Goal: Task Accomplishment & Management: Manage account settings

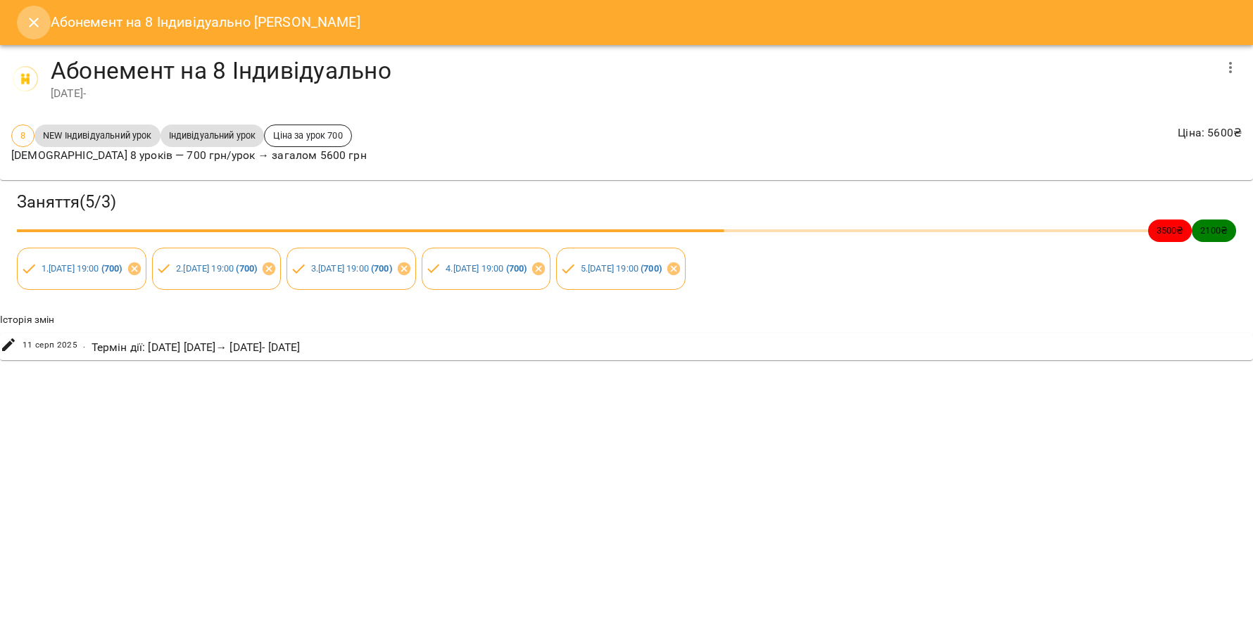
click at [34, 27] on icon "Close" at bounding box center [33, 22] width 17 height 17
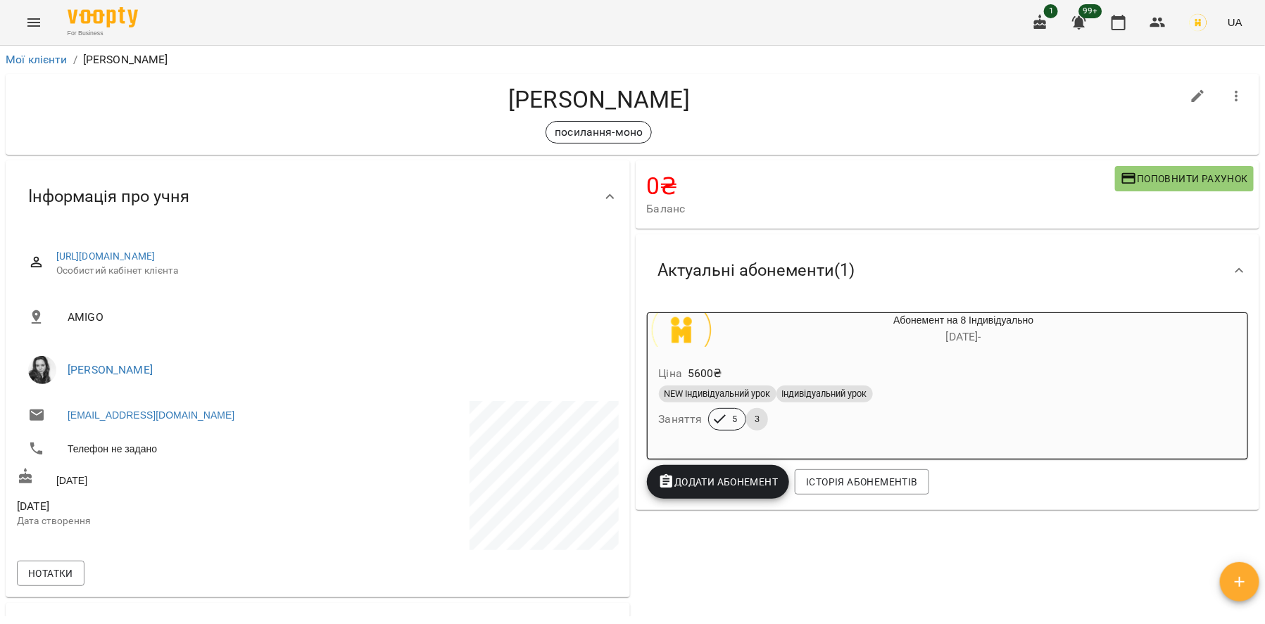
click at [1237, 110] on button "button" at bounding box center [1237, 97] width 34 height 34
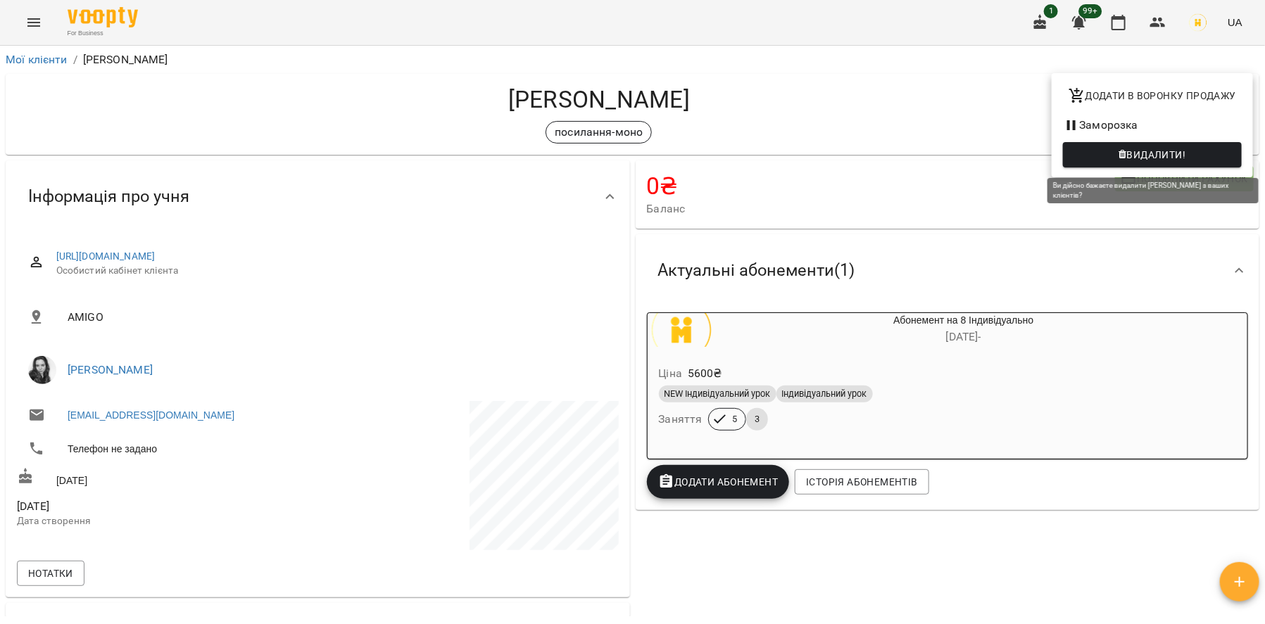
click at [1153, 151] on span "Видалити!" at bounding box center [1156, 154] width 59 height 17
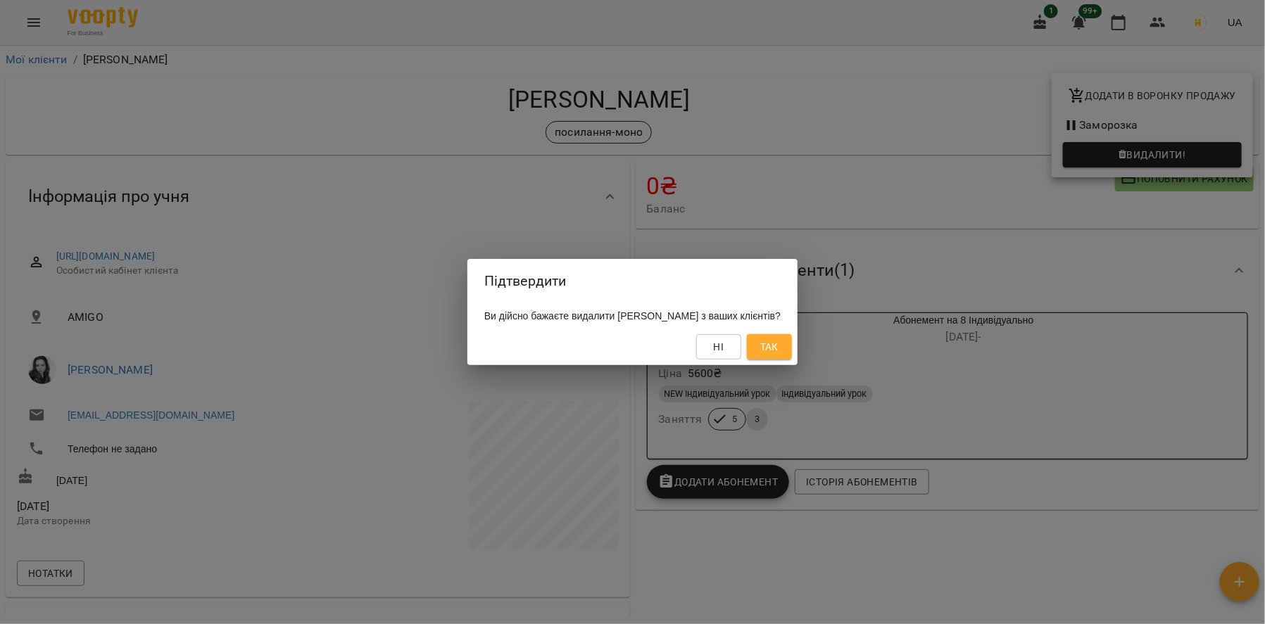
click at [1142, 175] on div "Підтвердити Ви дійсно бажаєте видалити Олександра Клименко з ваших клієнтів? Ні…" at bounding box center [632, 312] width 1265 height 624
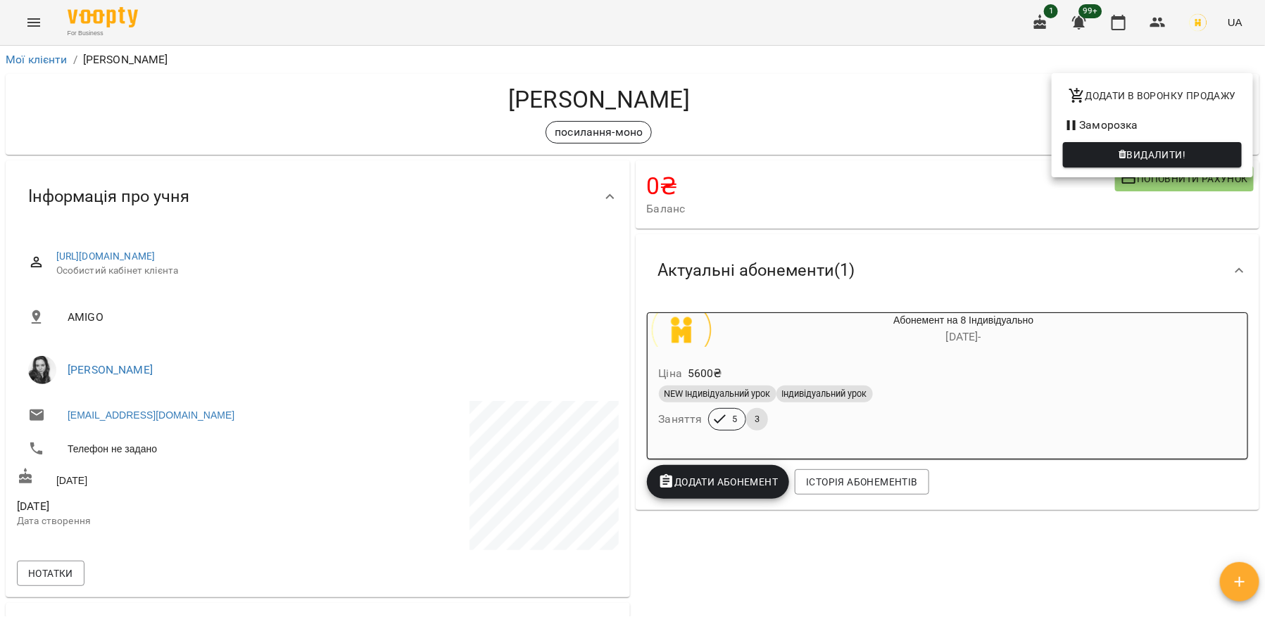
click at [840, 331] on div at bounding box center [632, 312] width 1265 height 624
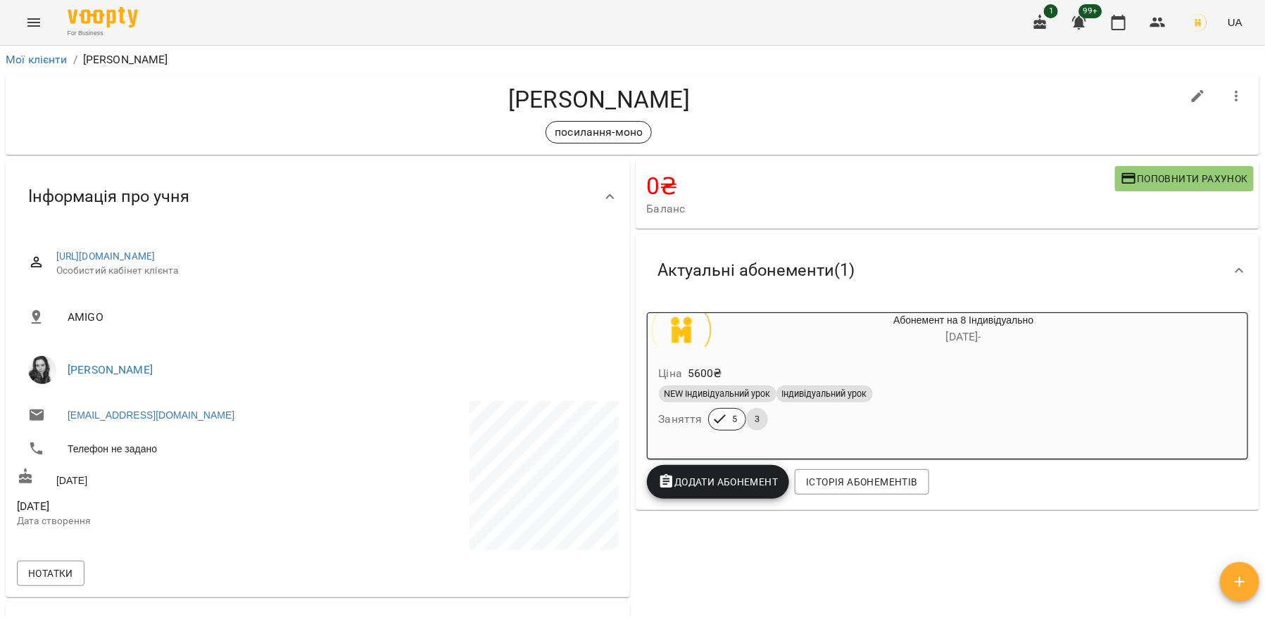
click at [1230, 99] on icon "button" at bounding box center [1236, 96] width 17 height 17
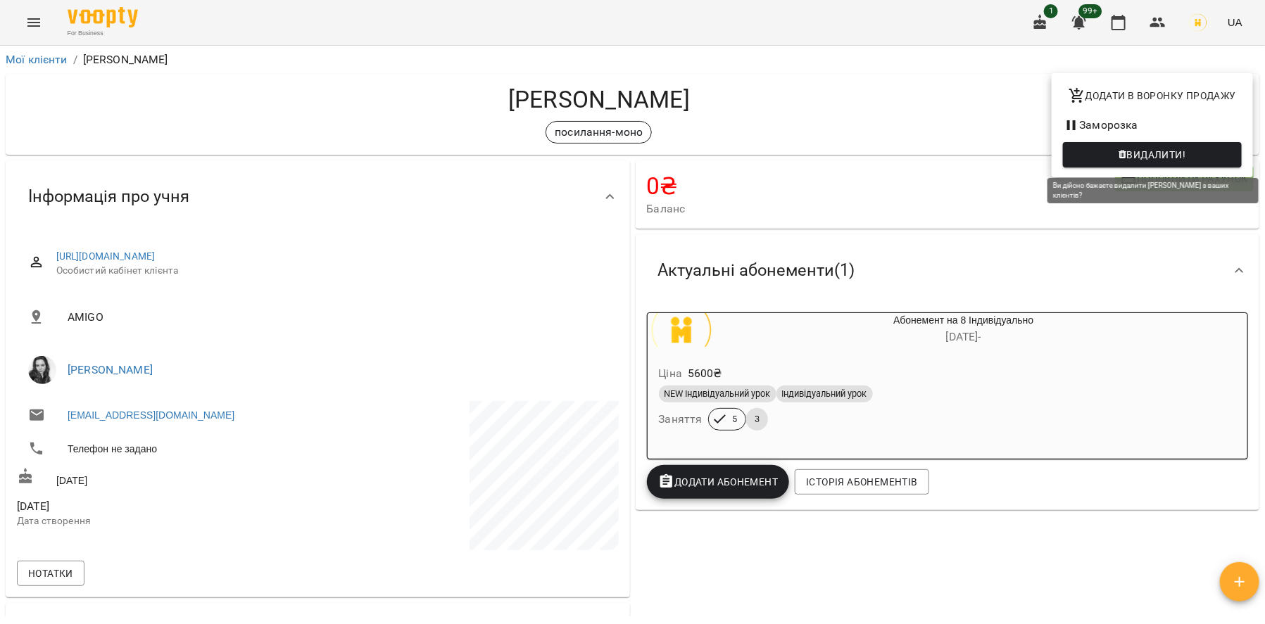
click at [1159, 147] on span "Видалити!" at bounding box center [1156, 154] width 59 height 17
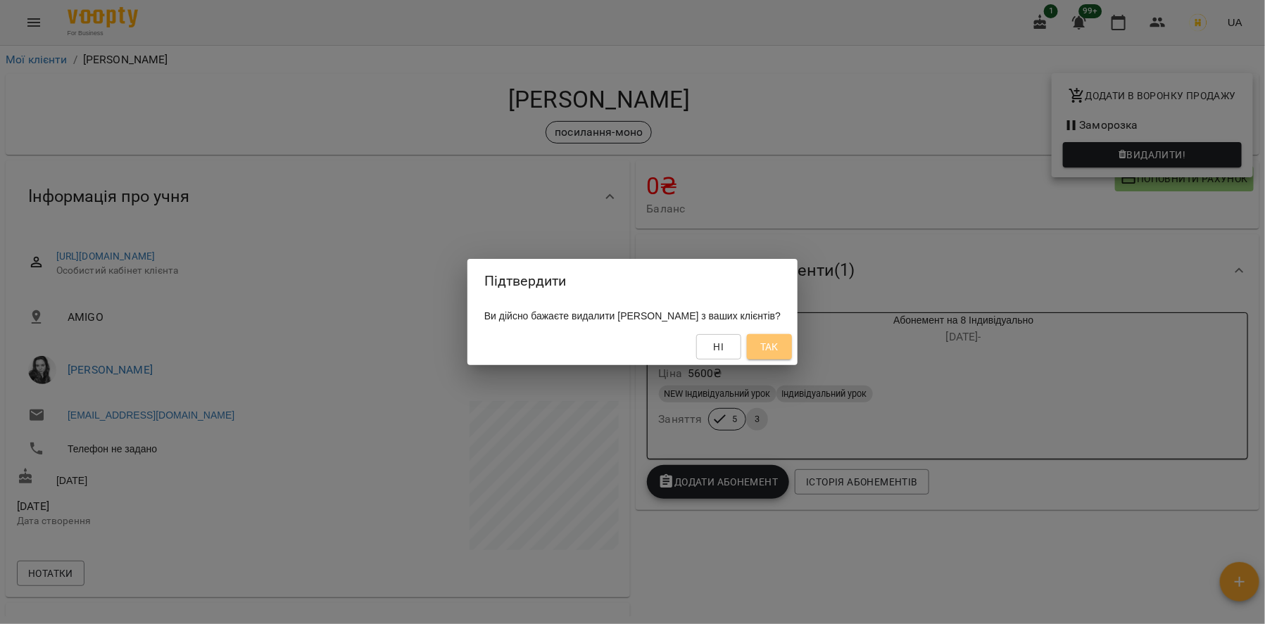
click at [778, 343] on span "Так" at bounding box center [769, 347] width 18 height 17
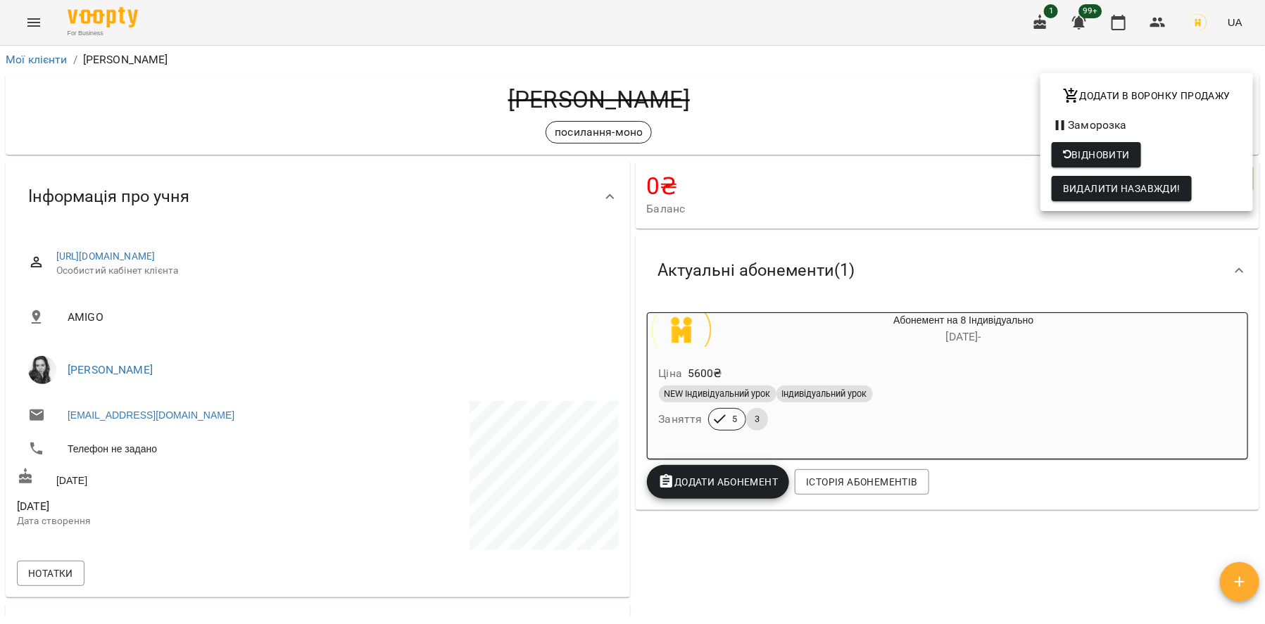
drag, startPoint x: 214, startPoint y: 412, endPoint x: 87, endPoint y: 413, distance: 127.4
click at [87, 413] on div at bounding box center [632, 312] width 1265 height 624
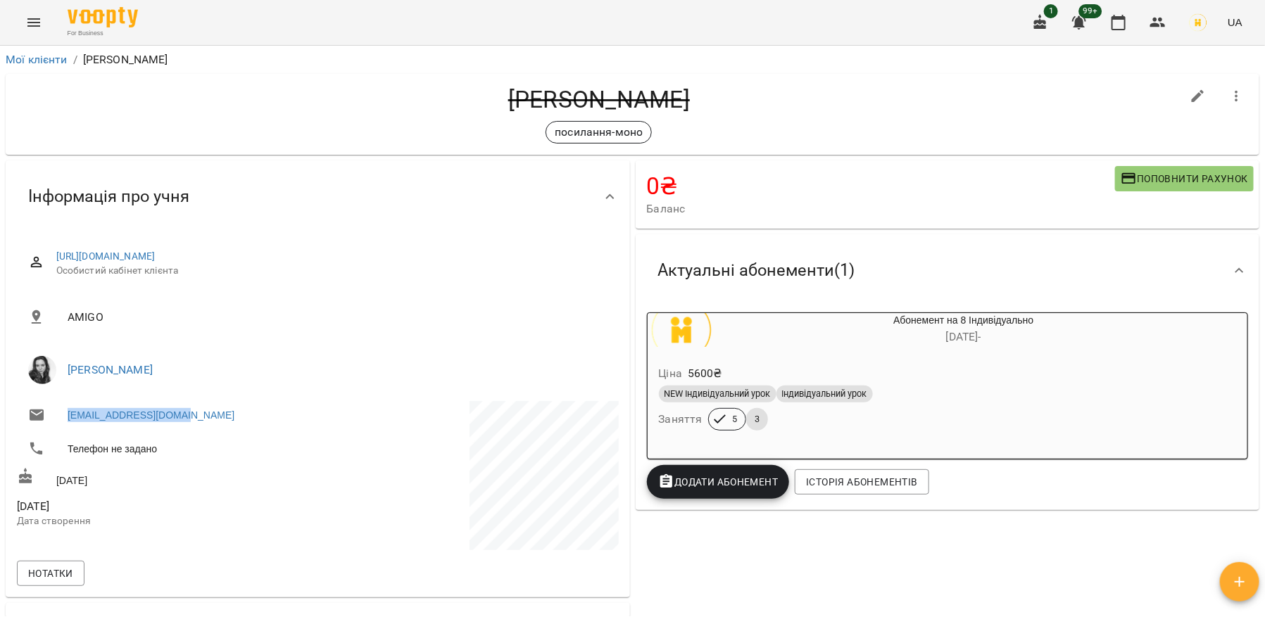
drag, startPoint x: 152, startPoint y: 417, endPoint x: 62, endPoint y: 419, distance: 90.1
click at [62, 419] on li "Olaklymenko@gmail.com" at bounding box center [166, 415] width 298 height 28
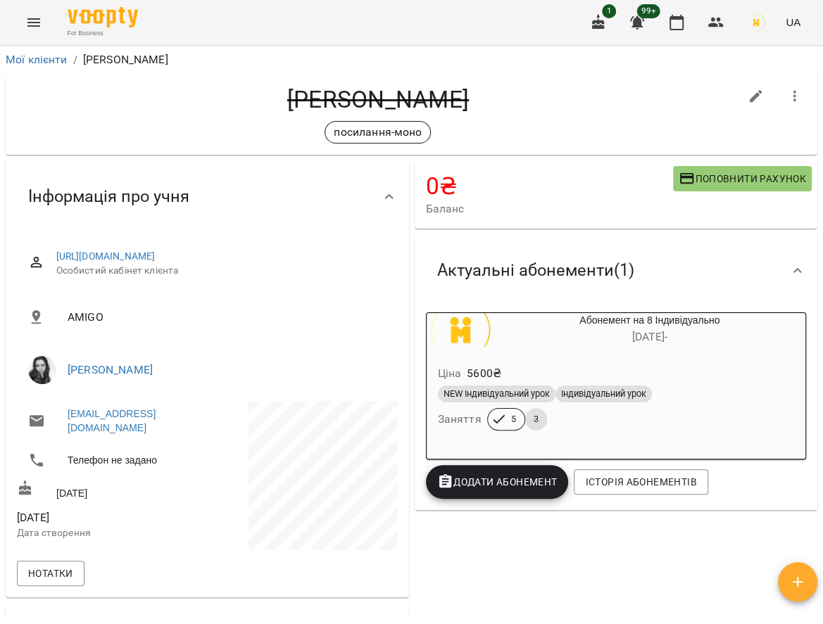
click at [217, 439] on p at bounding box center [303, 478] width 187 height 154
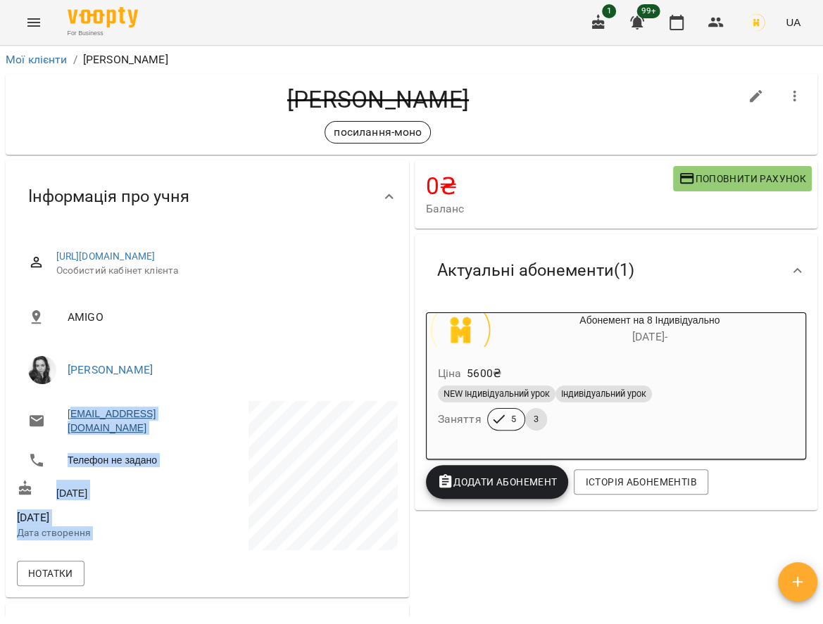
drag, startPoint x: 213, startPoint y: 431, endPoint x: 73, endPoint y: 429, distance: 139.4
click at [72, 429] on div "Olaklymenko@gmail.com Телефон не задано 05 лют 1992 вт, 01 квіт 2025 Дата створ…" at bounding box center [207, 478] width 386 height 160
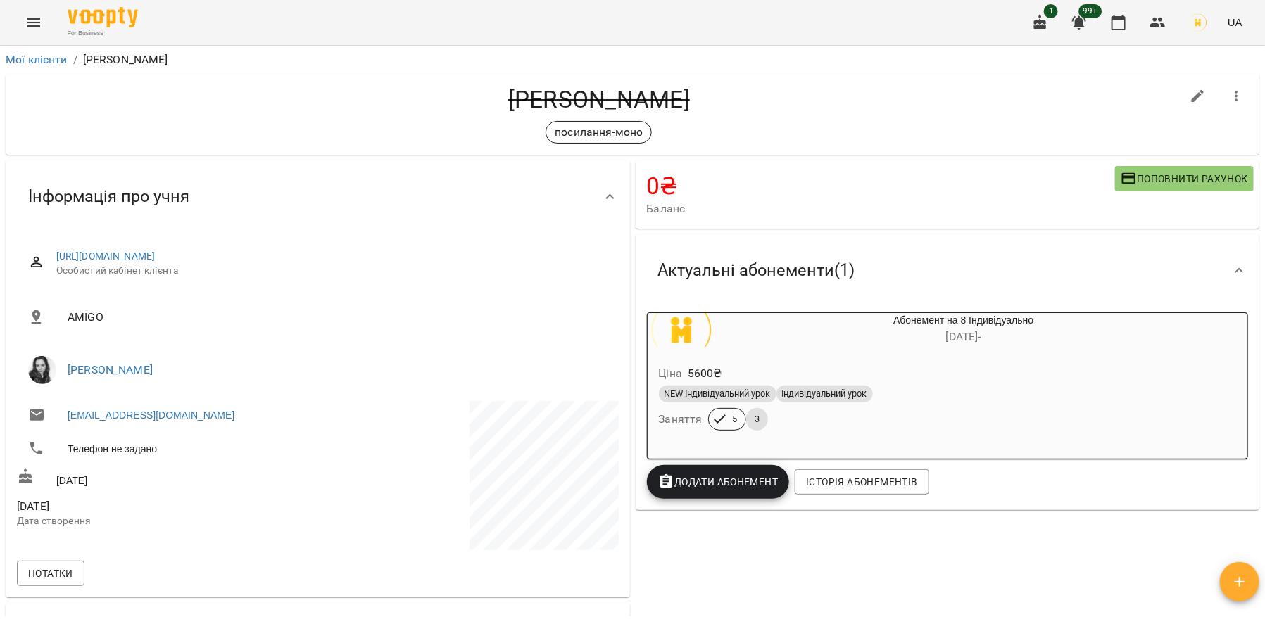
click at [219, 423] on li "Olaklymenko@gmail.com" at bounding box center [166, 415] width 298 height 28
drag, startPoint x: 211, startPoint y: 410, endPoint x: 64, endPoint y: 412, distance: 147.1
click at [64, 412] on li "Olaklymenko@gmail.com" at bounding box center [166, 415] width 298 height 28
copy link "Olaklymenko@gmail.com"
click at [37, 29] on icon "Menu" at bounding box center [33, 22] width 17 height 17
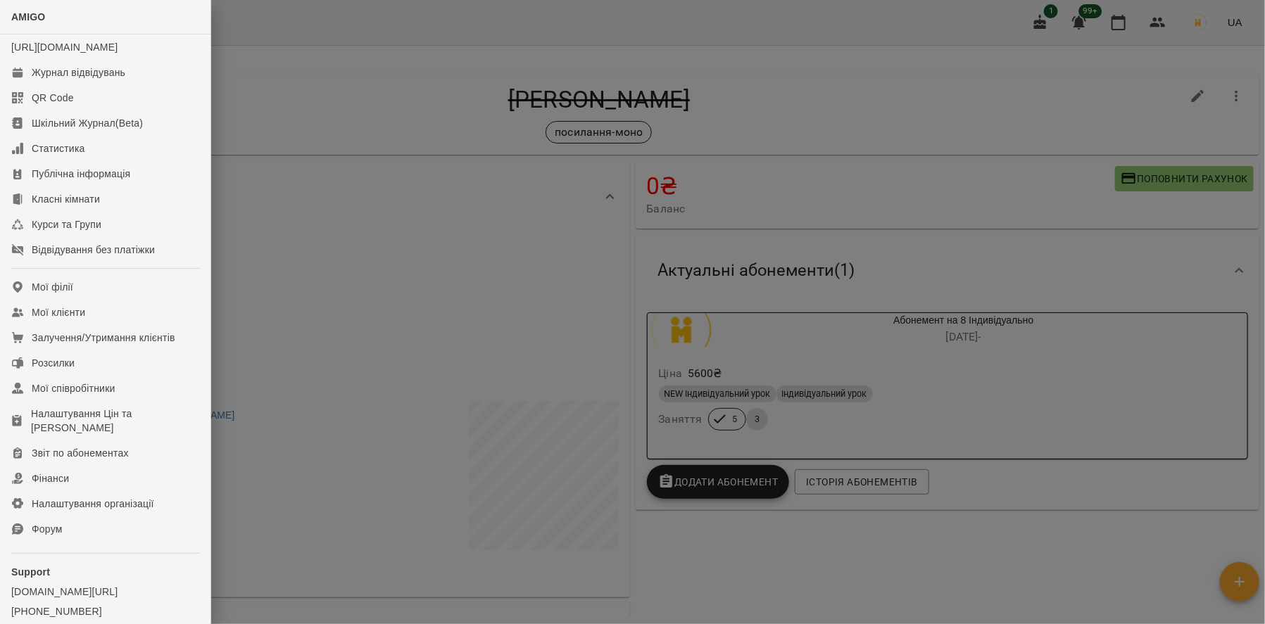
click at [353, 246] on div at bounding box center [632, 312] width 1265 height 624
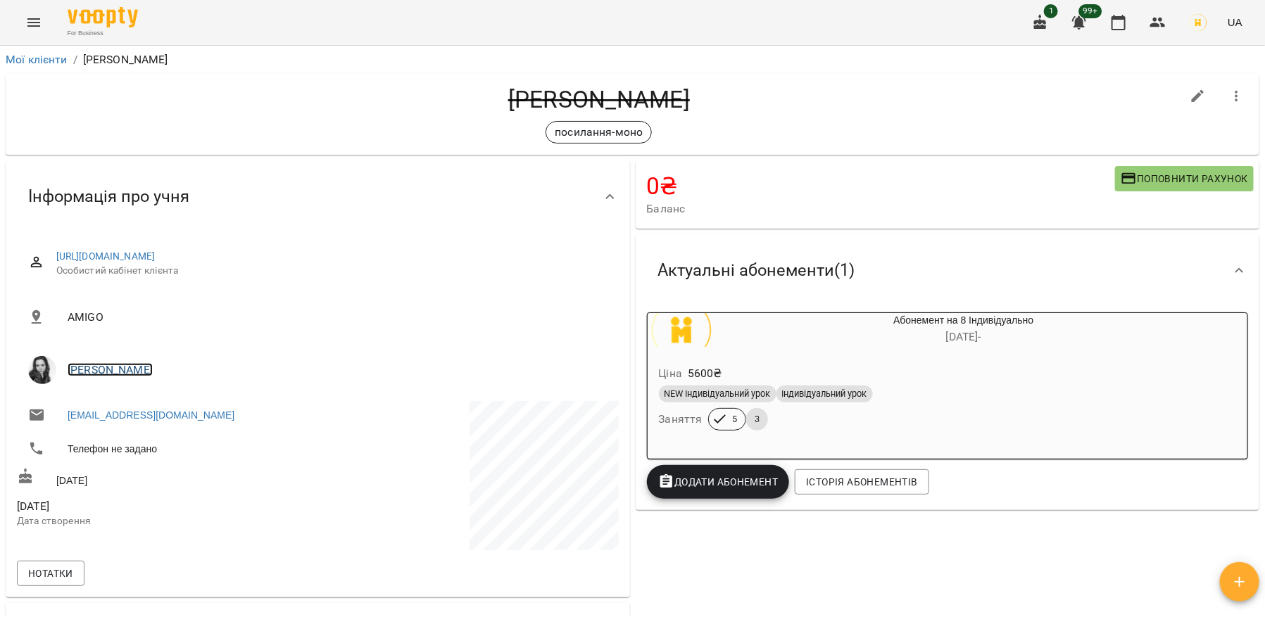
click at [126, 369] on link "Juliana Petrova" at bounding box center [110, 369] width 85 height 13
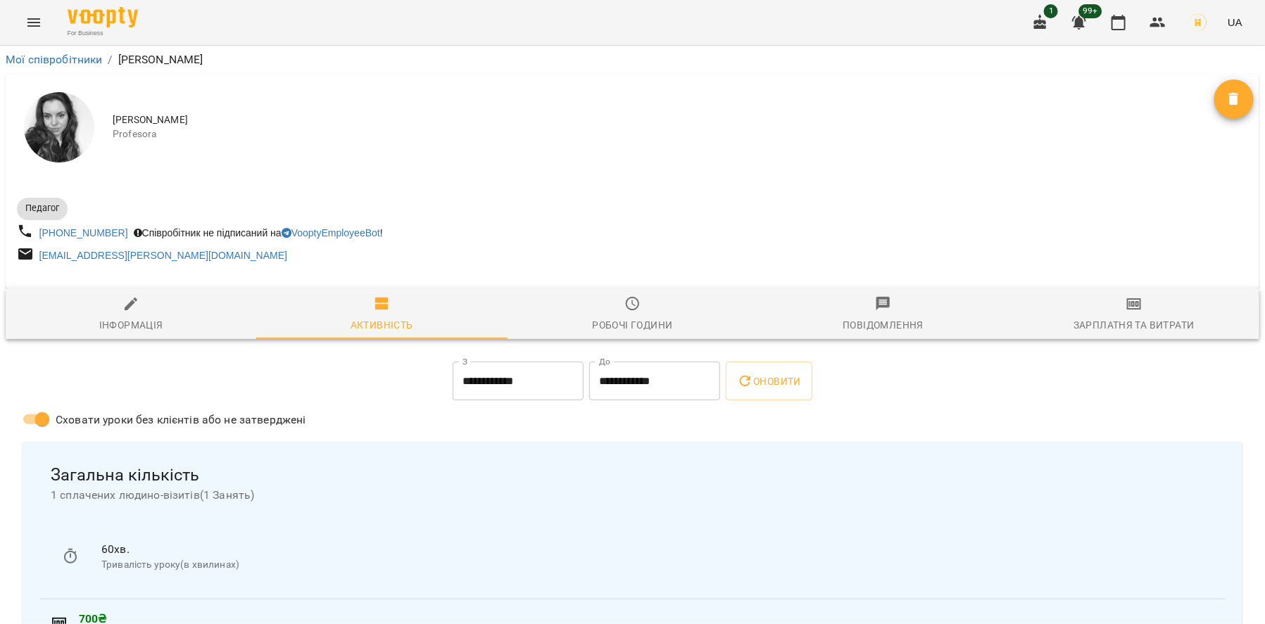
scroll to position [184, 0]
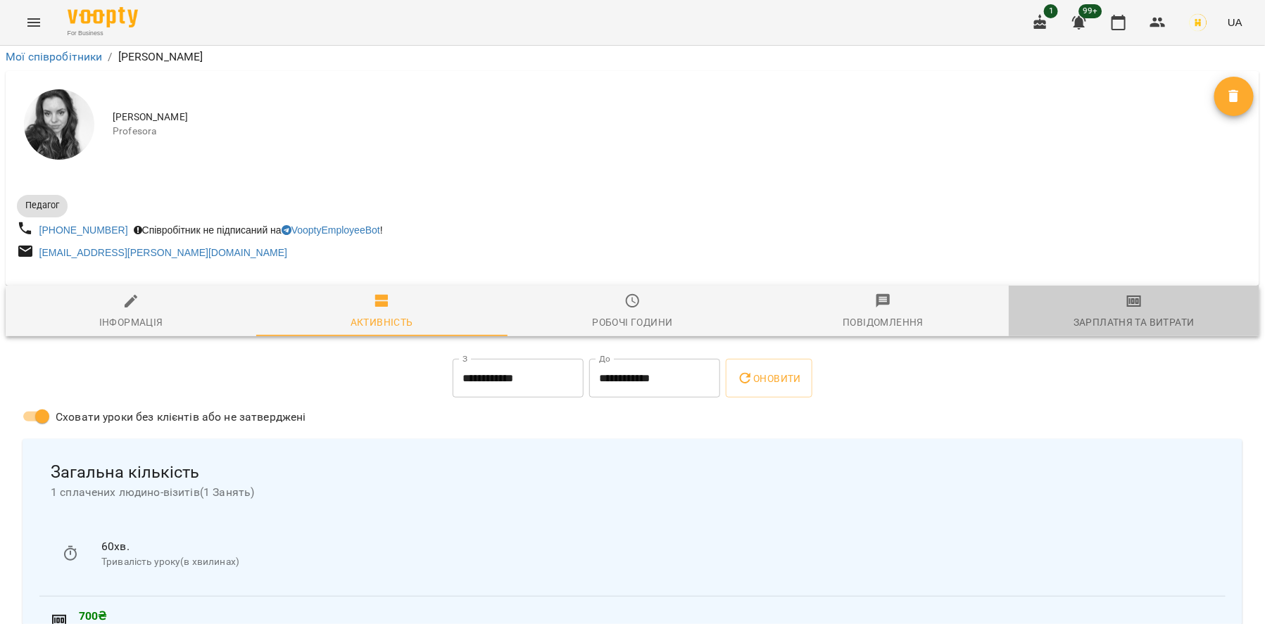
click at [1175, 314] on div "Зарплатня та Витрати" at bounding box center [1133, 322] width 121 height 17
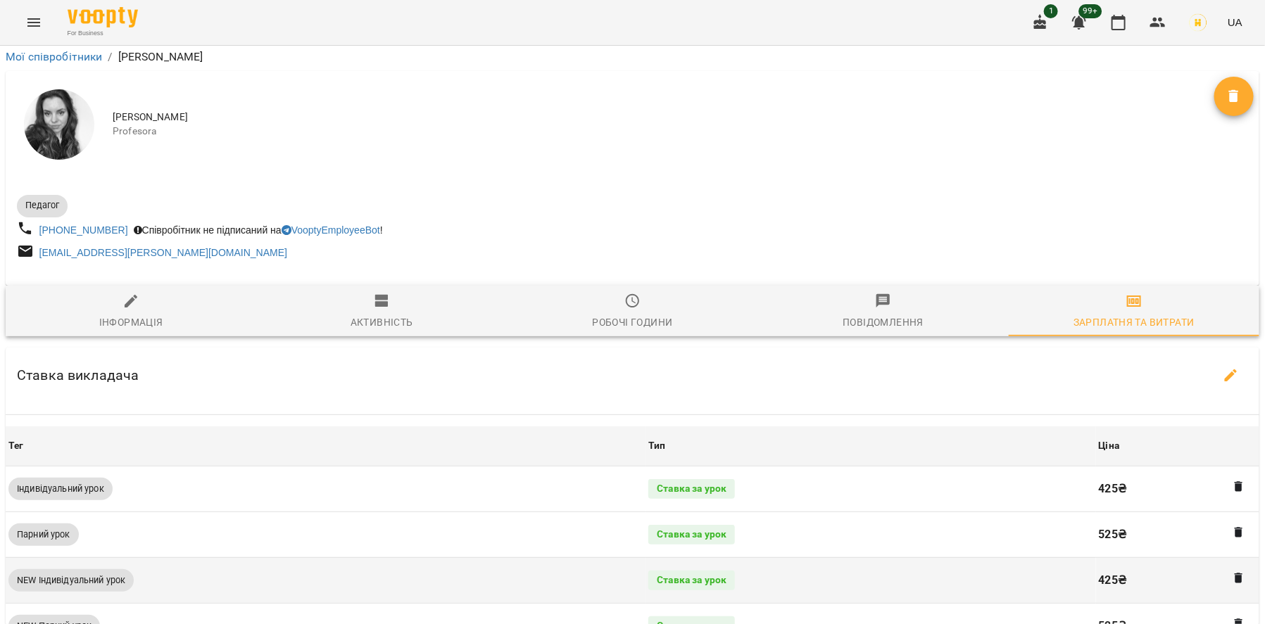
scroll to position [597, 0]
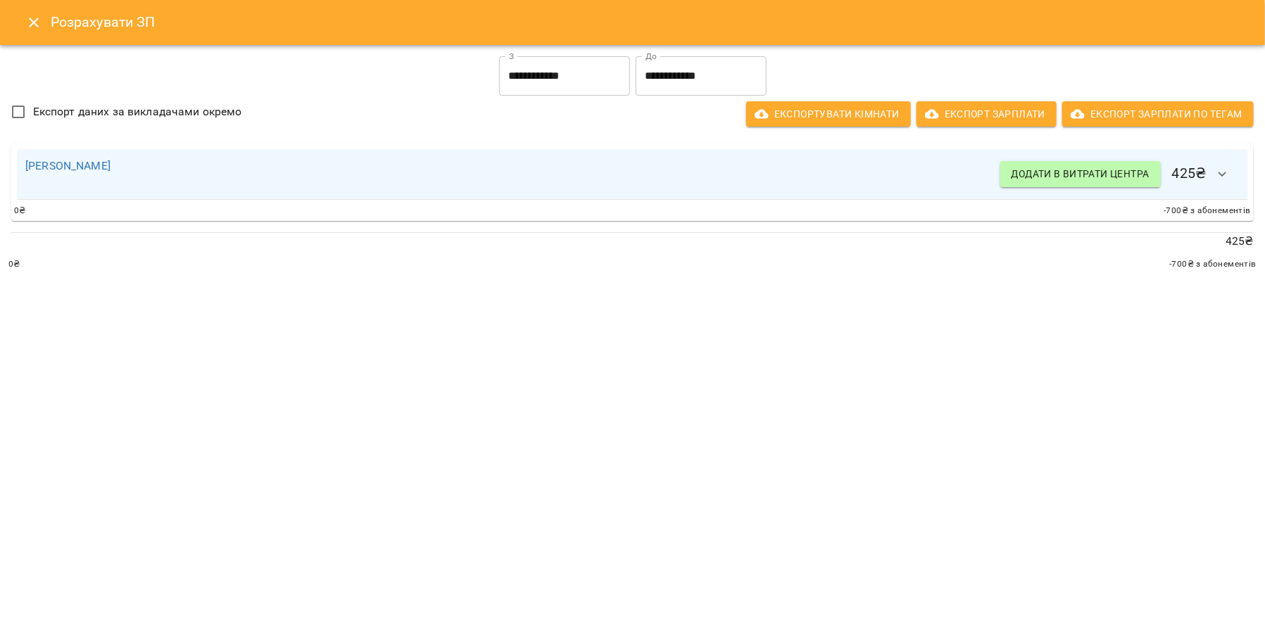
click at [33, 25] on icon "Close" at bounding box center [33, 22] width 17 height 17
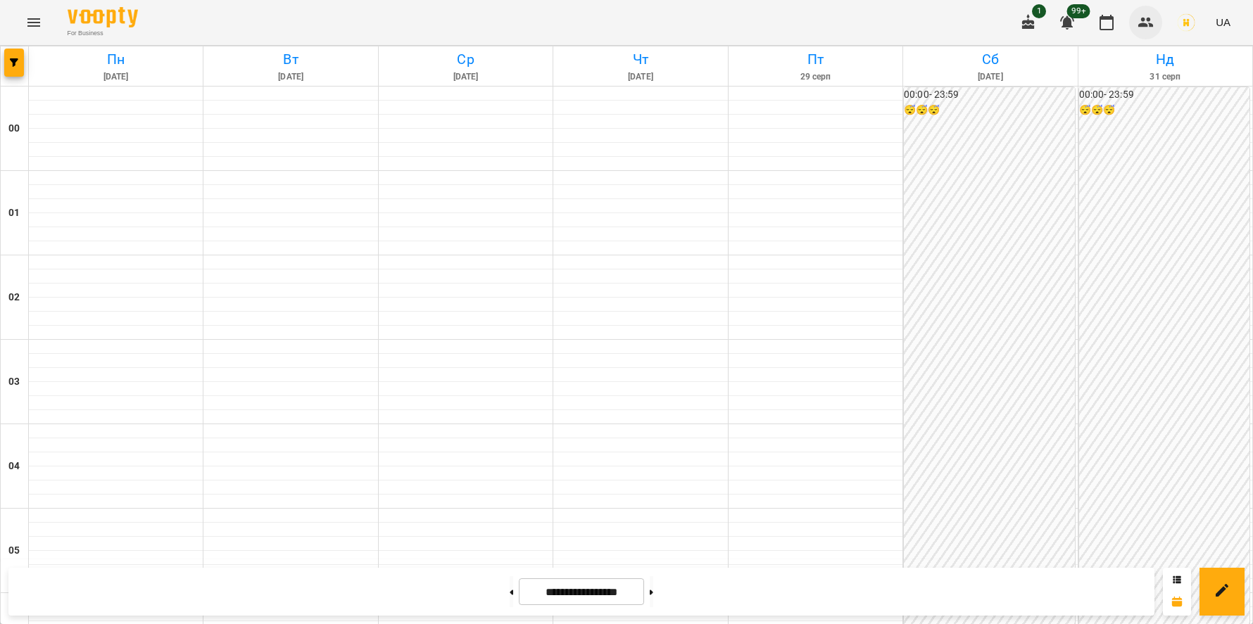
click at [1144, 27] on icon "button" at bounding box center [1145, 23] width 15 height 10
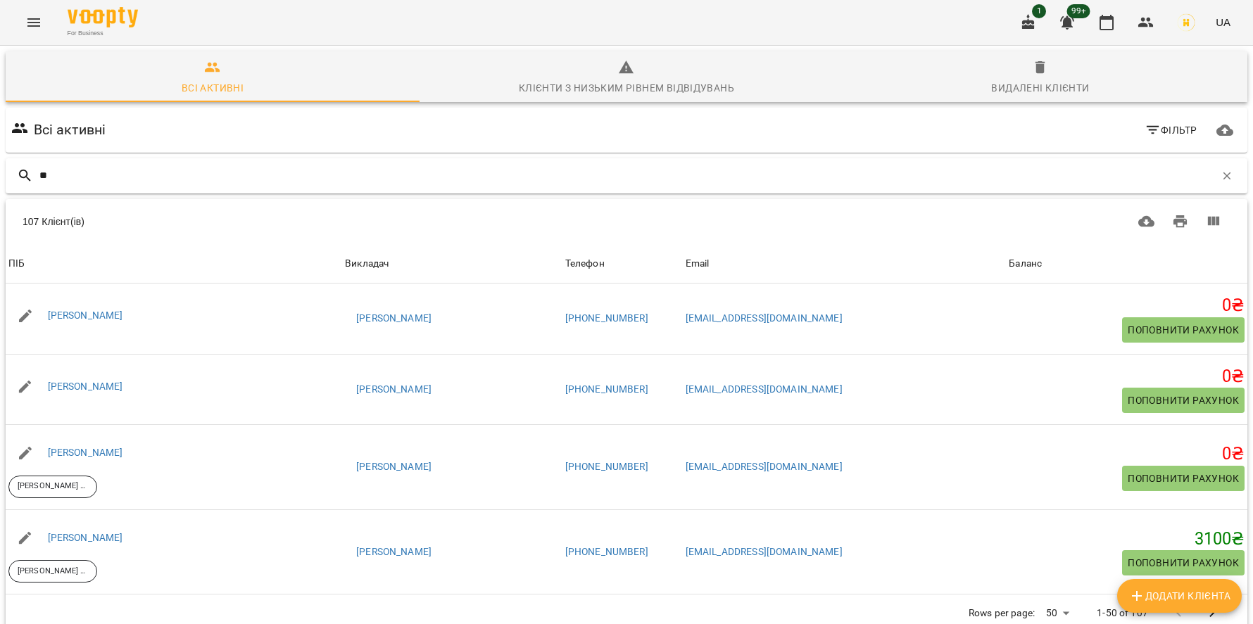
type input "*"
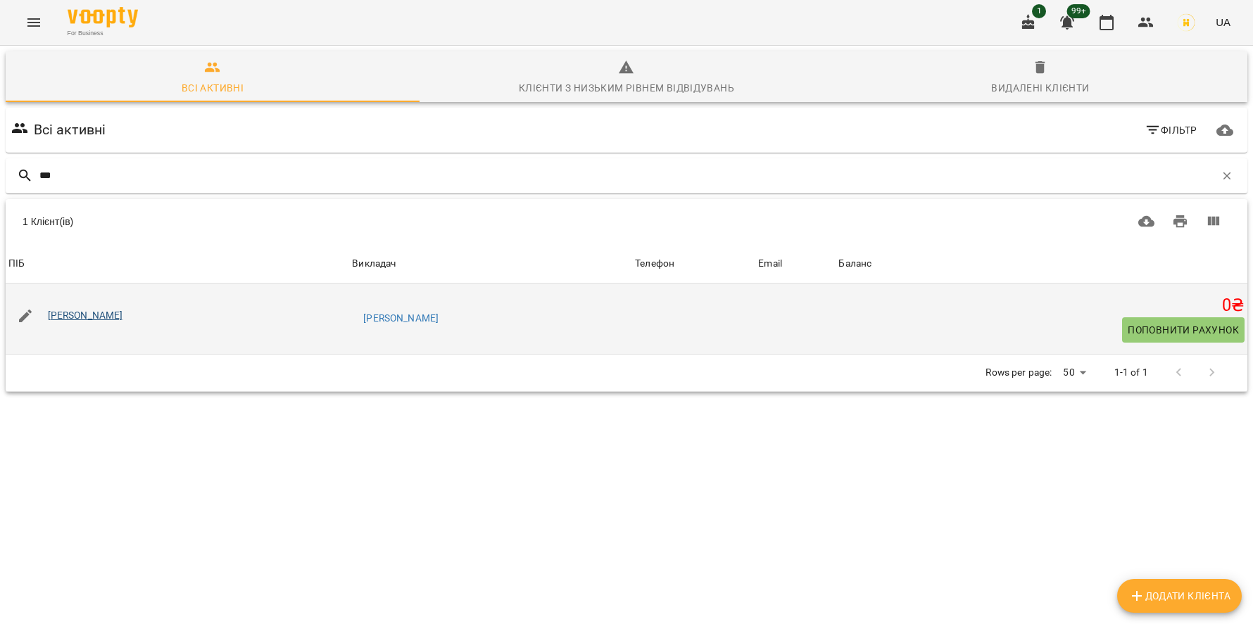
type input "***"
click at [91, 317] on link "Наталія Лобатюк" at bounding box center [85, 315] width 75 height 11
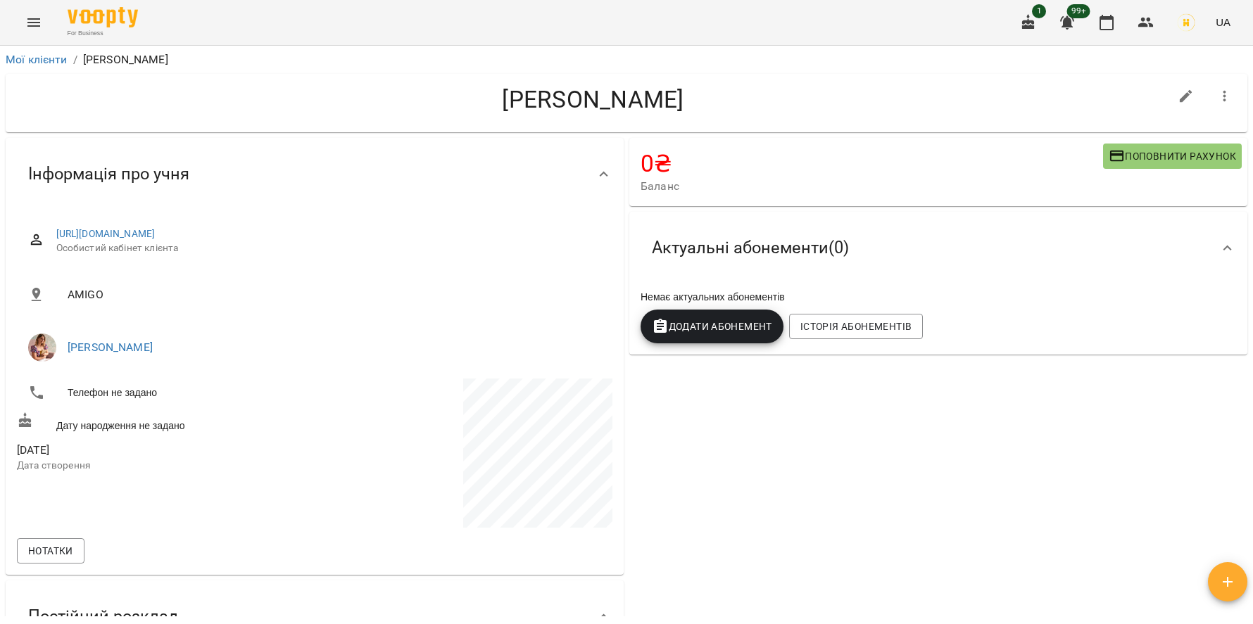
click at [772, 311] on div "Додати Абонемент" at bounding box center [712, 326] width 148 height 39
click at [766, 317] on button "Додати Абонемент" at bounding box center [711, 327] width 143 height 34
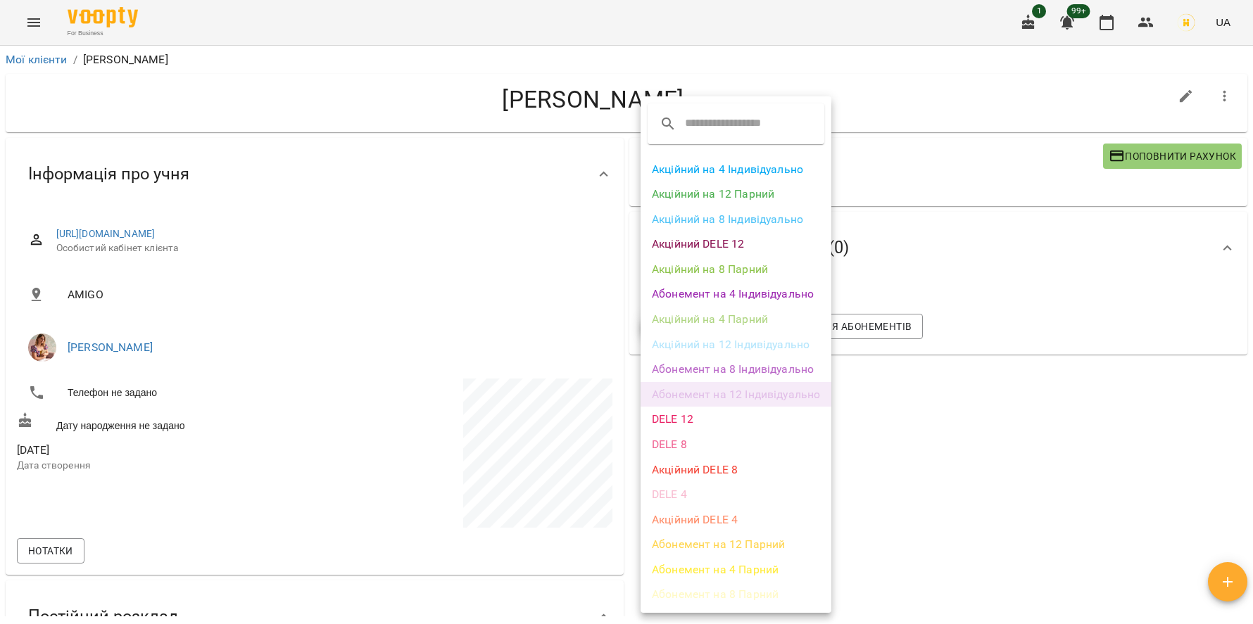
click at [722, 391] on li "Абонемент на 12 Індивідуально" at bounding box center [735, 394] width 191 height 25
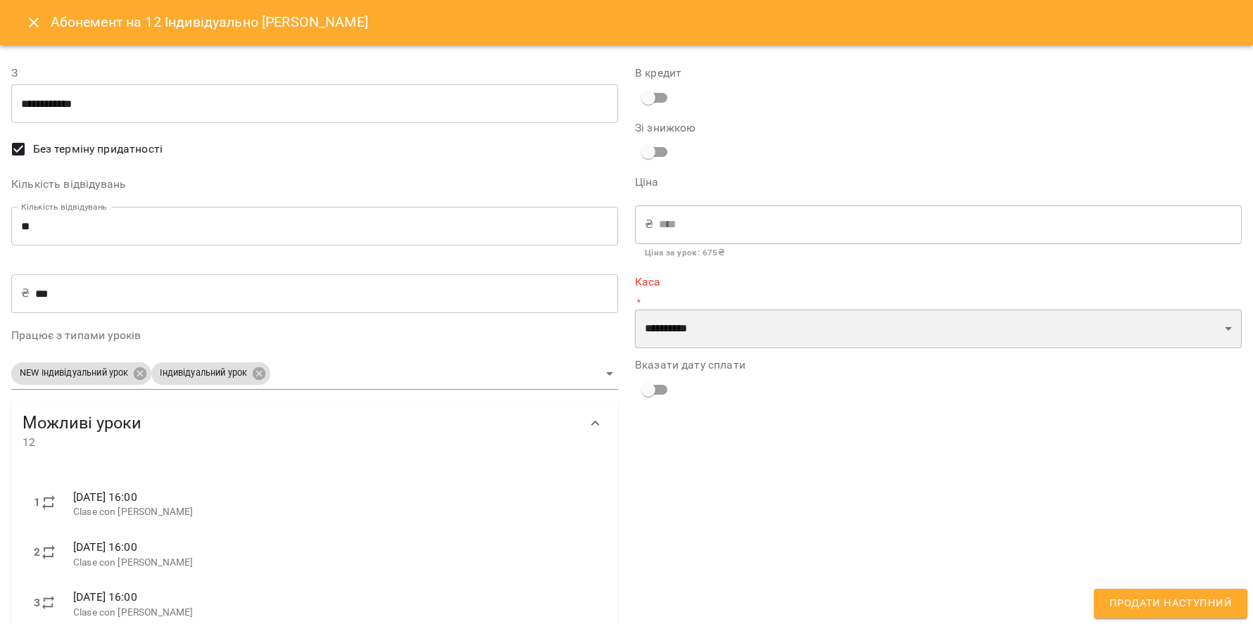
click at [702, 331] on select "**********" at bounding box center [938, 329] width 607 height 39
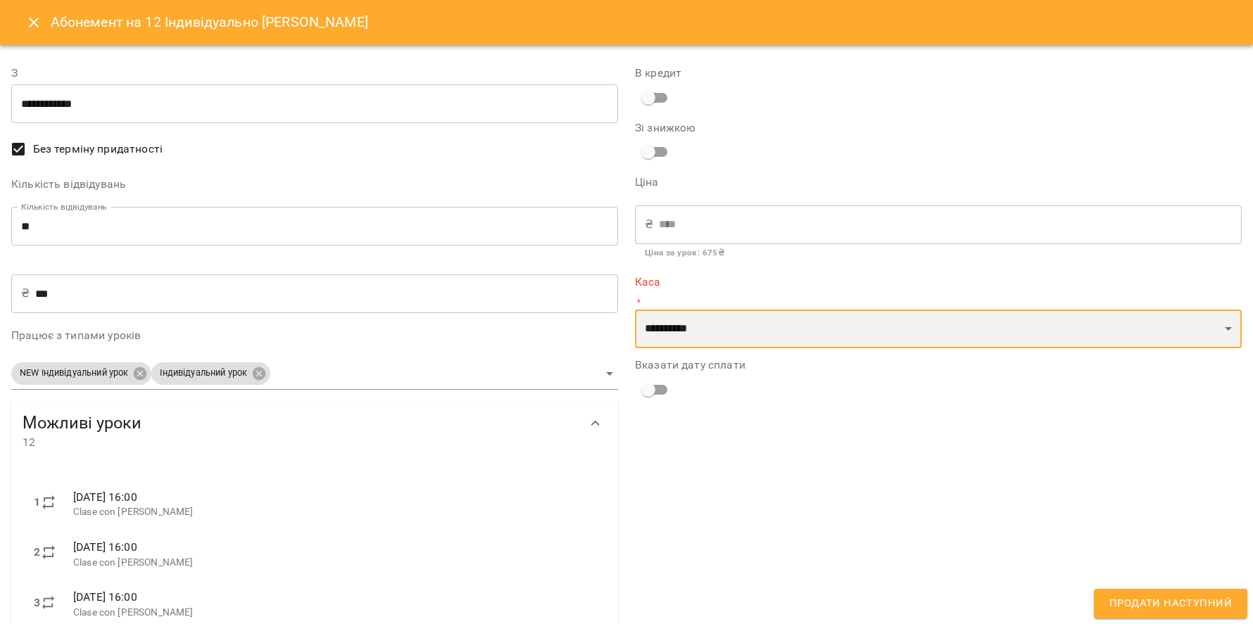
select select "****"
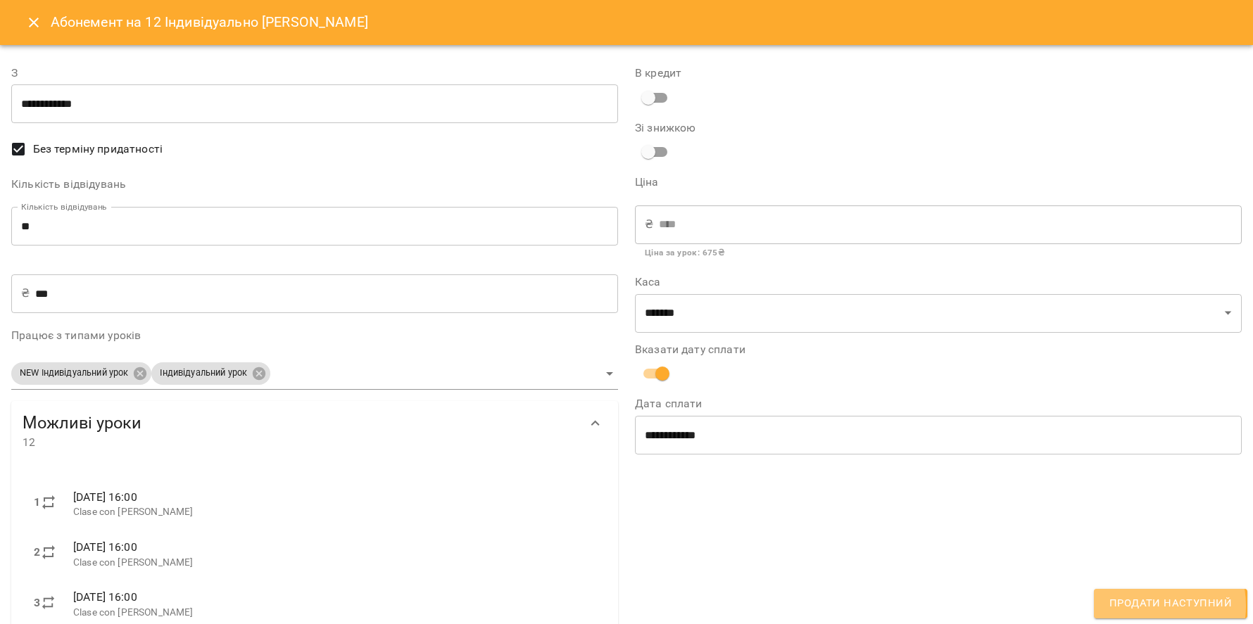
click at [1144, 607] on span "Продати наступний" at bounding box center [1170, 604] width 122 height 18
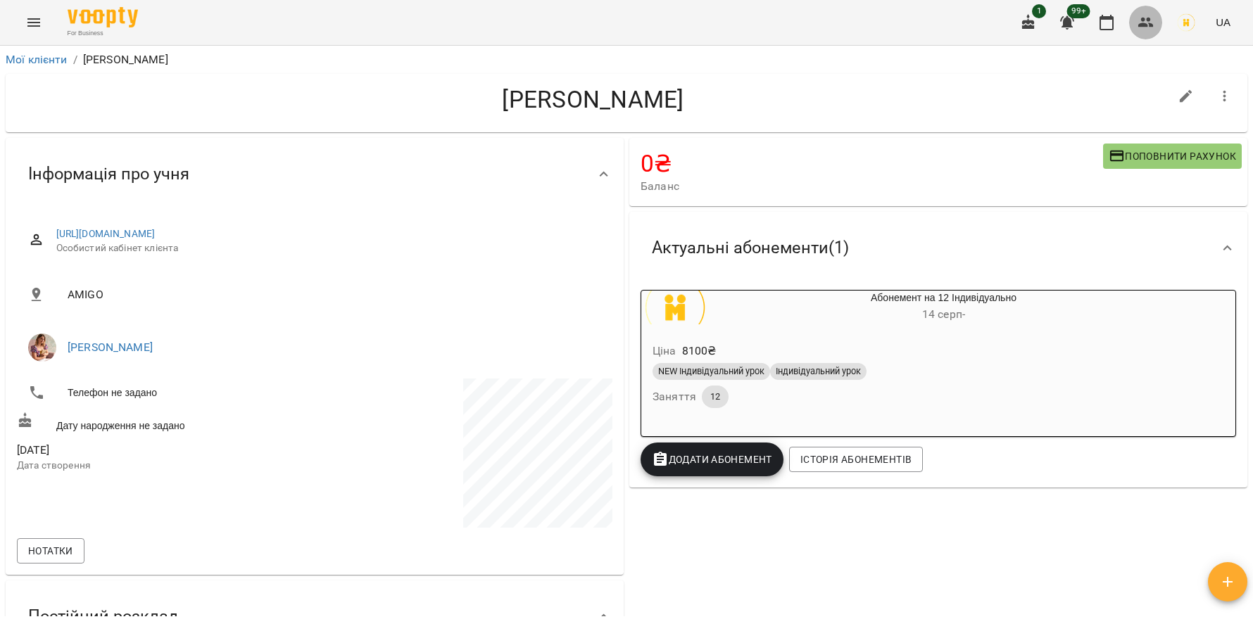
click at [1139, 31] on button "button" at bounding box center [1146, 23] width 34 height 34
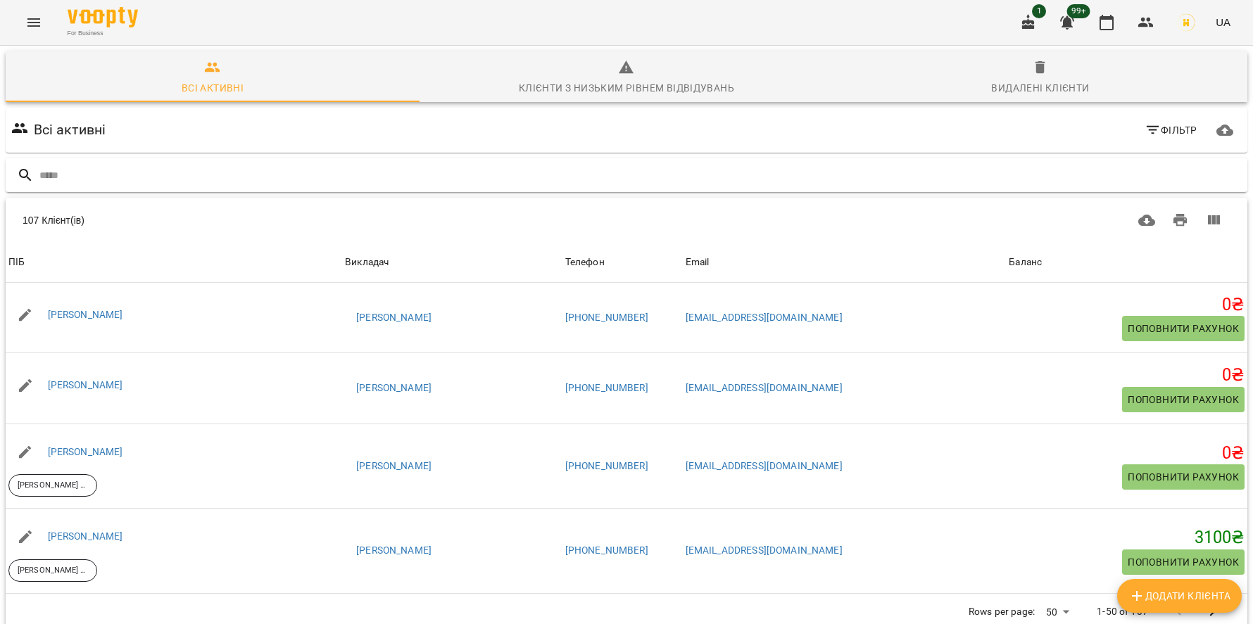
click at [1025, 189] on div at bounding box center [626, 175] width 1241 height 34
click at [1013, 182] on input "text" at bounding box center [640, 175] width 1202 height 23
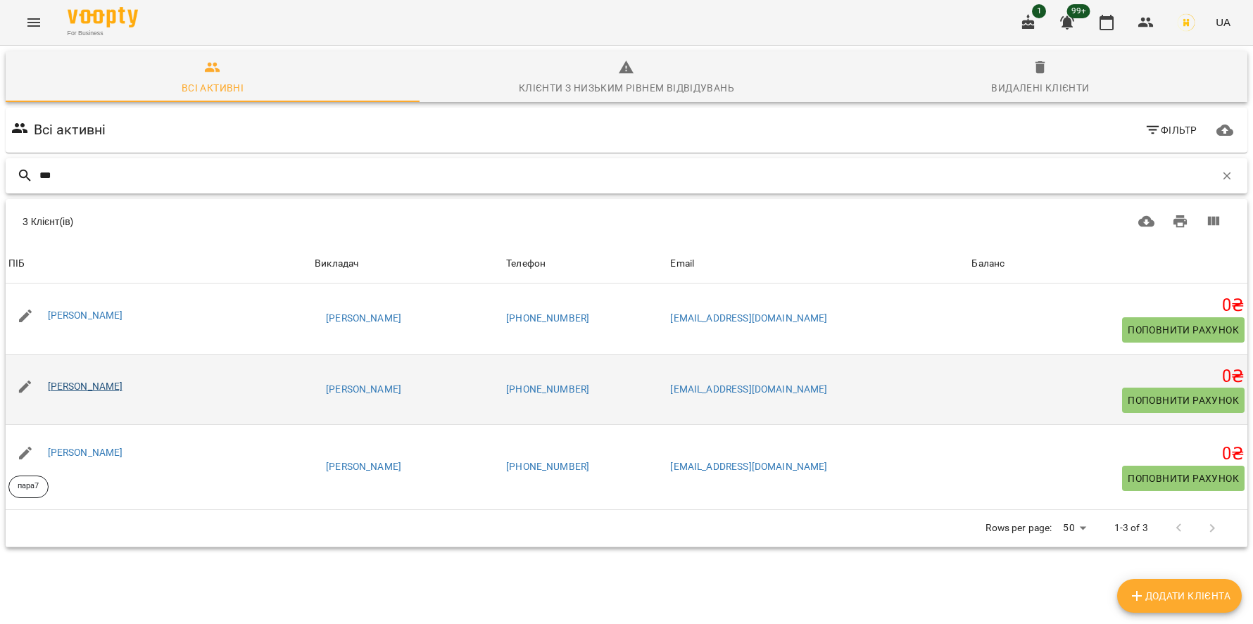
type input "***"
click at [89, 388] on link "Оксана Кононенко" at bounding box center [85, 386] width 75 height 11
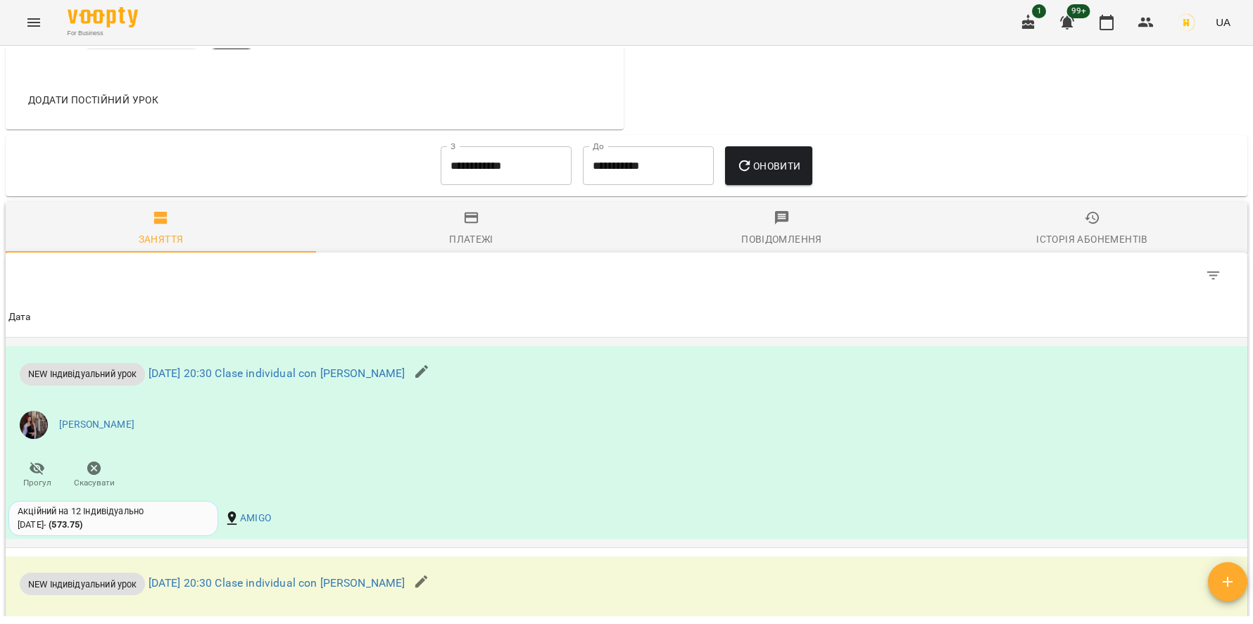
scroll to position [750, 0]
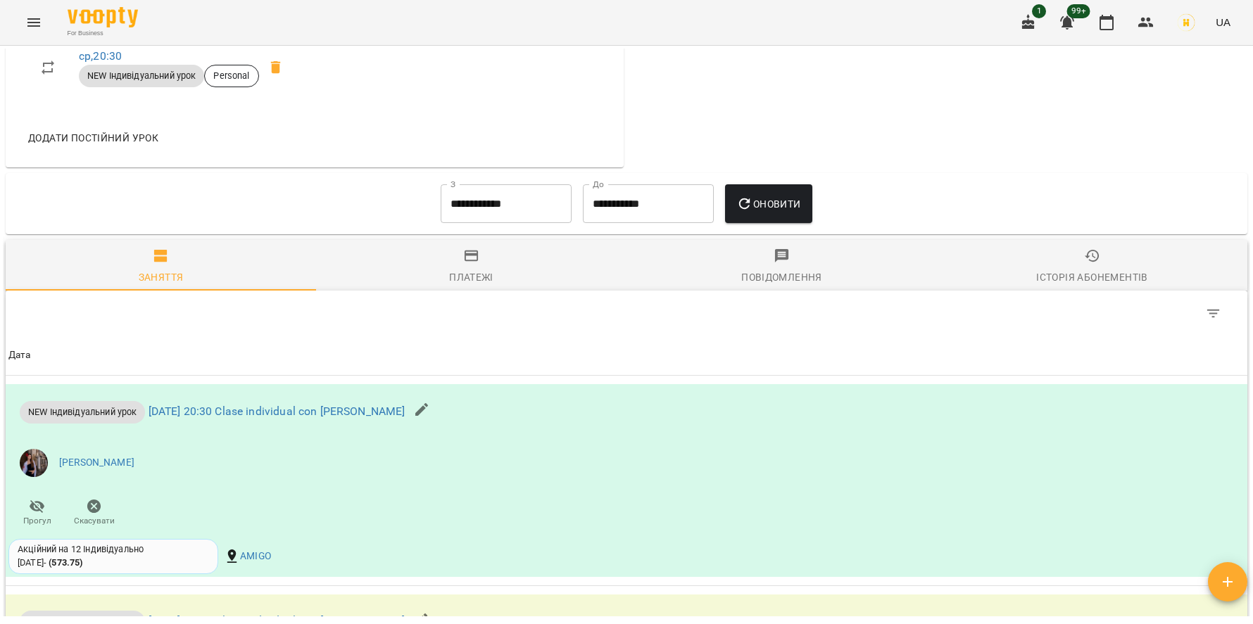
click at [456, 186] on div "**********" at bounding box center [626, 204] width 1241 height 62
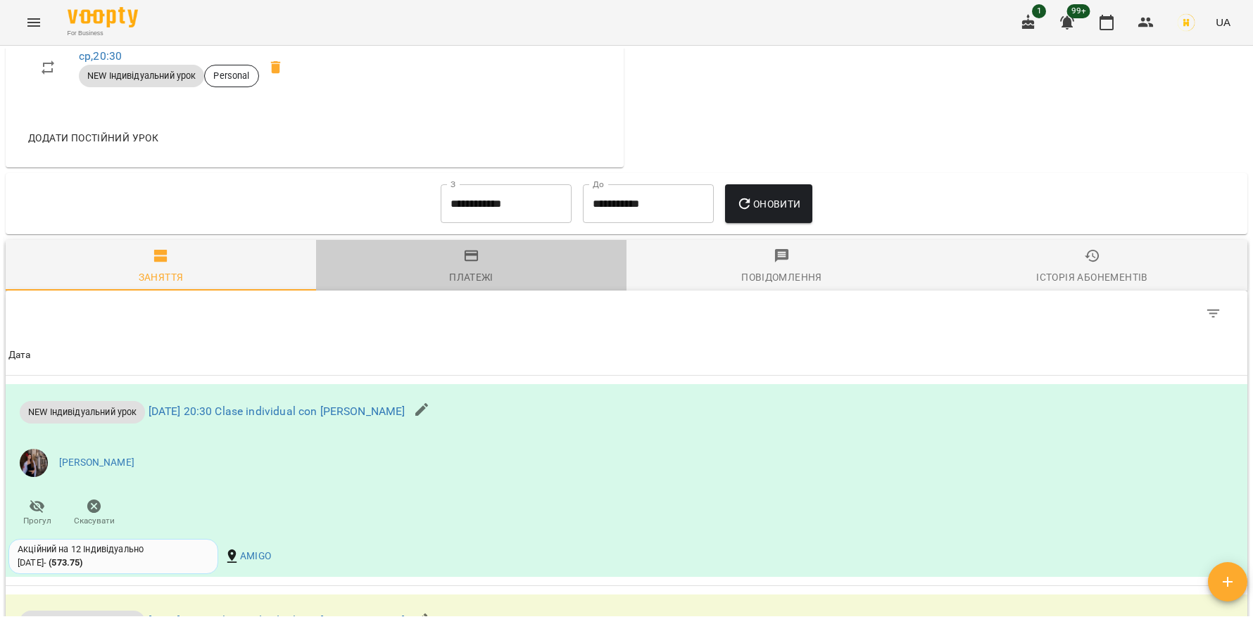
click at [472, 256] on button "Платежі" at bounding box center [471, 265] width 310 height 51
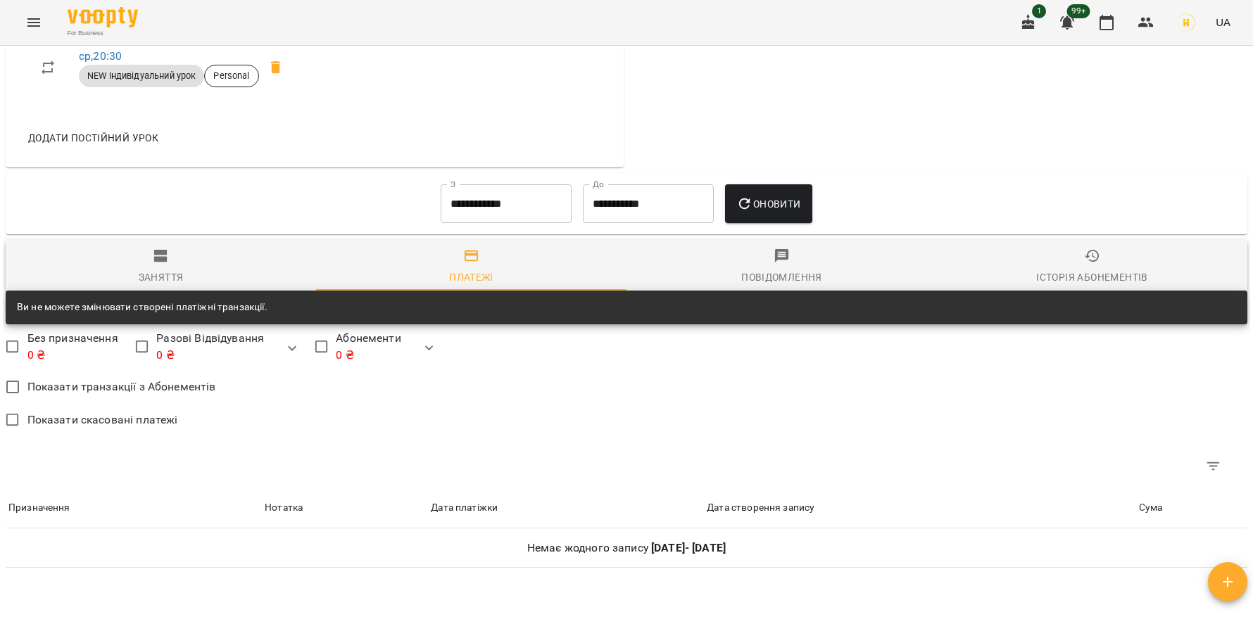
click at [478, 224] on input "**********" at bounding box center [506, 203] width 131 height 39
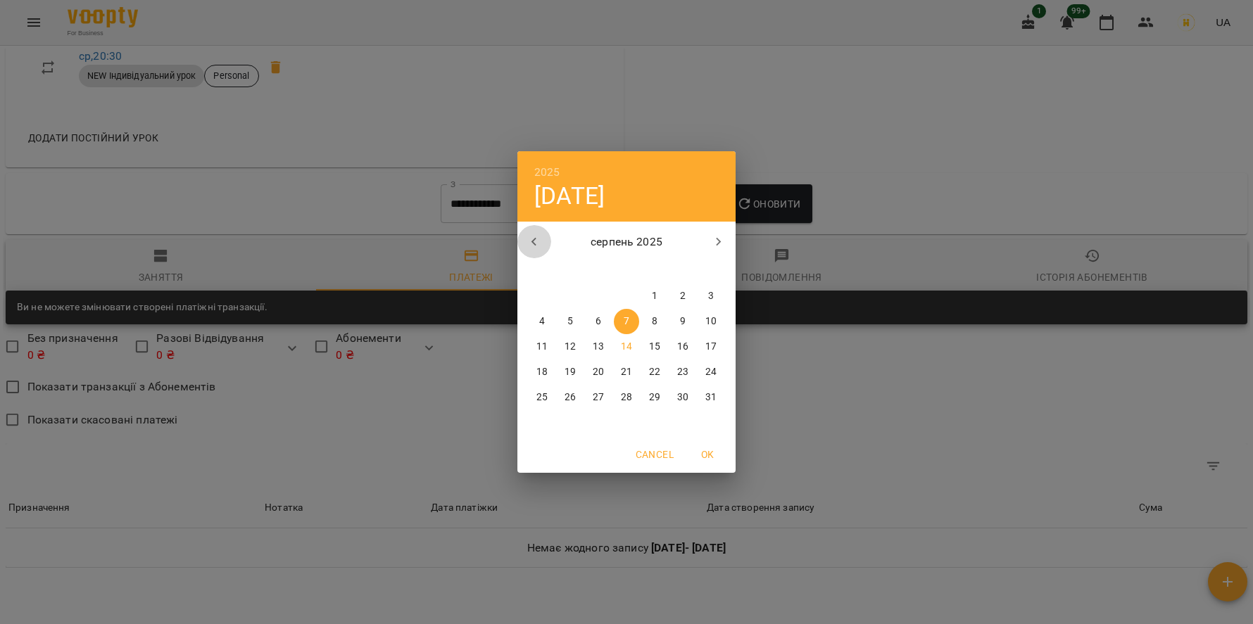
click at [545, 244] on button "button" at bounding box center [534, 242] width 34 height 34
click at [584, 296] on div "2" at bounding box center [598, 296] width 28 height 25
type input "**********"
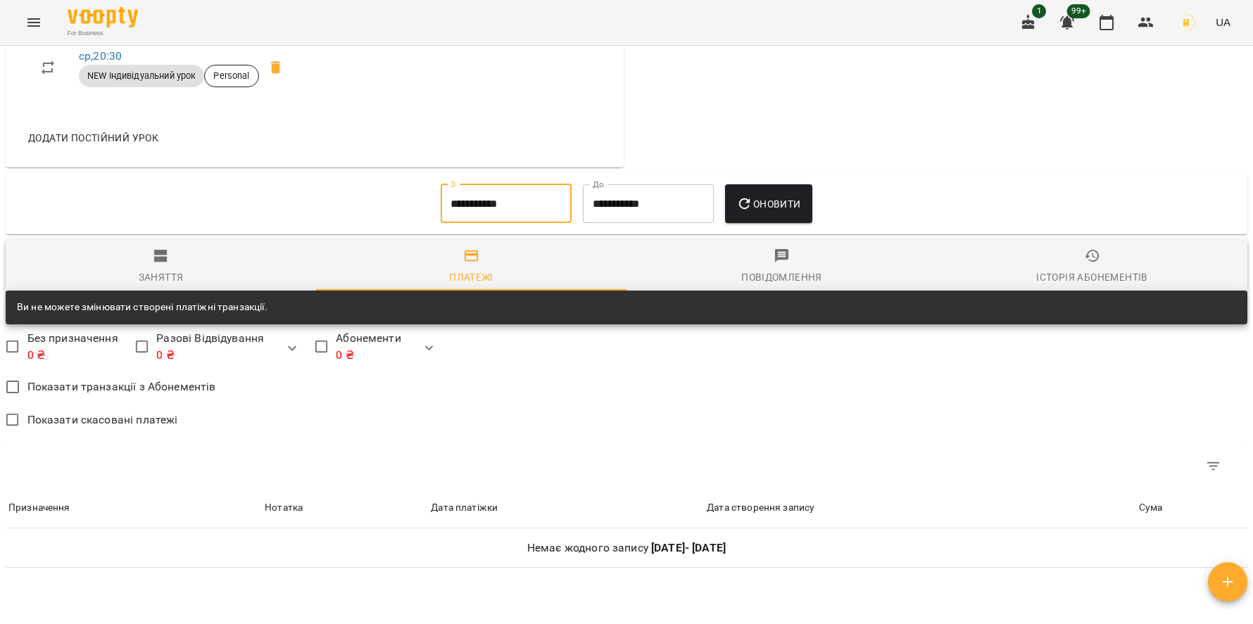
click at [565, 291] on button "Платежі" at bounding box center [471, 265] width 310 height 51
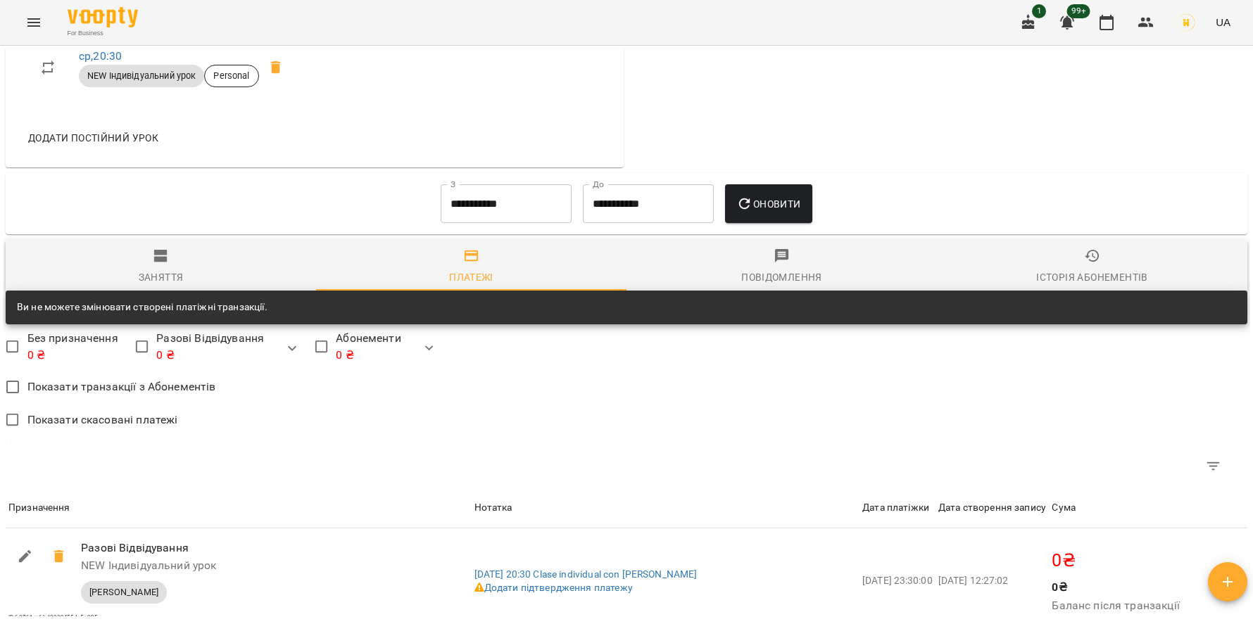
click at [763, 224] on button "Оновити" at bounding box center [768, 203] width 87 height 39
click at [152, 266] on span "Заняття" at bounding box center [160, 267] width 293 height 38
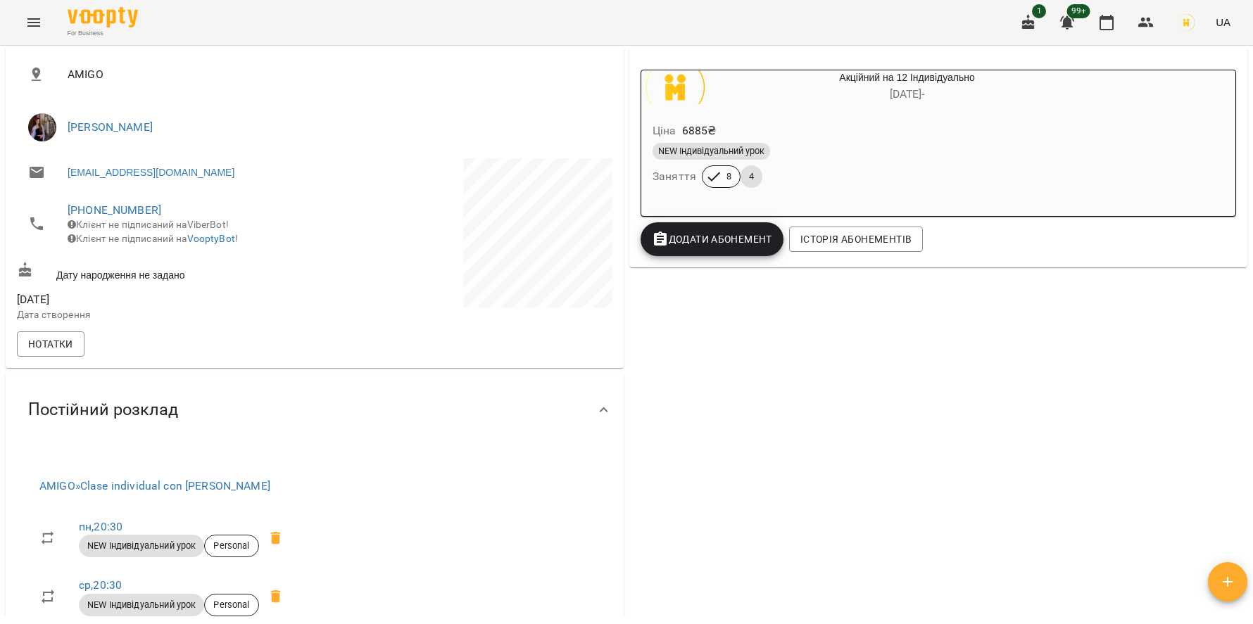
scroll to position [0, 0]
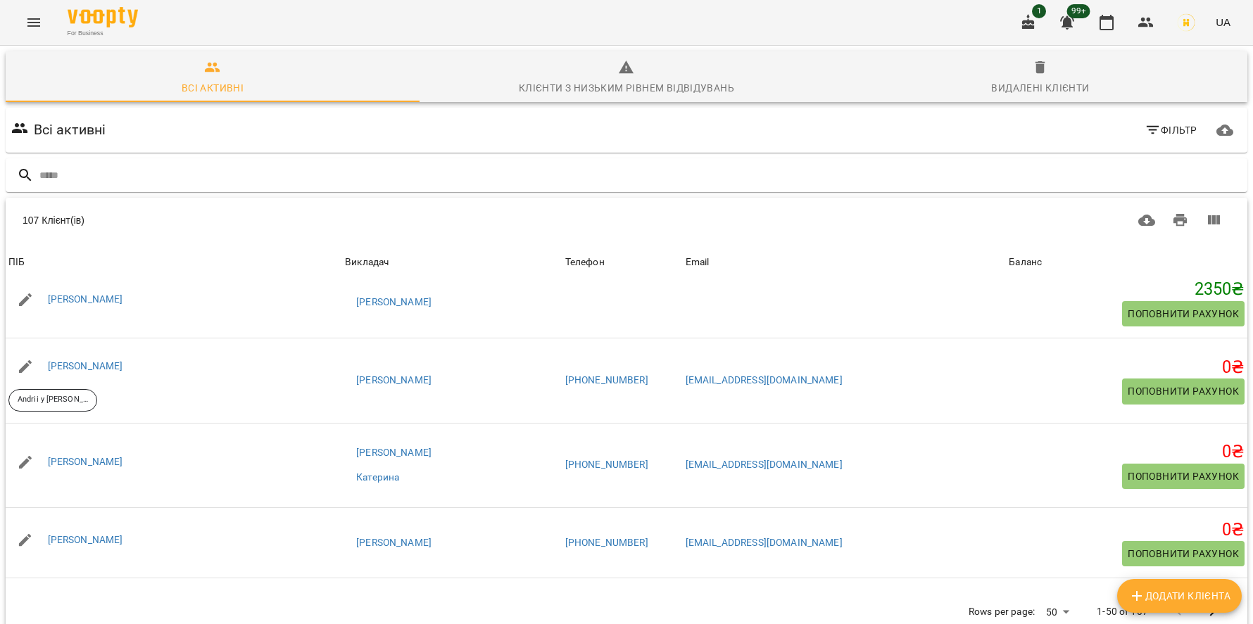
scroll to position [2400, 0]
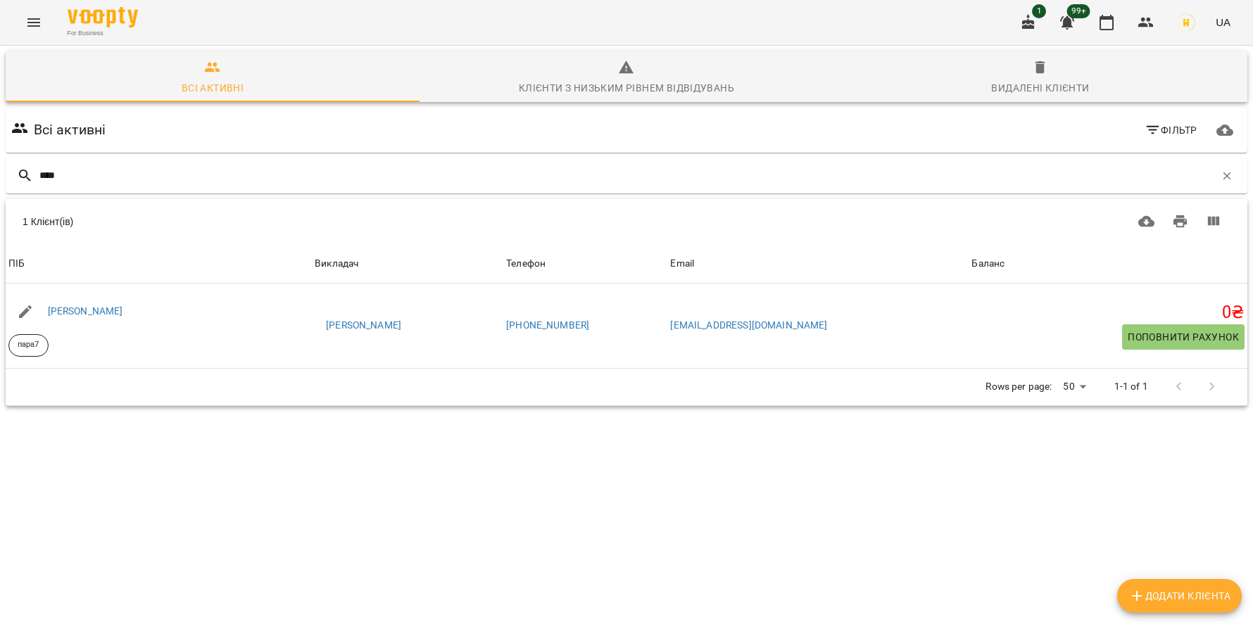
type input "****"
click at [38, 339] on p "пара7" at bounding box center [29, 345] width 22 height 12
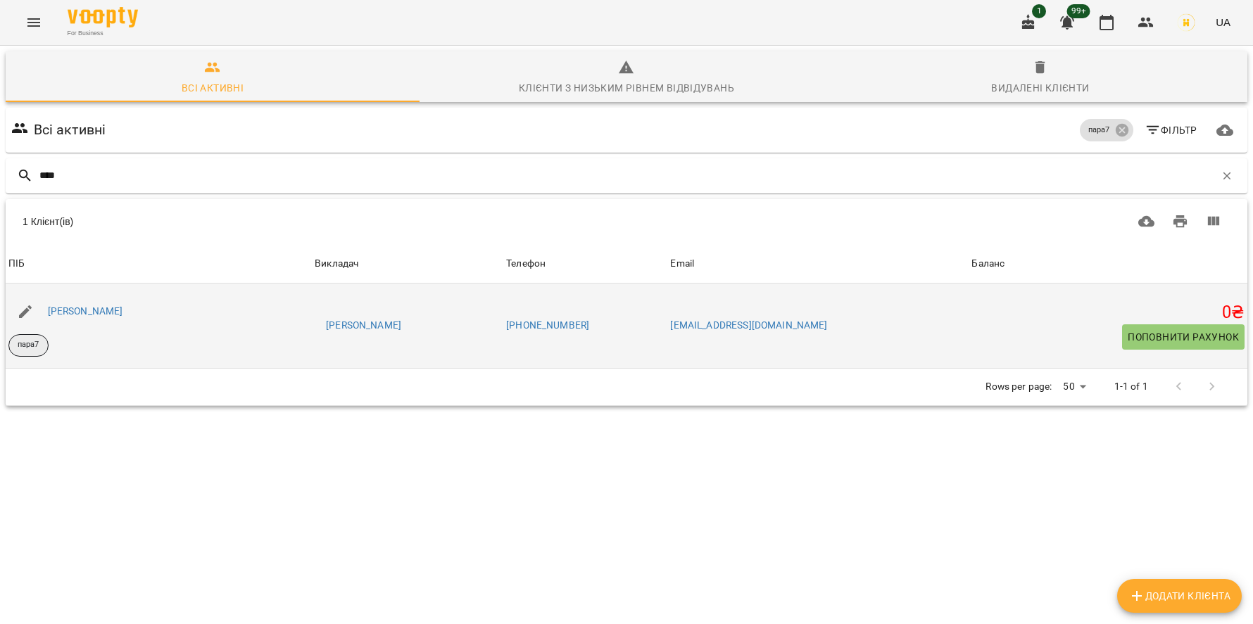
click at [25, 346] on p "пара7" at bounding box center [29, 345] width 22 height 12
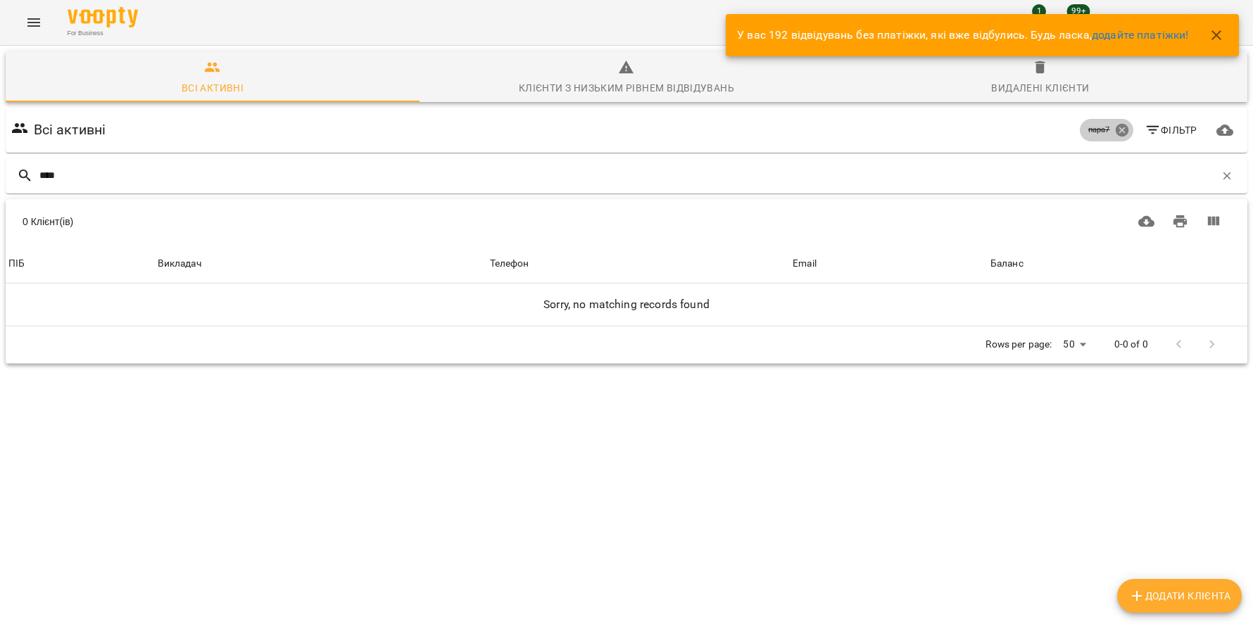
click at [1120, 126] on icon at bounding box center [1121, 130] width 13 height 13
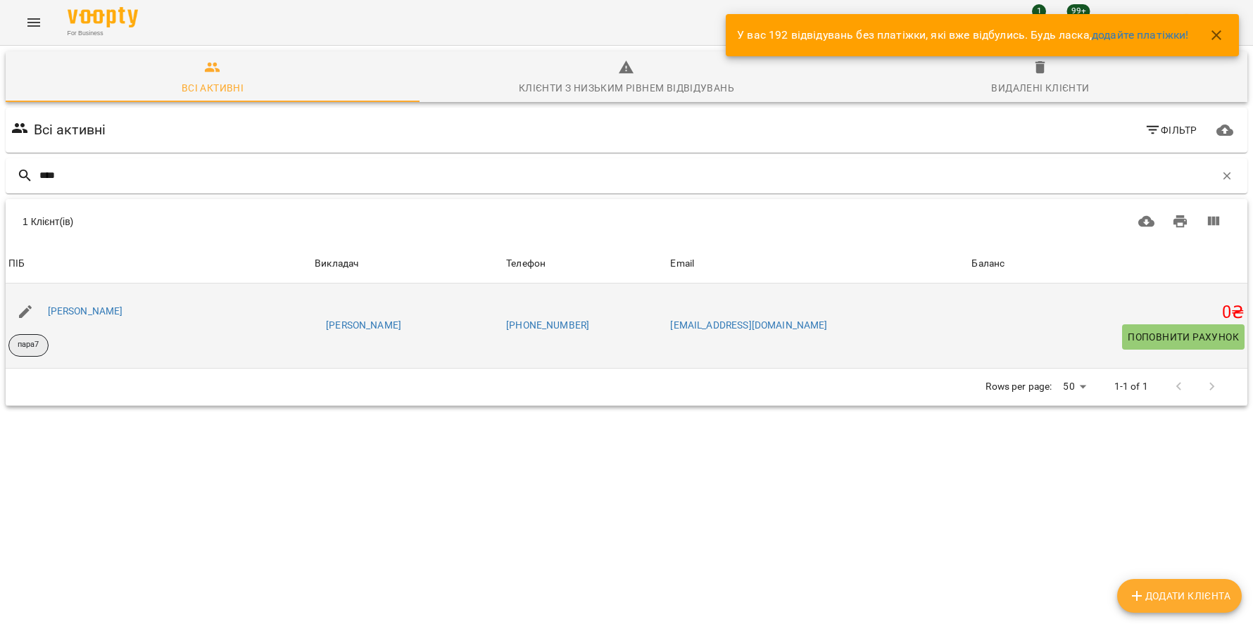
click at [23, 343] on p "пара7" at bounding box center [29, 345] width 22 height 12
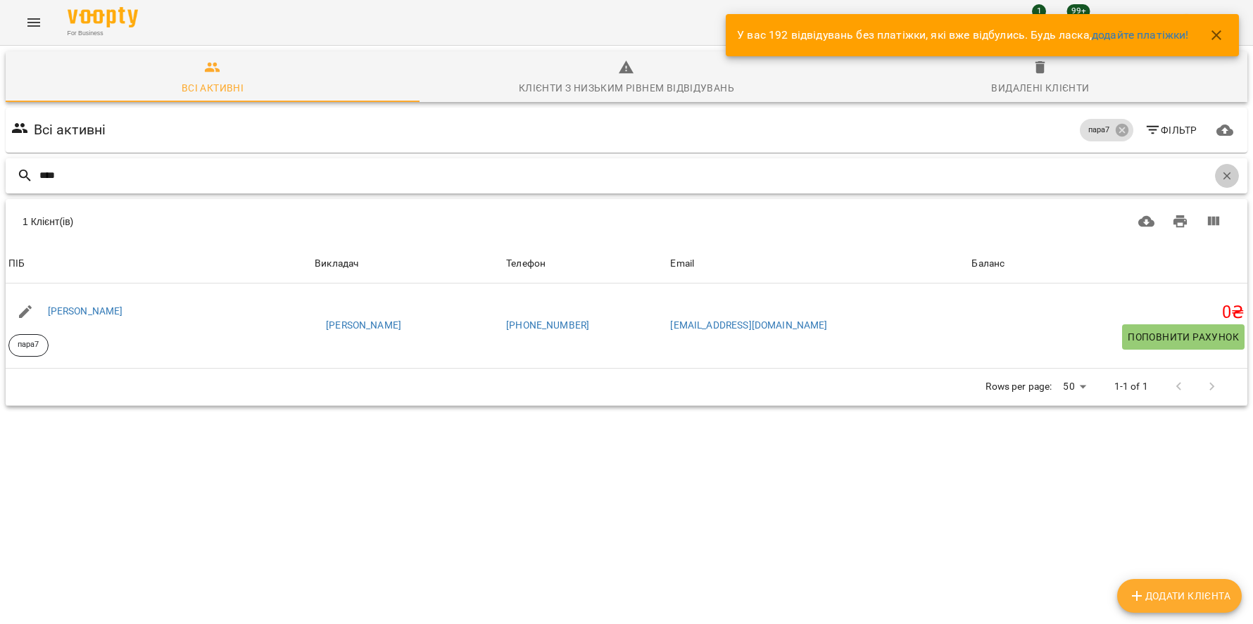
click at [1222, 167] on button "button" at bounding box center [1227, 176] width 24 height 24
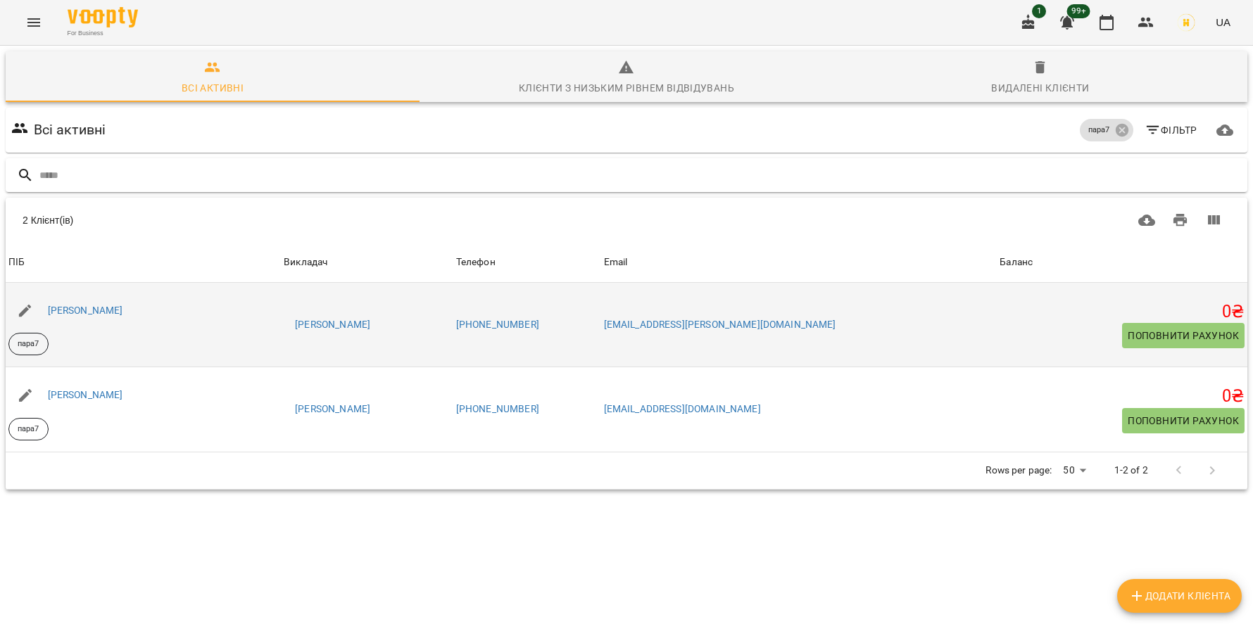
click at [1184, 336] on span "Поповнити рахунок" at bounding box center [1182, 335] width 111 height 17
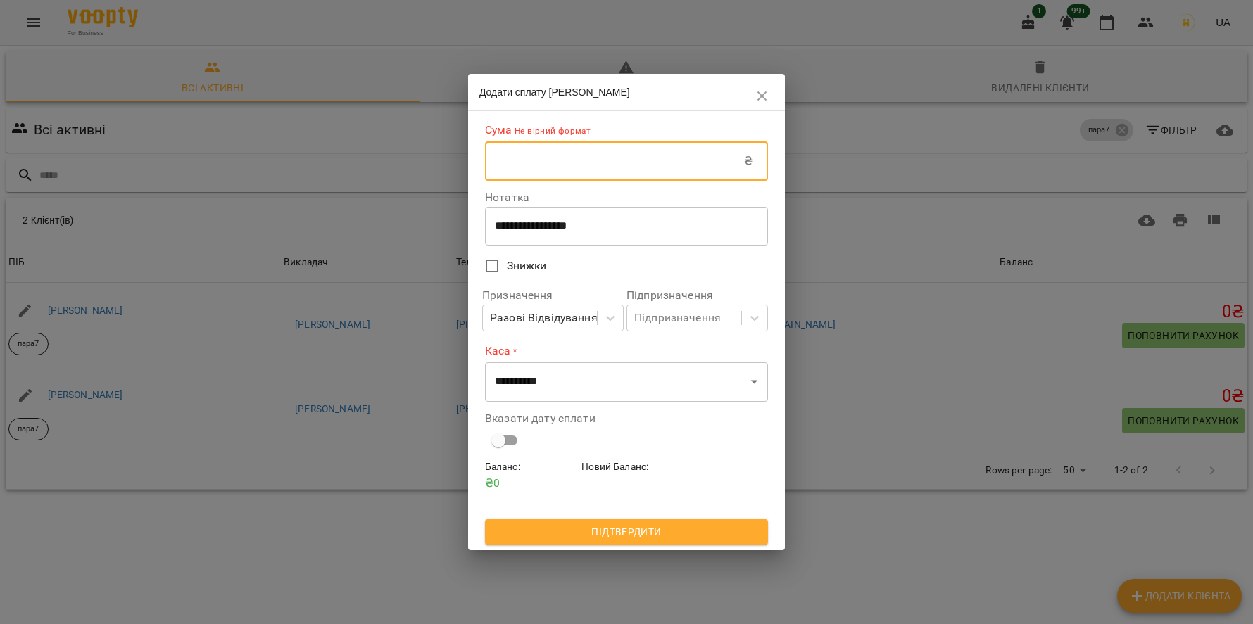
click at [596, 151] on input "text" at bounding box center [614, 160] width 259 height 39
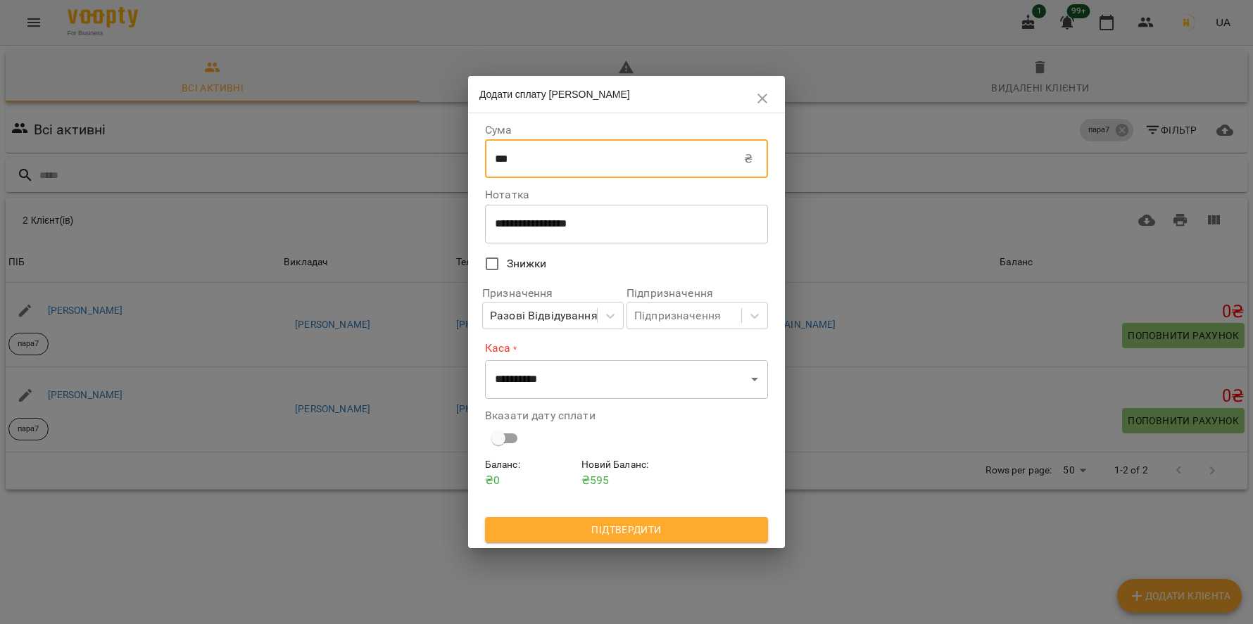
type input "***"
click at [563, 386] on select "**********" at bounding box center [626, 379] width 283 height 39
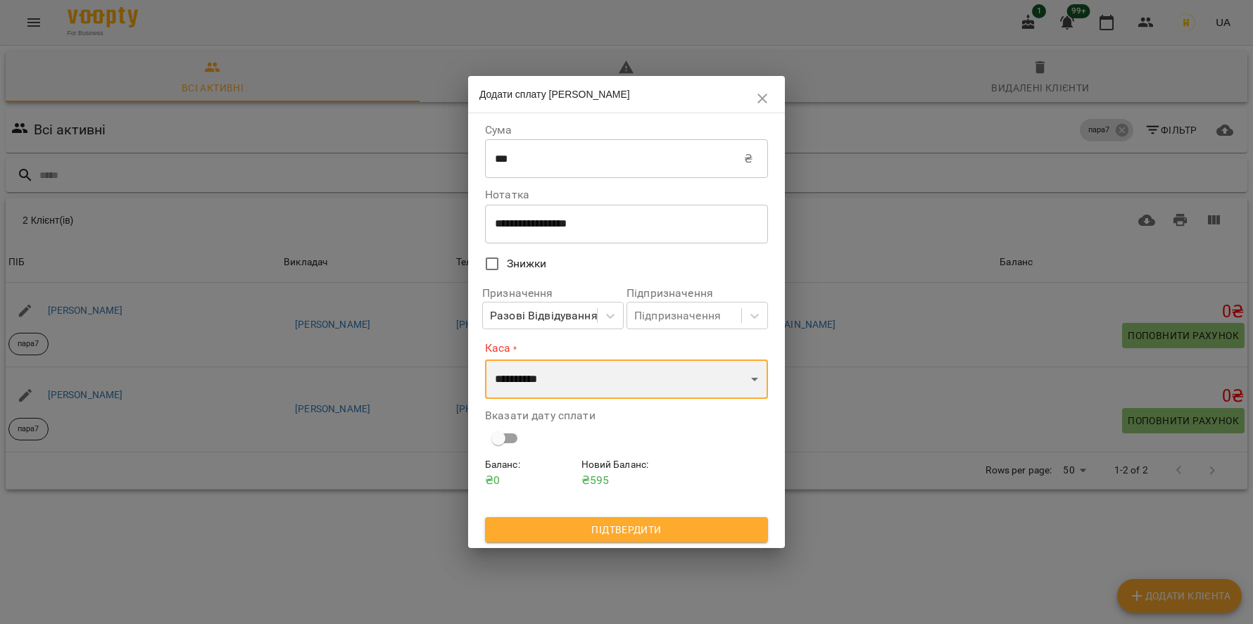
select select "****"
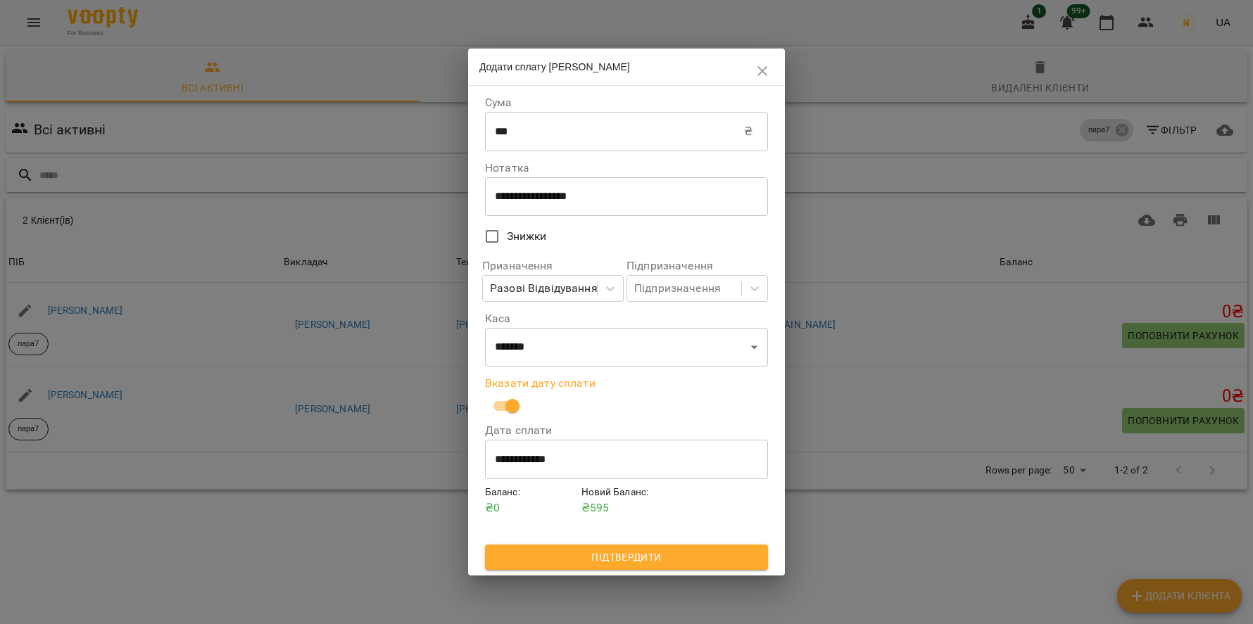
click at [555, 554] on span "Підтвердити" at bounding box center [626, 557] width 260 height 17
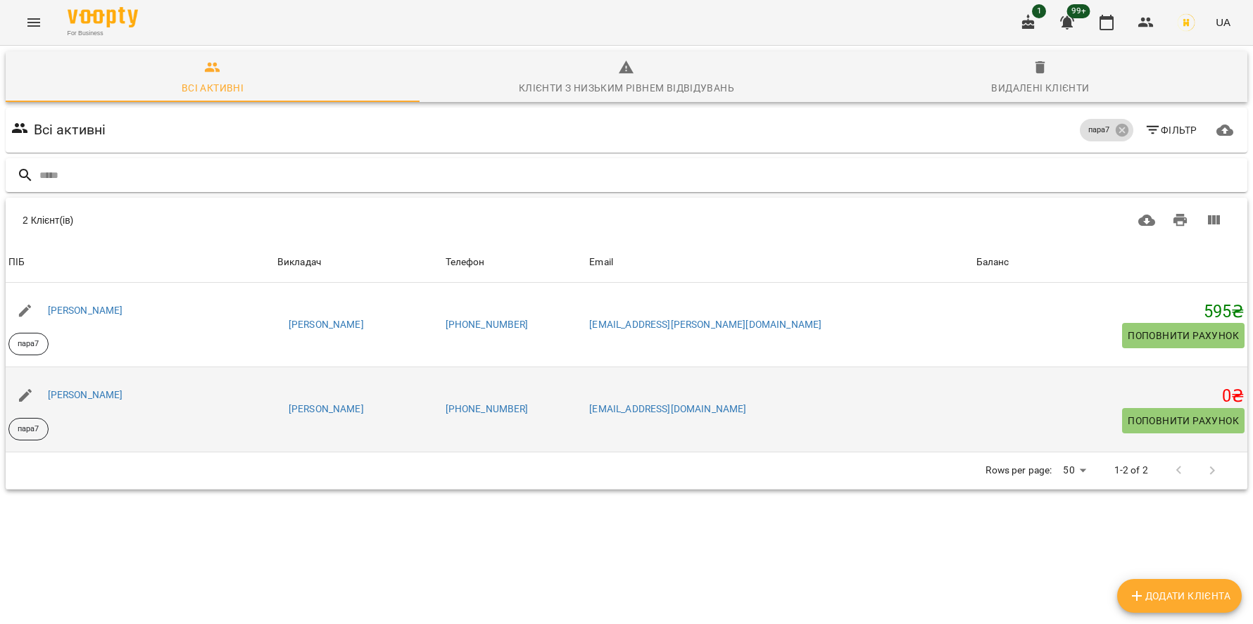
click at [1170, 426] on span "Поповнити рахунок" at bounding box center [1182, 420] width 111 height 17
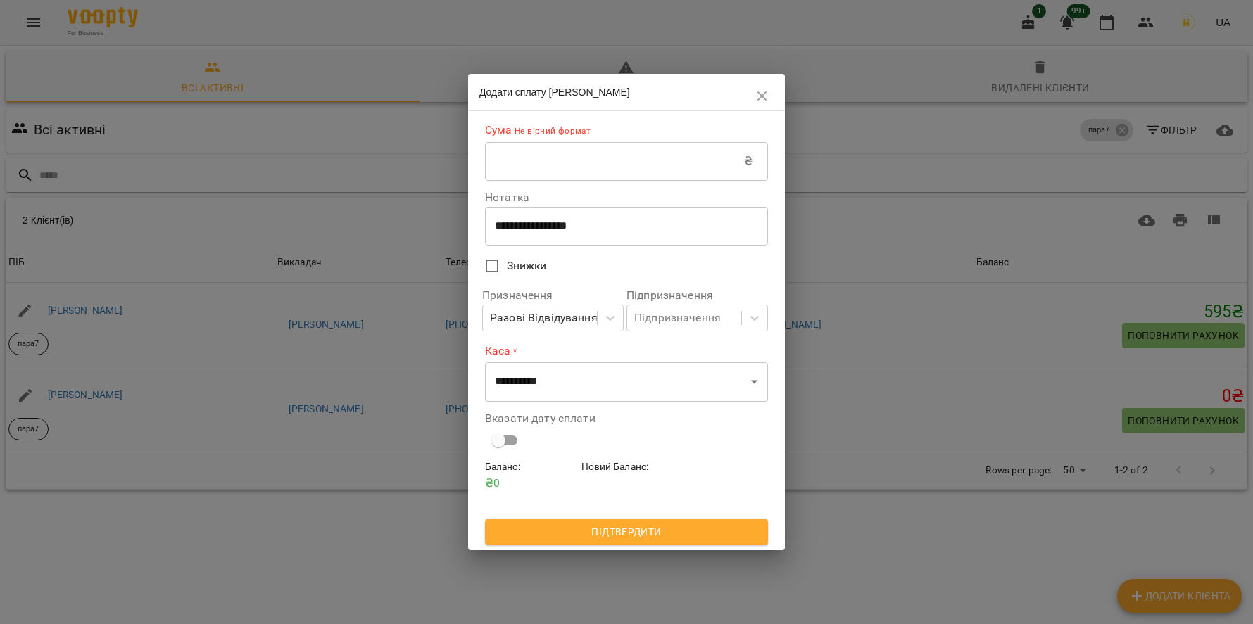
click at [571, 172] on input "text" at bounding box center [614, 160] width 259 height 39
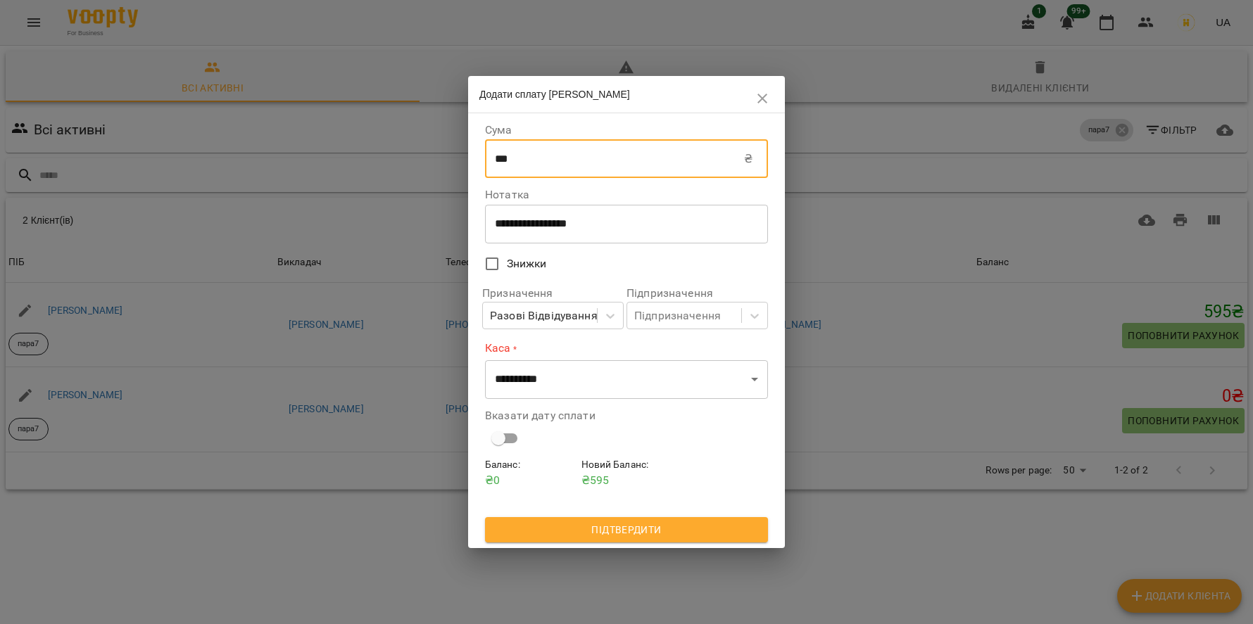
type input "***"
click at [519, 222] on textarea "**********" at bounding box center [626, 223] width 263 height 13
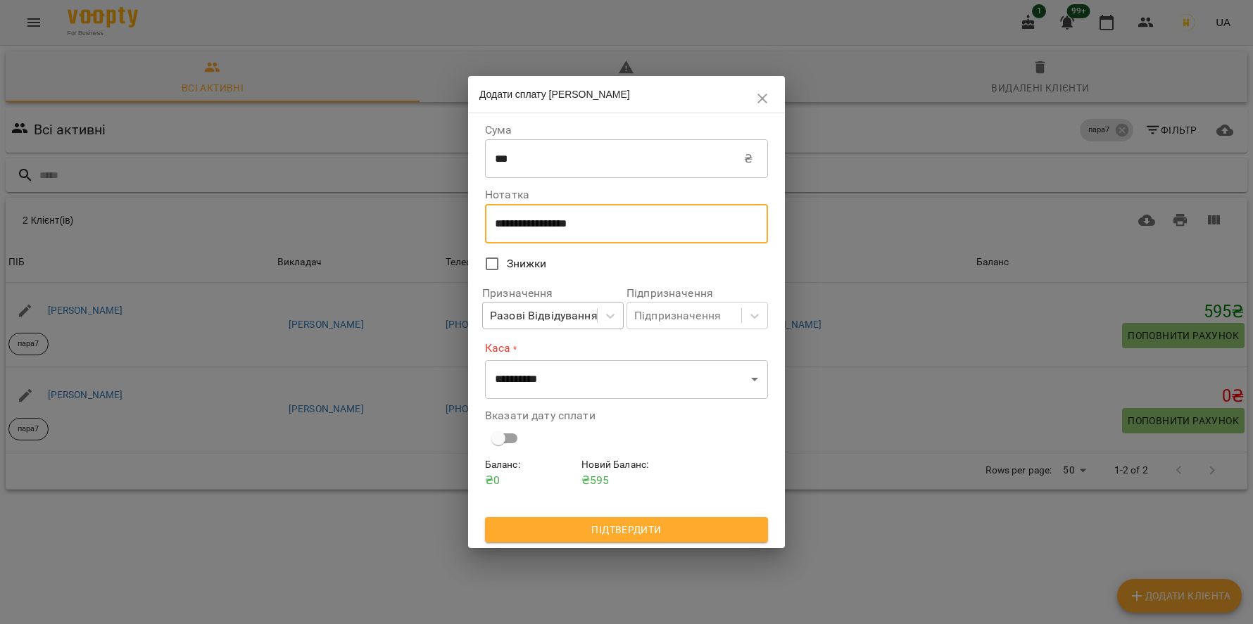
click at [517, 316] on div "Разові Відвідування" at bounding box center [544, 316] width 108 height 17
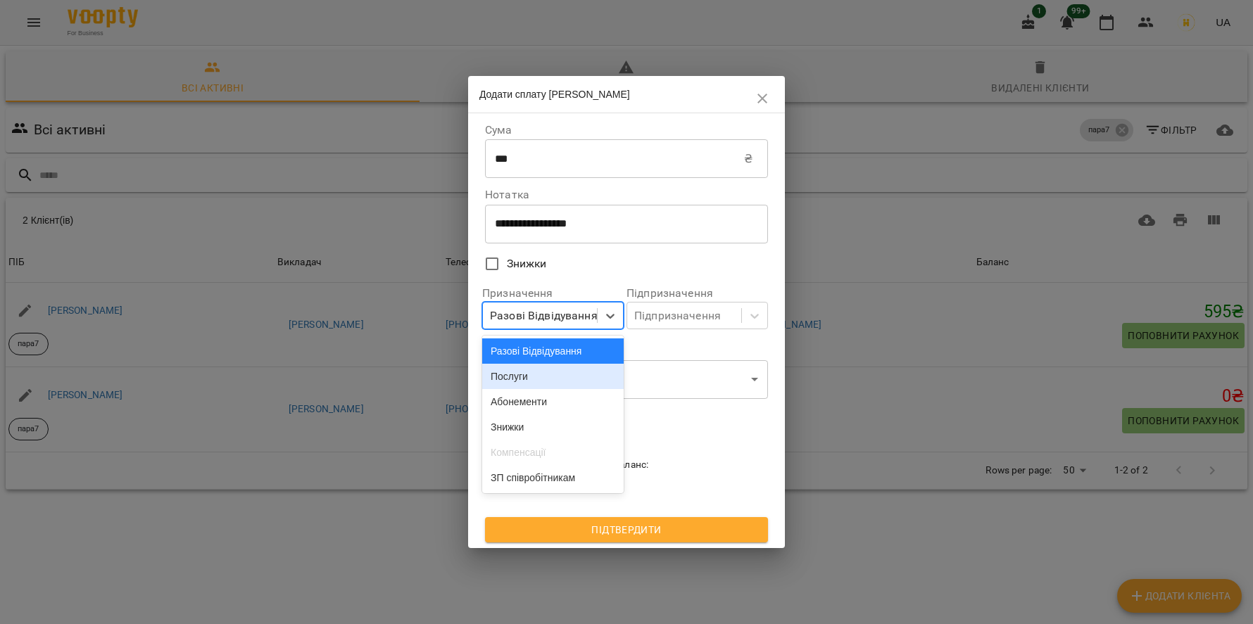
click at [524, 372] on div "Послуги" at bounding box center [552, 376] width 141 height 25
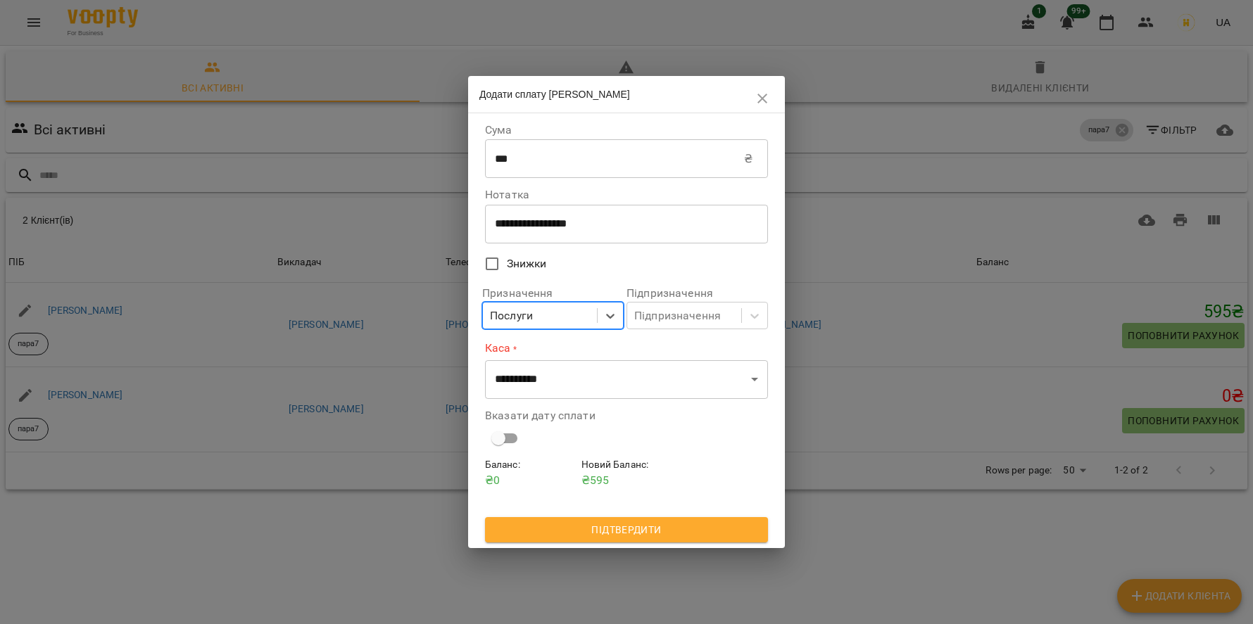
click at [540, 303] on div "Послуги" at bounding box center [552, 315] width 141 height 27
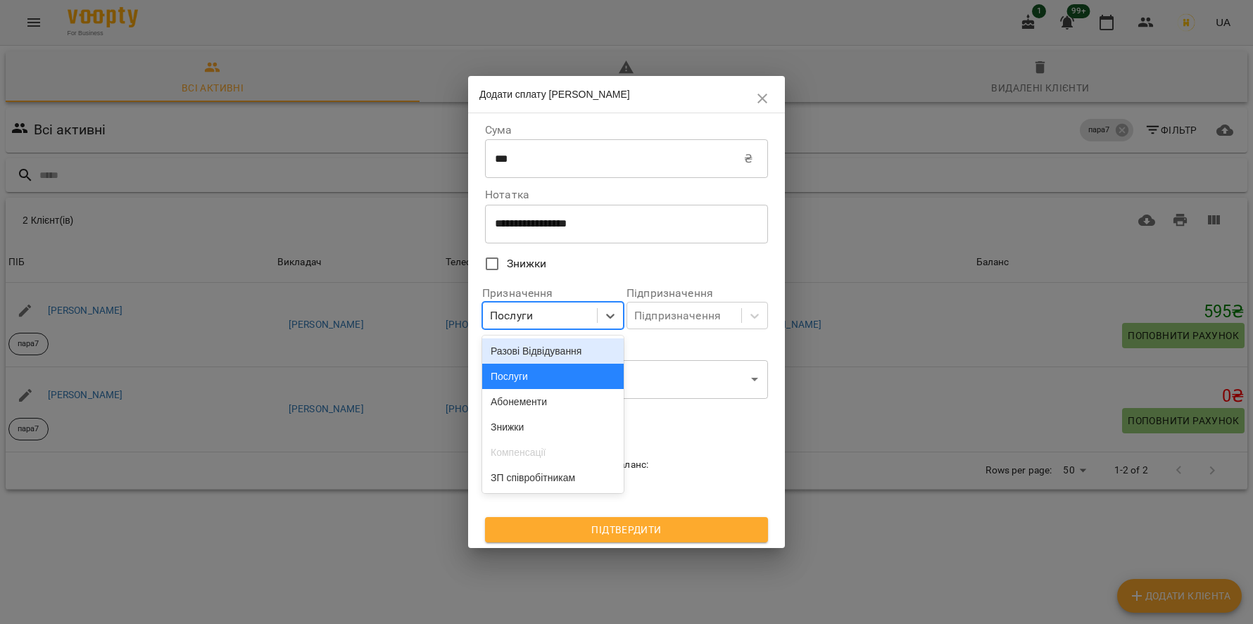
click at [536, 359] on div "Разові Відвідування" at bounding box center [552, 351] width 141 height 25
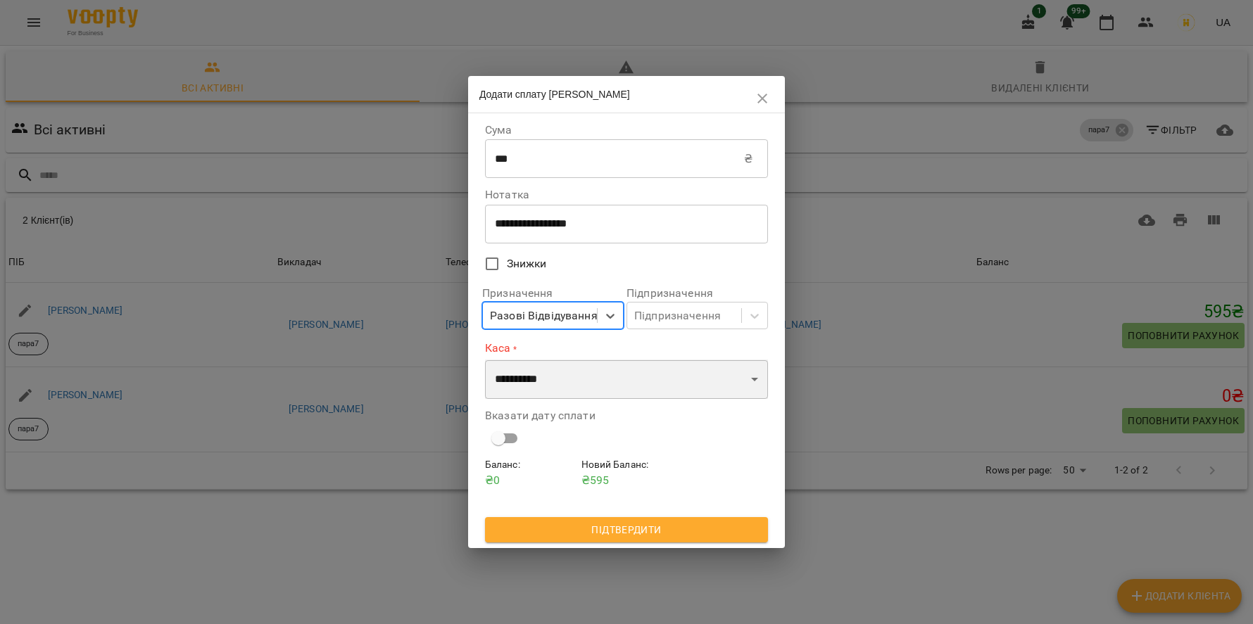
click at [535, 367] on select "**********" at bounding box center [626, 379] width 283 height 39
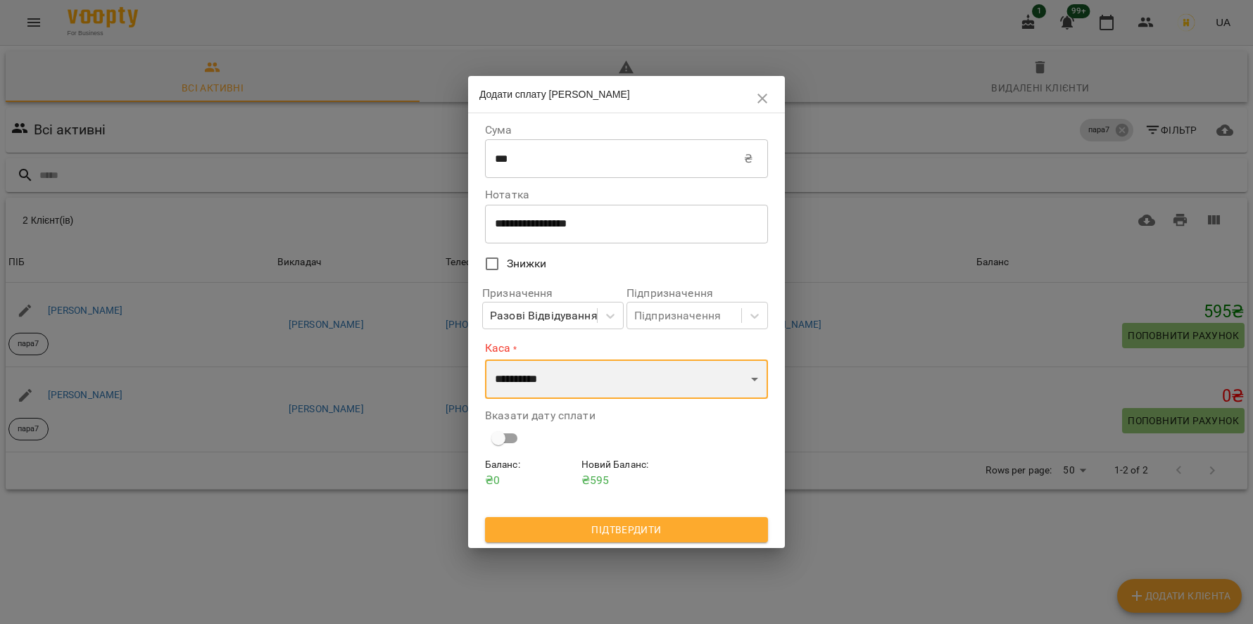
select select "****"
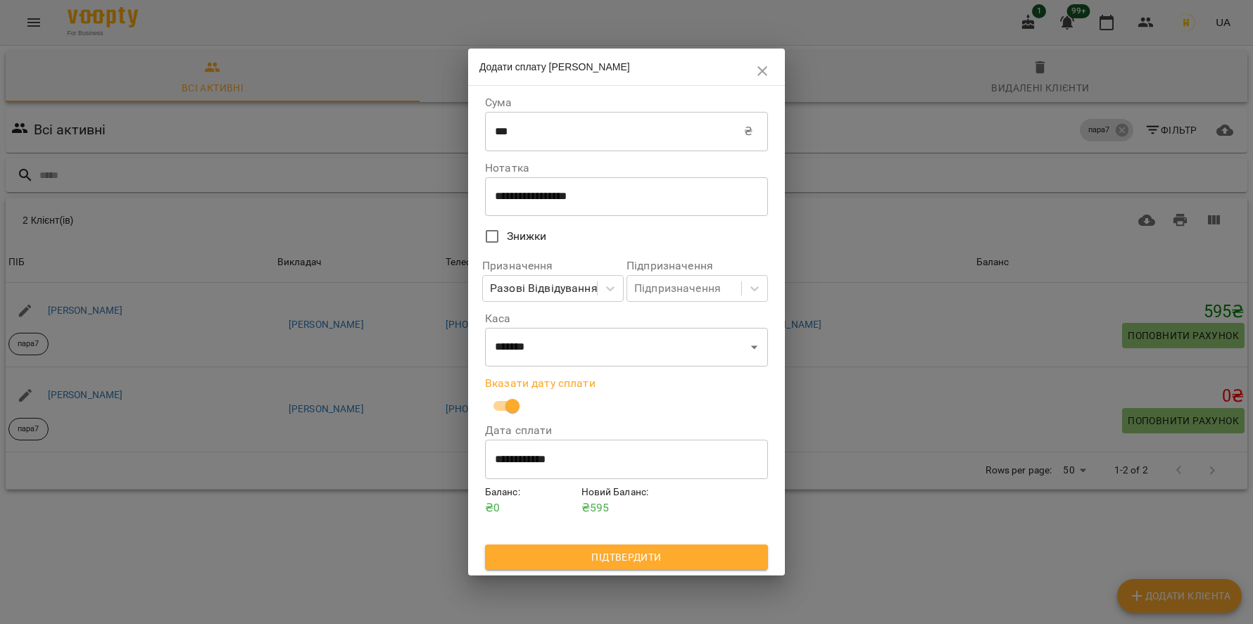
click at [552, 573] on div "**********" at bounding box center [626, 331] width 289 height 484
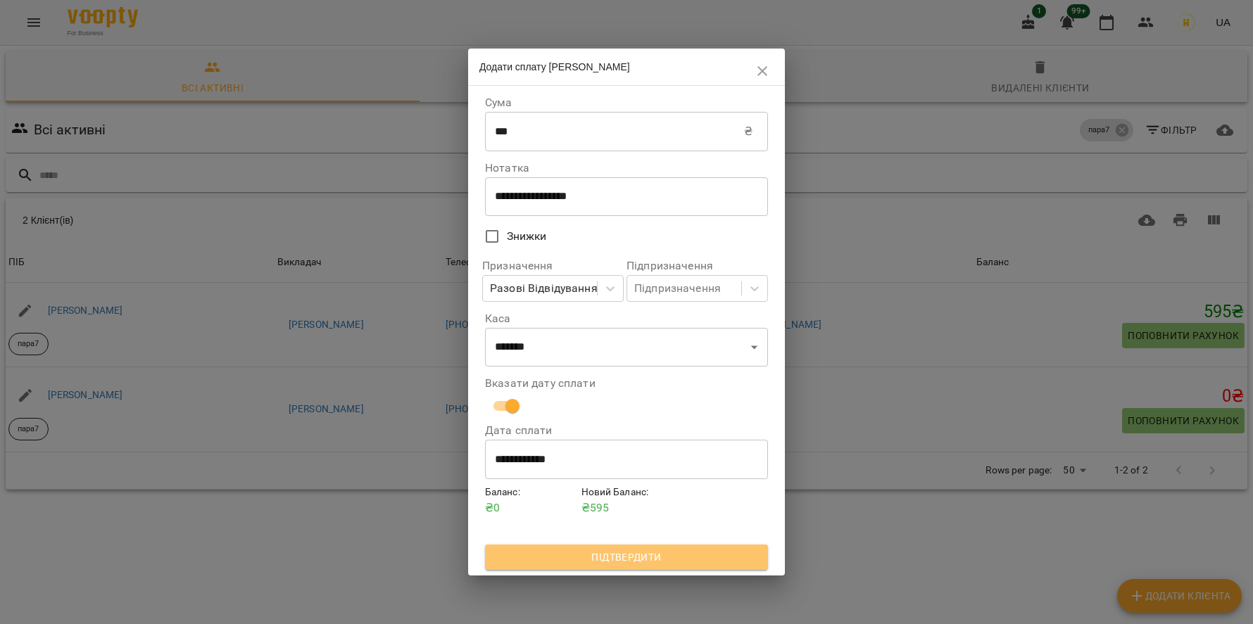
click at [559, 569] on button "Підтвердити" at bounding box center [626, 557] width 283 height 25
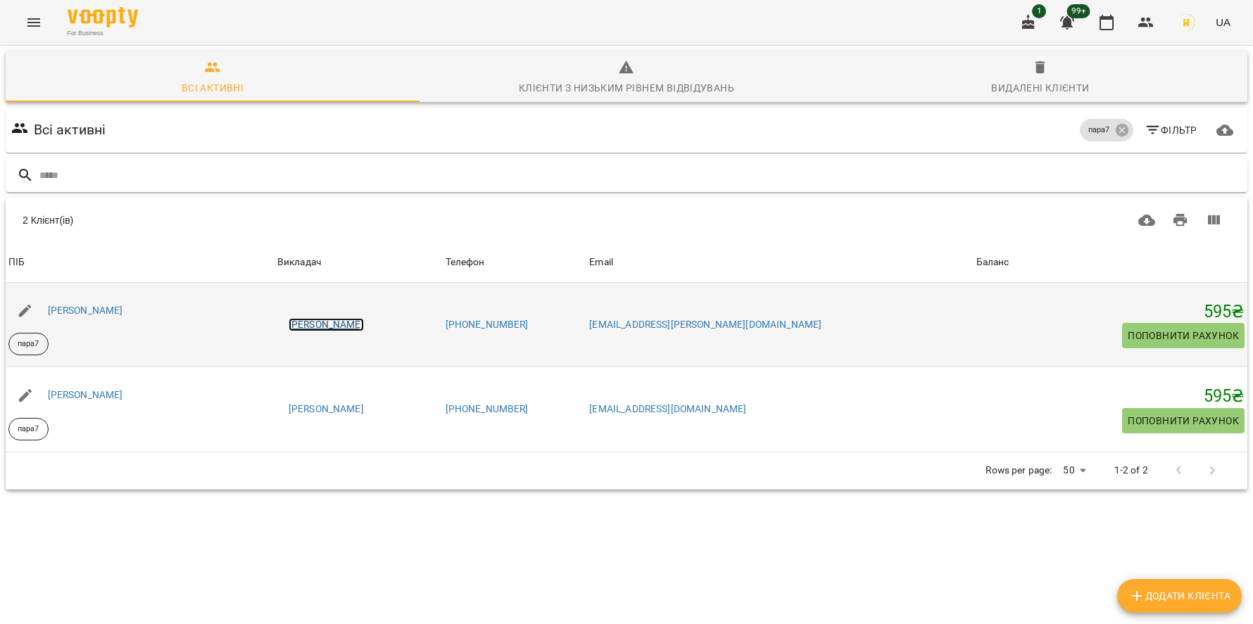
click at [364, 323] on link "María Lavruk" at bounding box center [326, 325] width 75 height 14
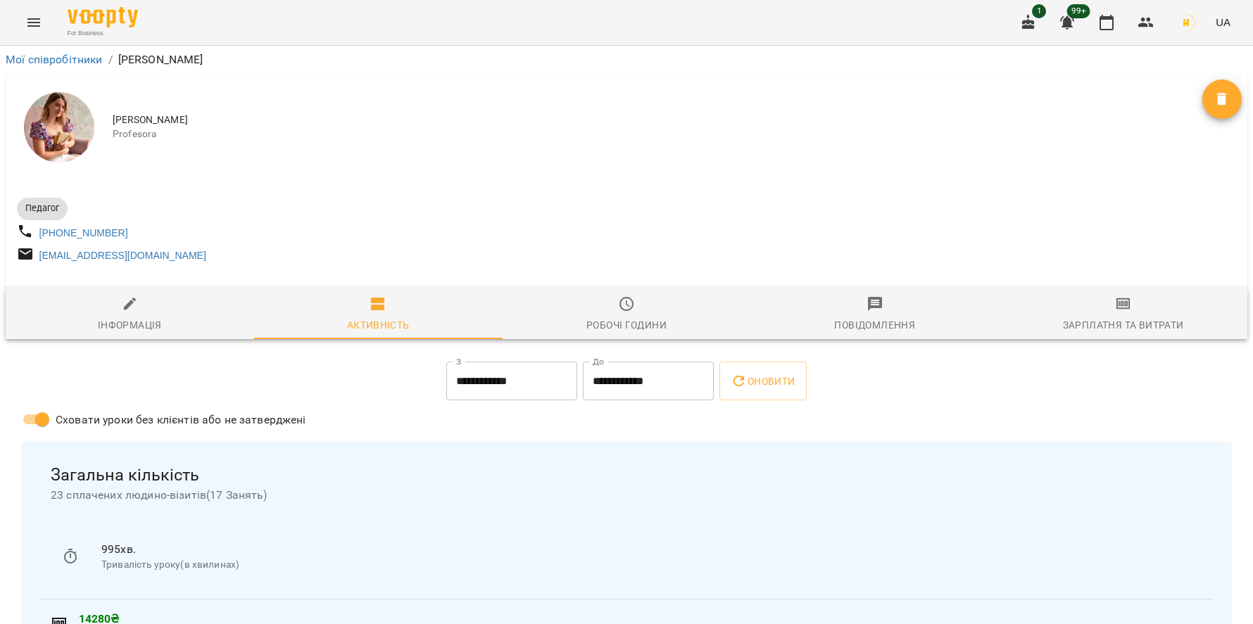
click at [1153, 326] on div "Зарплатня та Витрати" at bounding box center [1123, 325] width 121 height 17
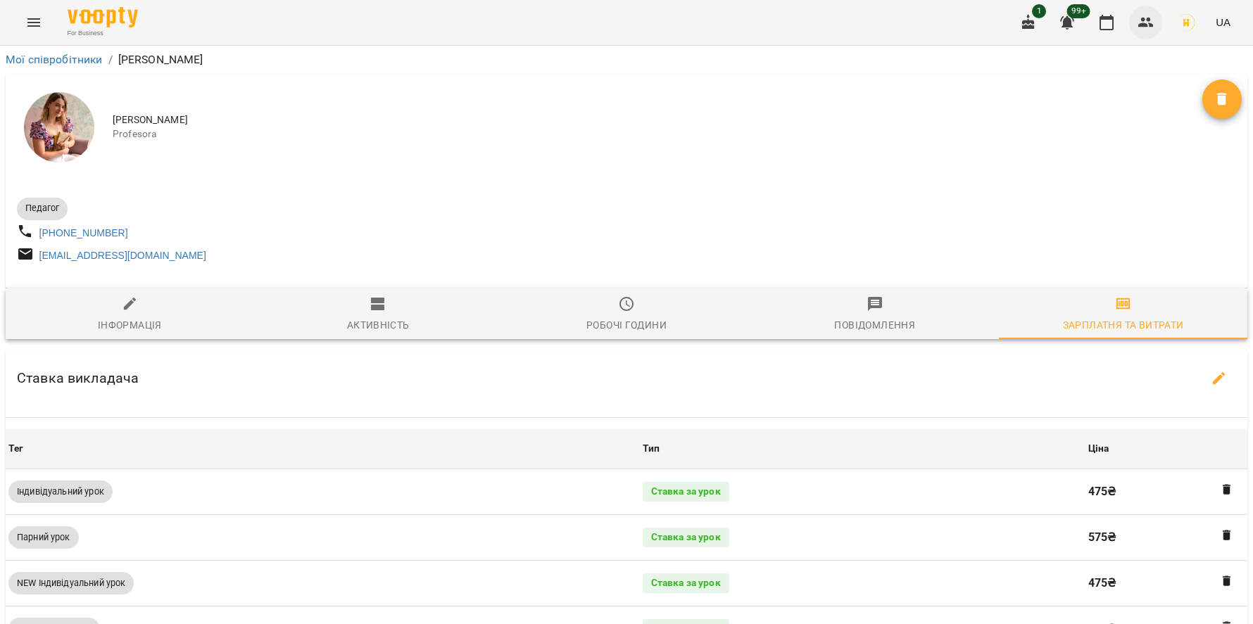
click at [1133, 21] on button "button" at bounding box center [1146, 23] width 34 height 34
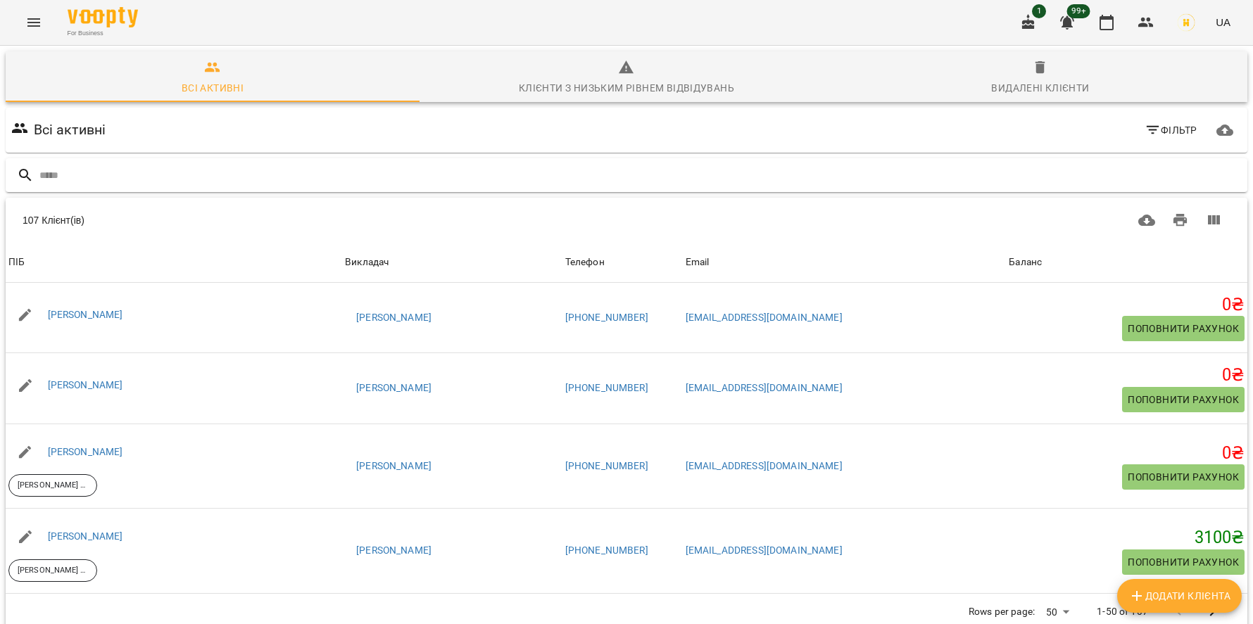
click at [251, 180] on input "text" at bounding box center [640, 175] width 1202 height 23
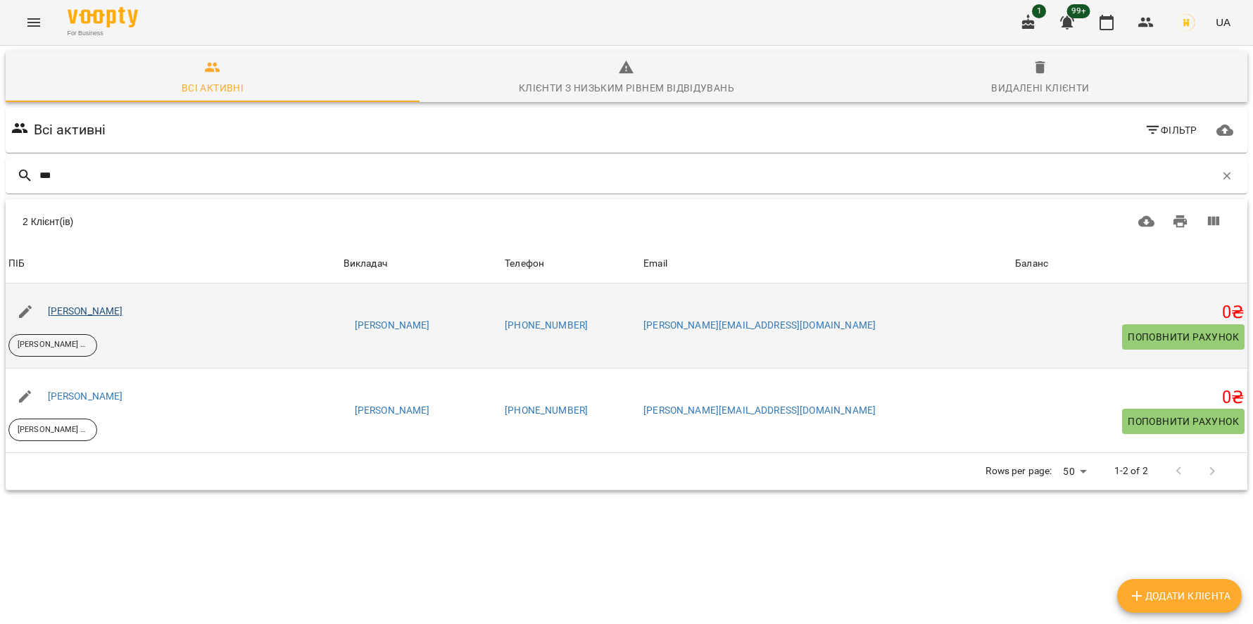
type input "***"
click at [58, 312] on link "Владислав Бійчук" at bounding box center [85, 310] width 75 height 11
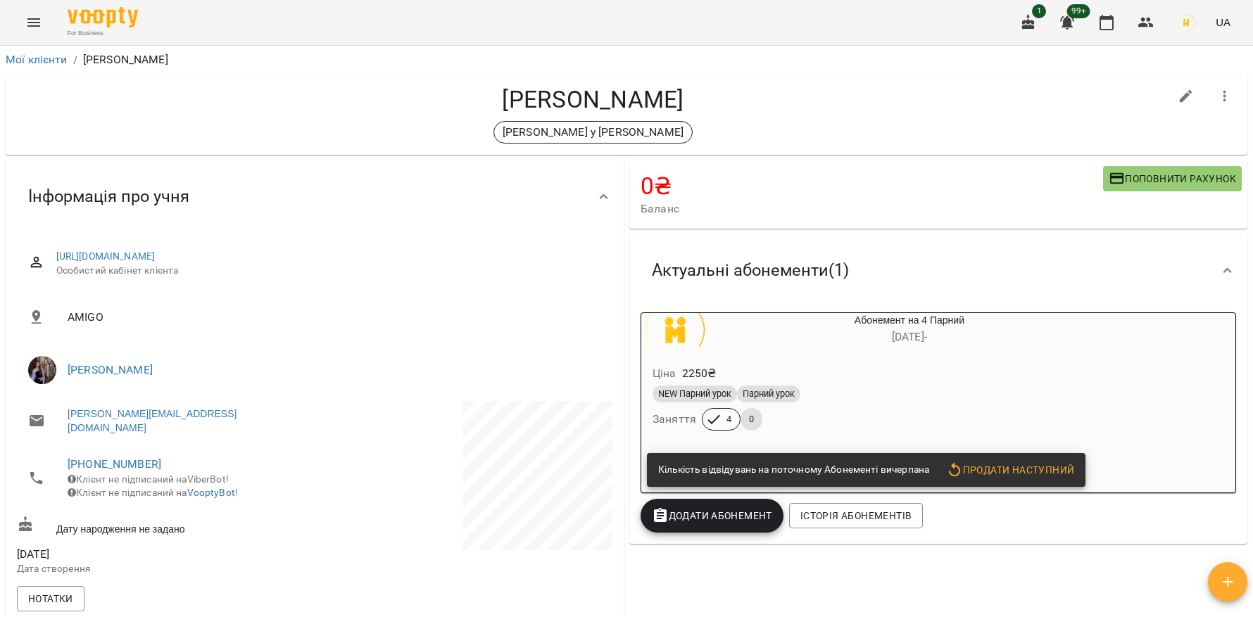
click at [1014, 408] on div "NEW Парний урок Парний урок Заняття 4 0" at bounding box center [876, 408] width 452 height 51
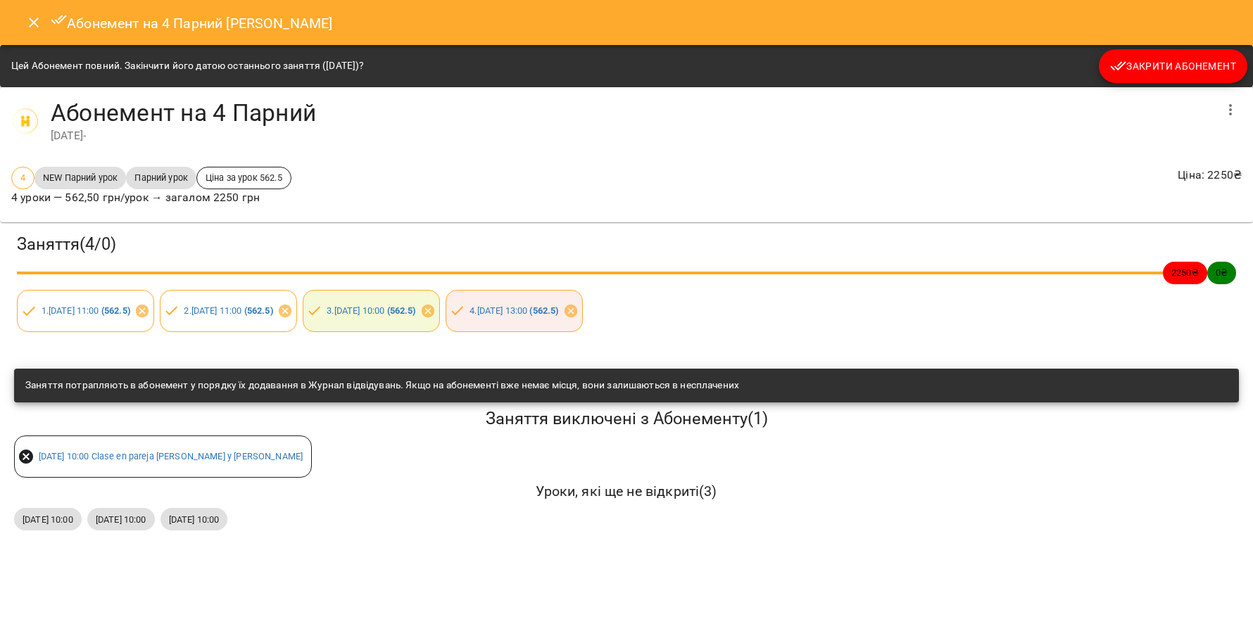
click at [1196, 68] on span "Закрити Абонемент" at bounding box center [1173, 66] width 126 height 17
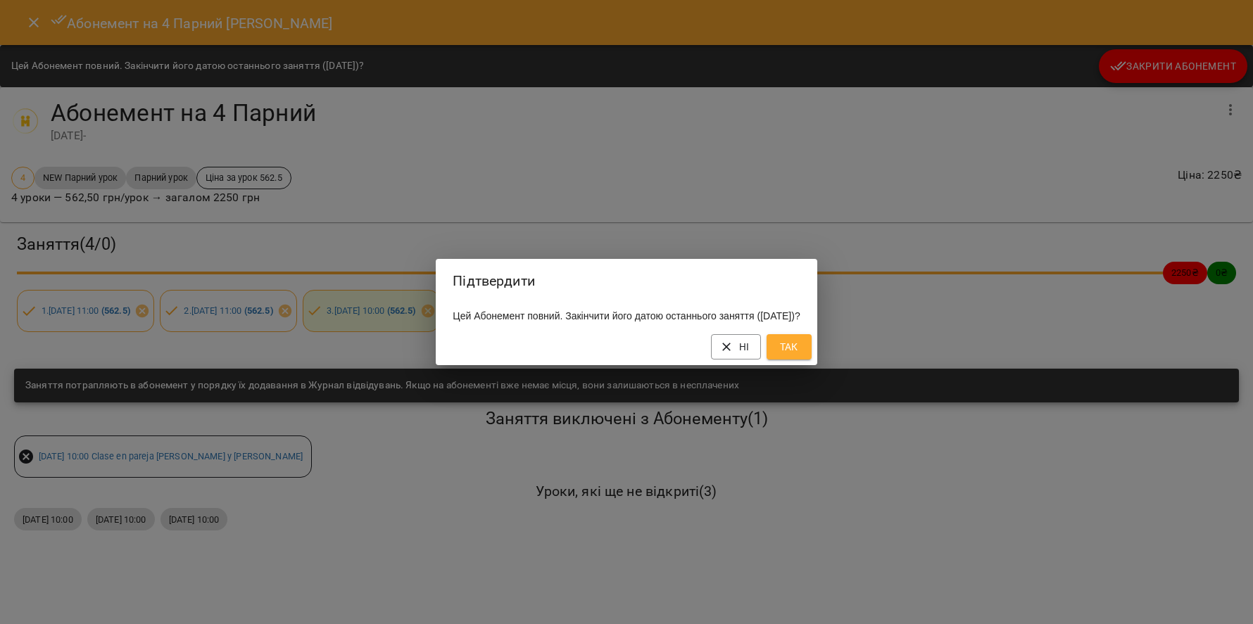
click at [811, 343] on button "Так" at bounding box center [788, 346] width 45 height 25
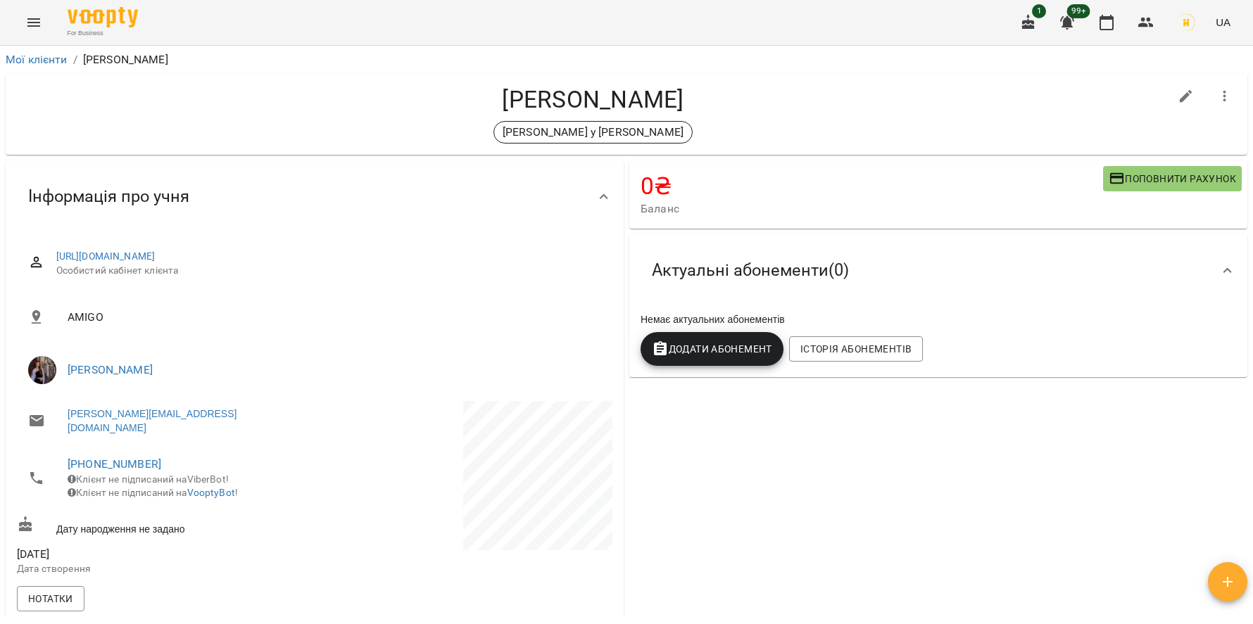
click at [969, 233] on div "Актуальні абонементи ( 0 ) Немає актуальних абонементів Додати Абонемент Історі…" at bounding box center [938, 306] width 624 height 148
click at [864, 369] on div "Немає актуальних абонементів Додати Абонемент Історія абонементів" at bounding box center [938, 339] width 601 height 59
click at [862, 356] on span "Історія абонементів" at bounding box center [855, 349] width 111 height 17
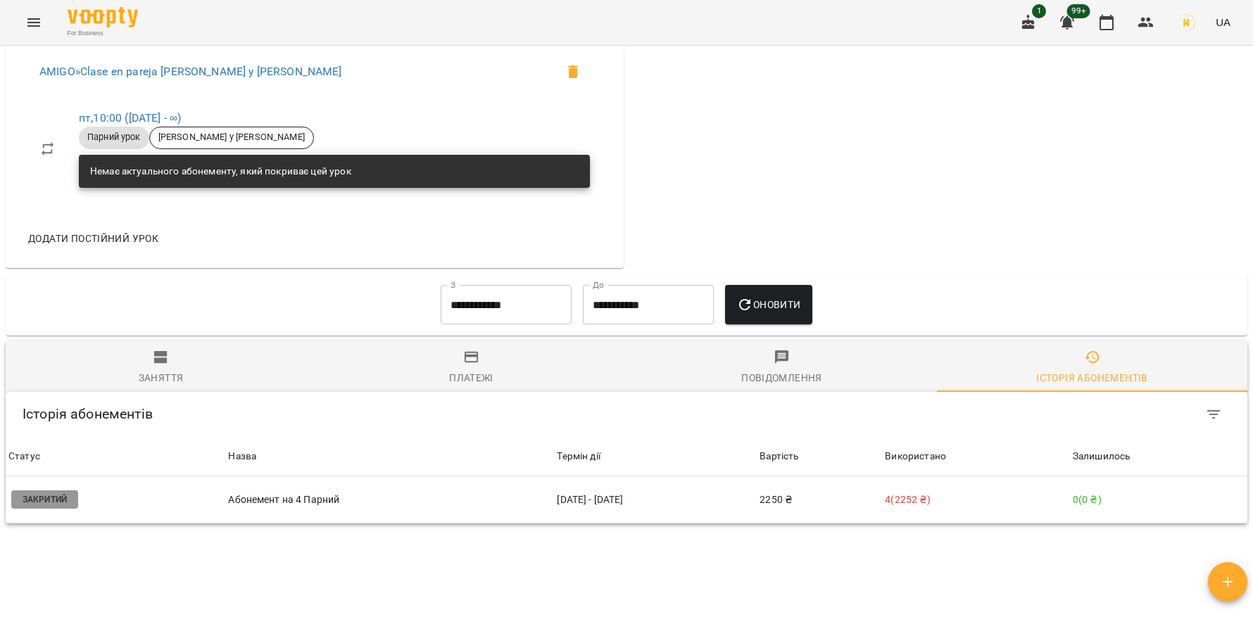
scroll to position [750, 0]
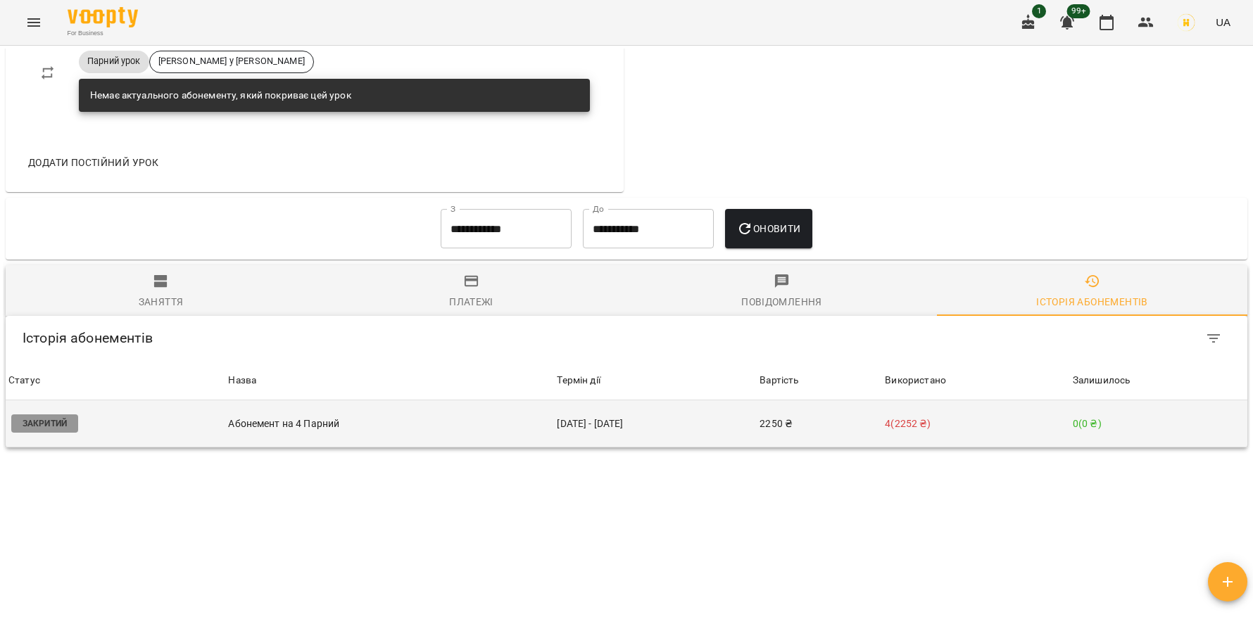
click at [866, 400] on td "2250 ₴" at bounding box center [819, 423] width 125 height 47
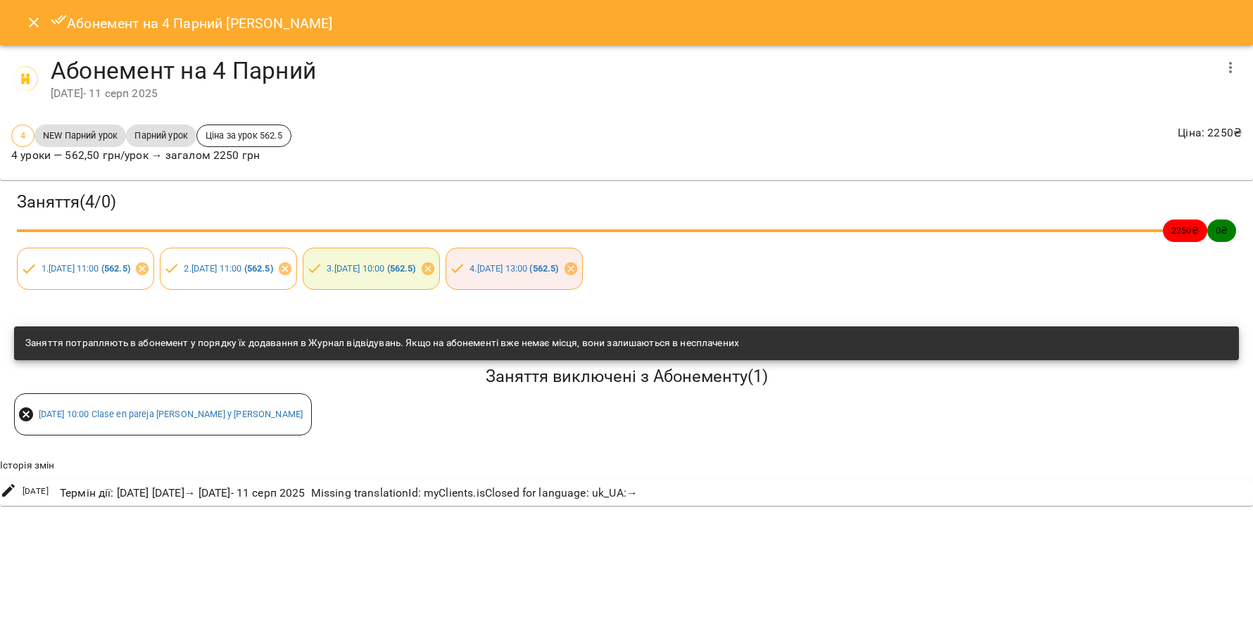
click at [1236, 74] on icon "button" at bounding box center [1230, 67] width 17 height 17
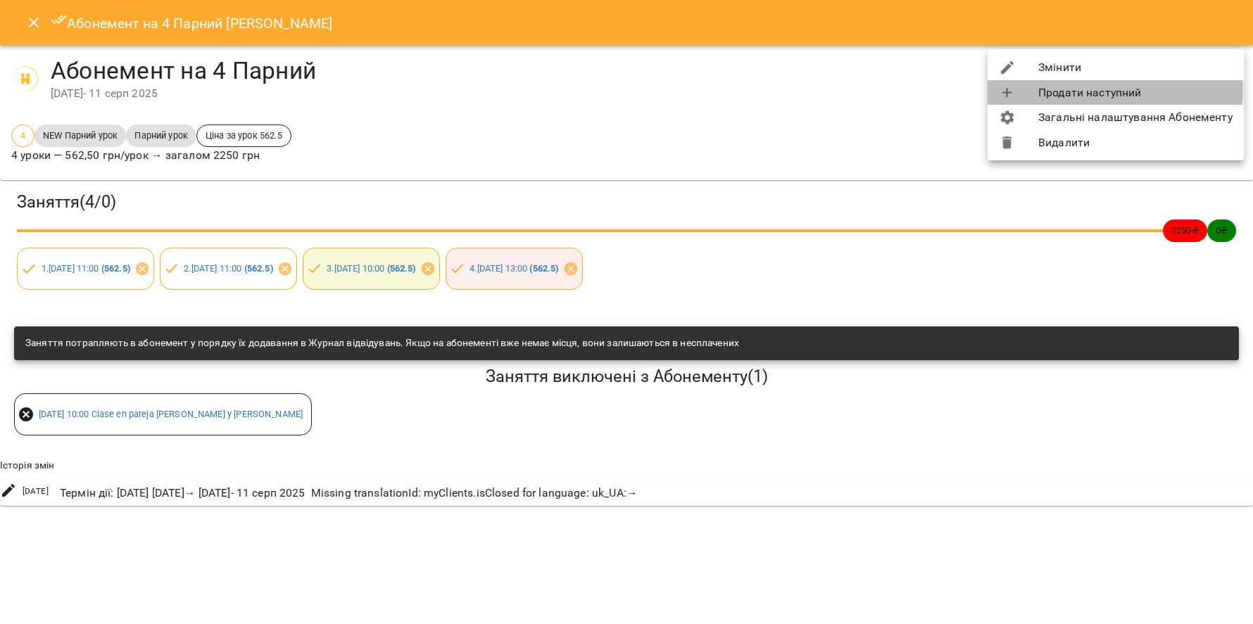
click at [1113, 91] on li "Продати наступний" at bounding box center [1115, 92] width 256 height 25
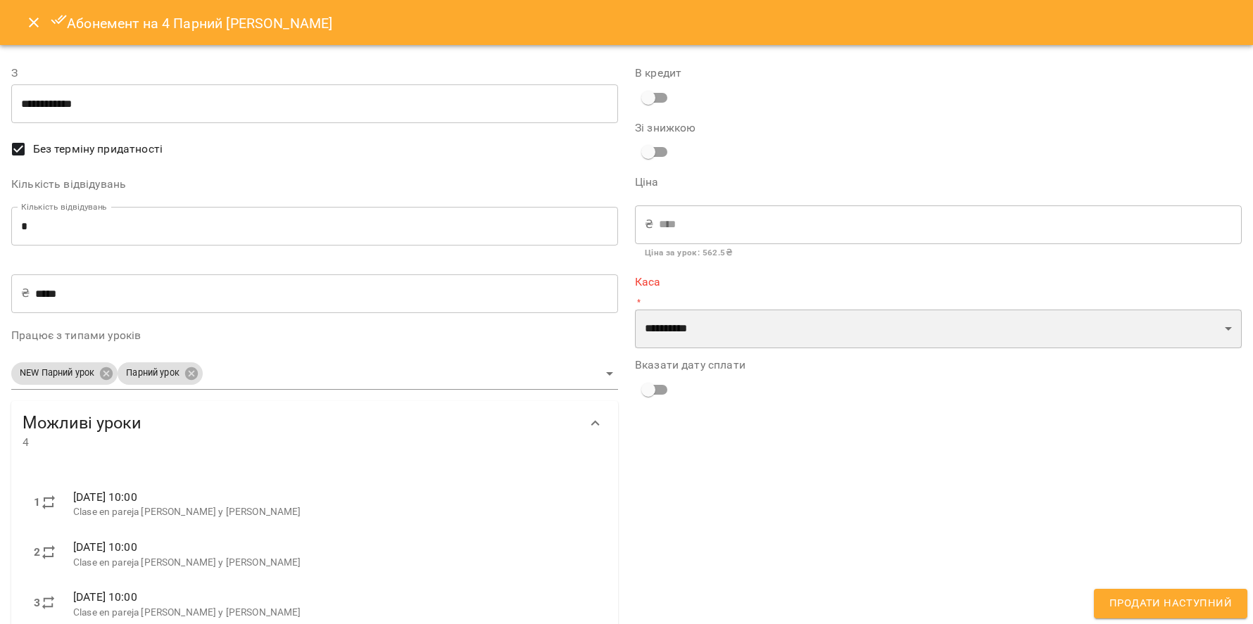
click at [671, 322] on select "**********" at bounding box center [938, 329] width 607 height 39
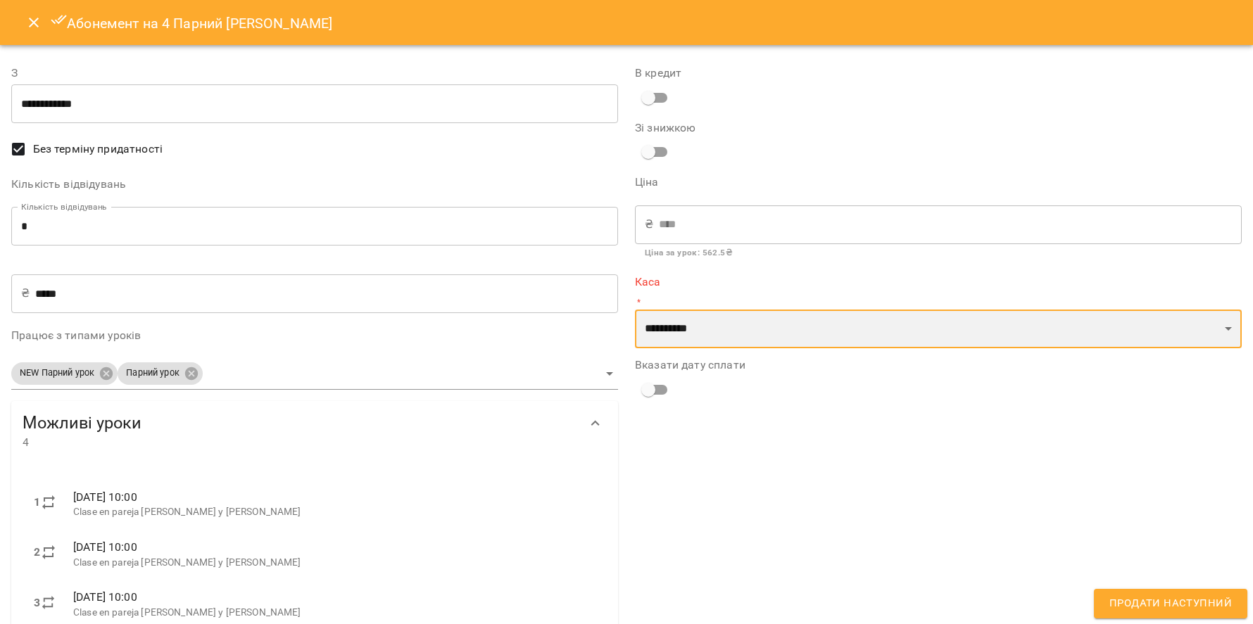
select select "****"
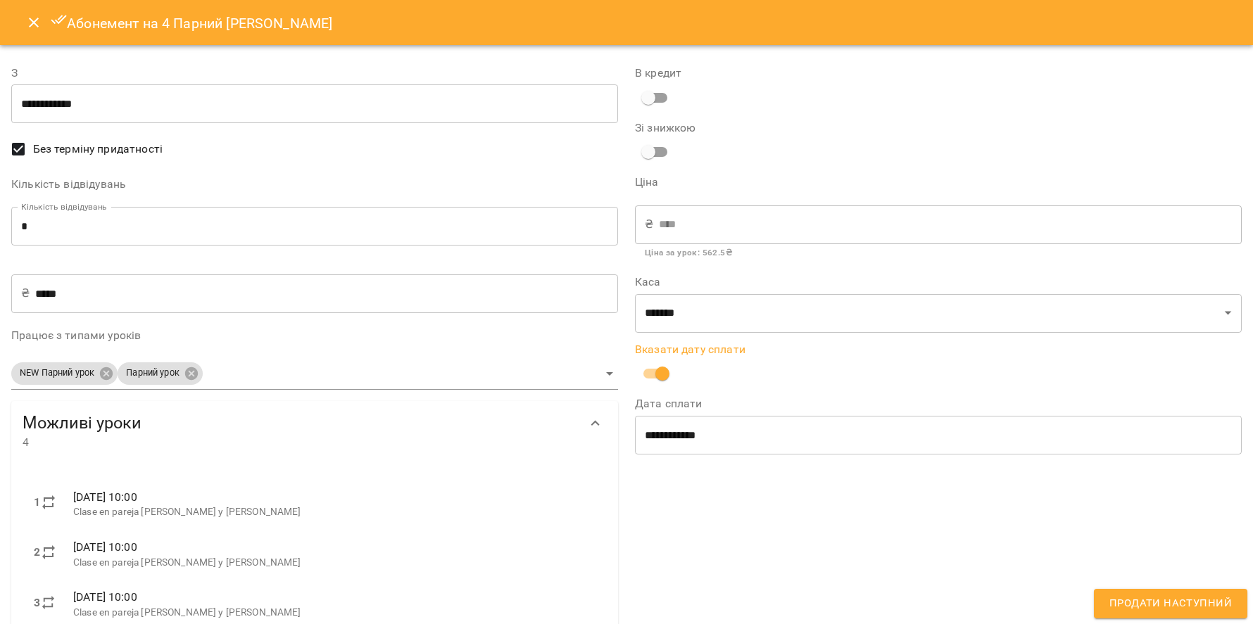
scroll to position [88, 0]
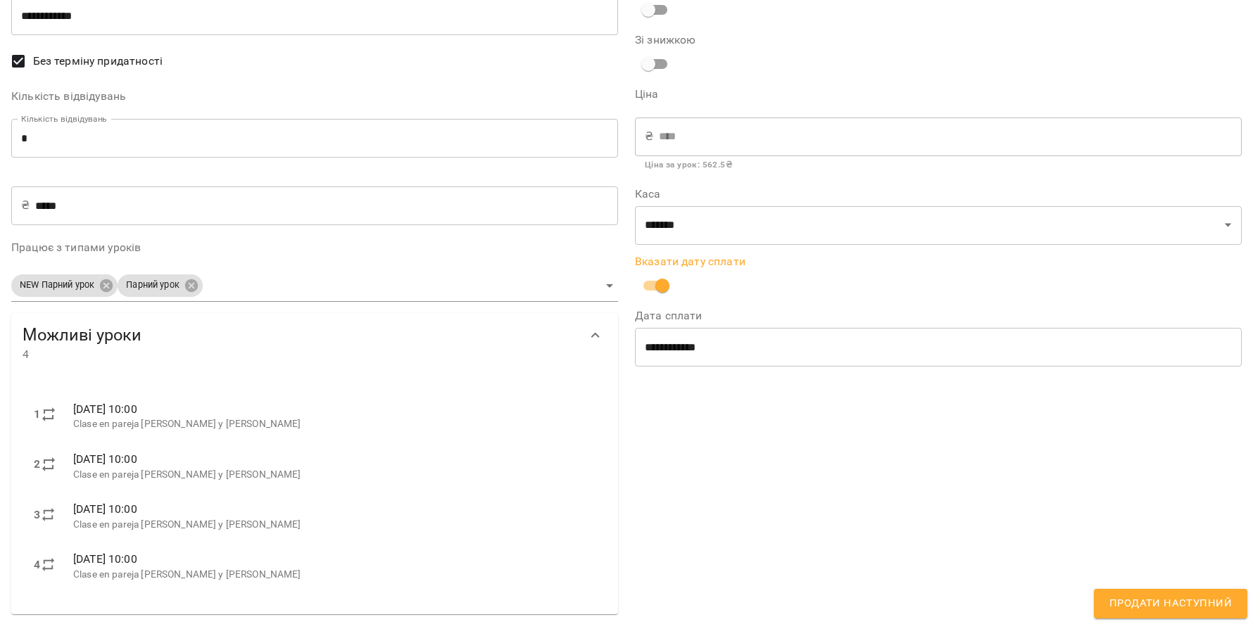
click at [1188, 595] on span "Продати наступний" at bounding box center [1170, 604] width 122 height 18
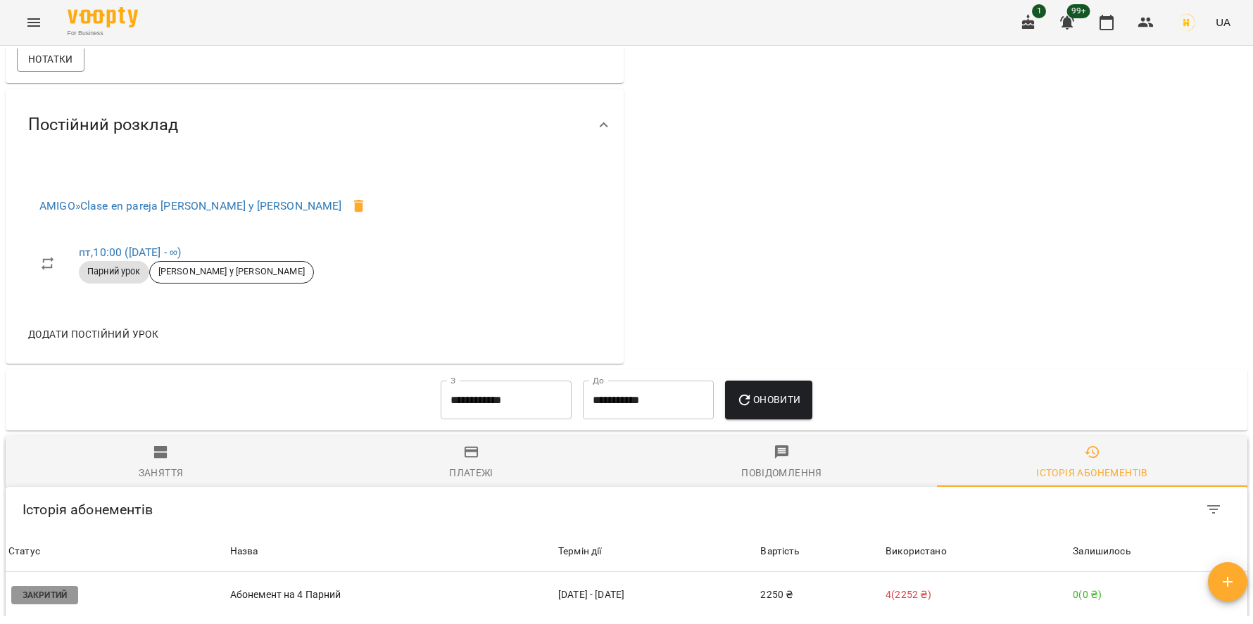
scroll to position [0, 0]
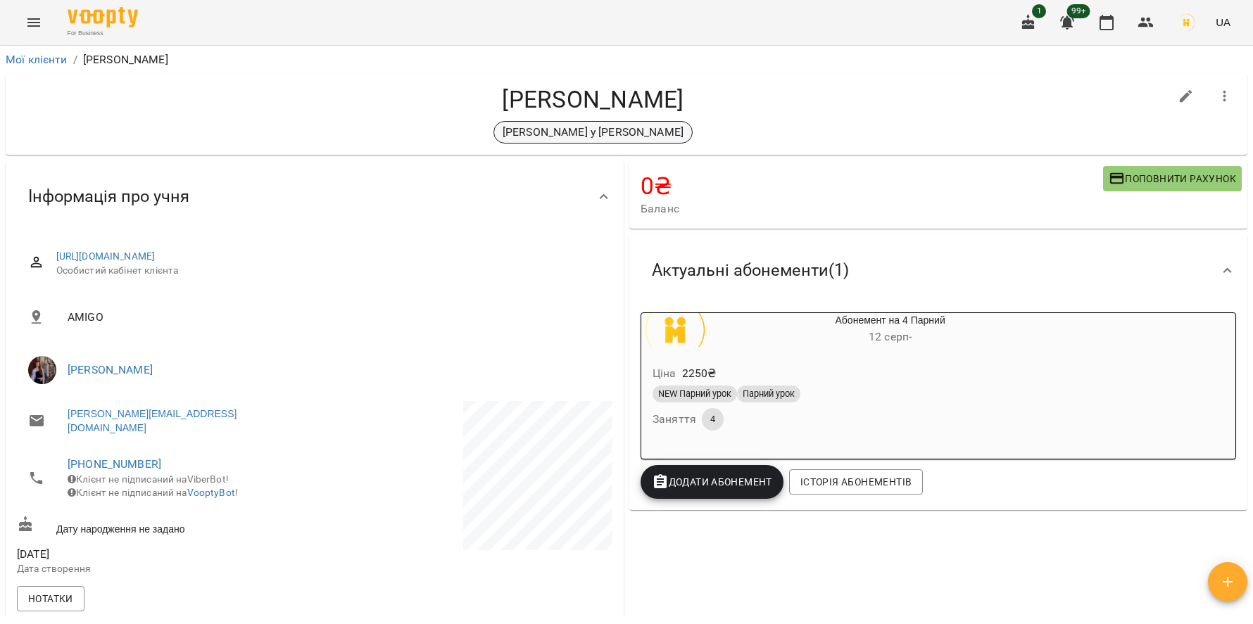
click at [590, 124] on p "vlad y oksana" at bounding box center [592, 132] width 181 height 17
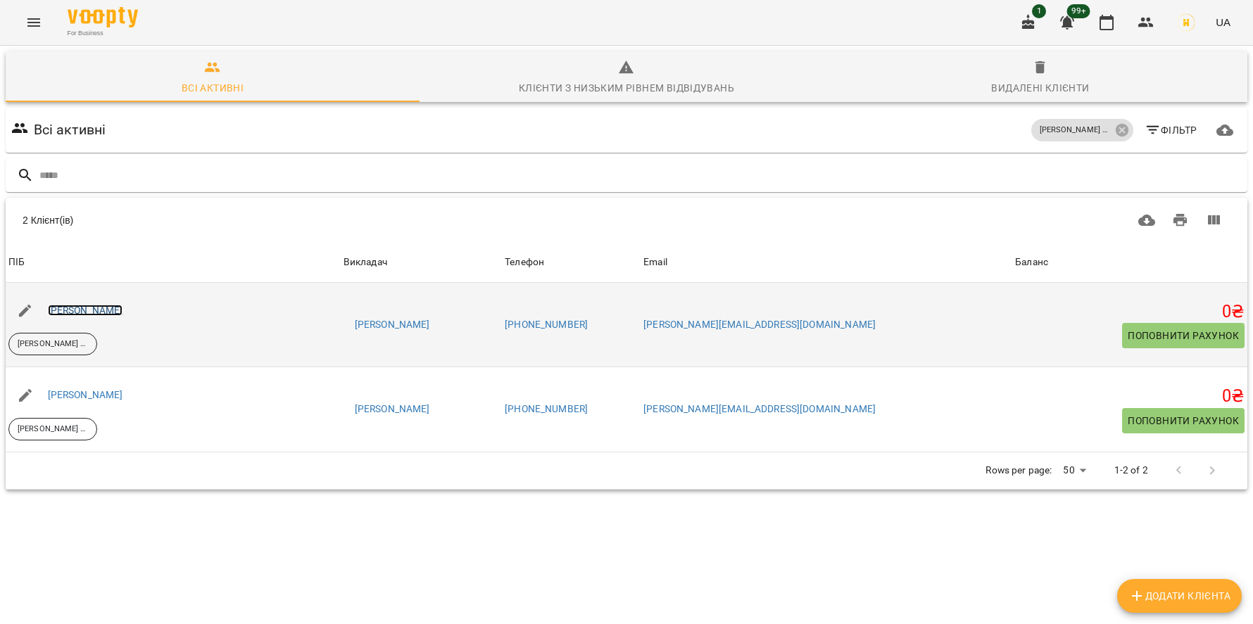
click at [120, 311] on link "Владислав Бійчук" at bounding box center [85, 310] width 75 height 11
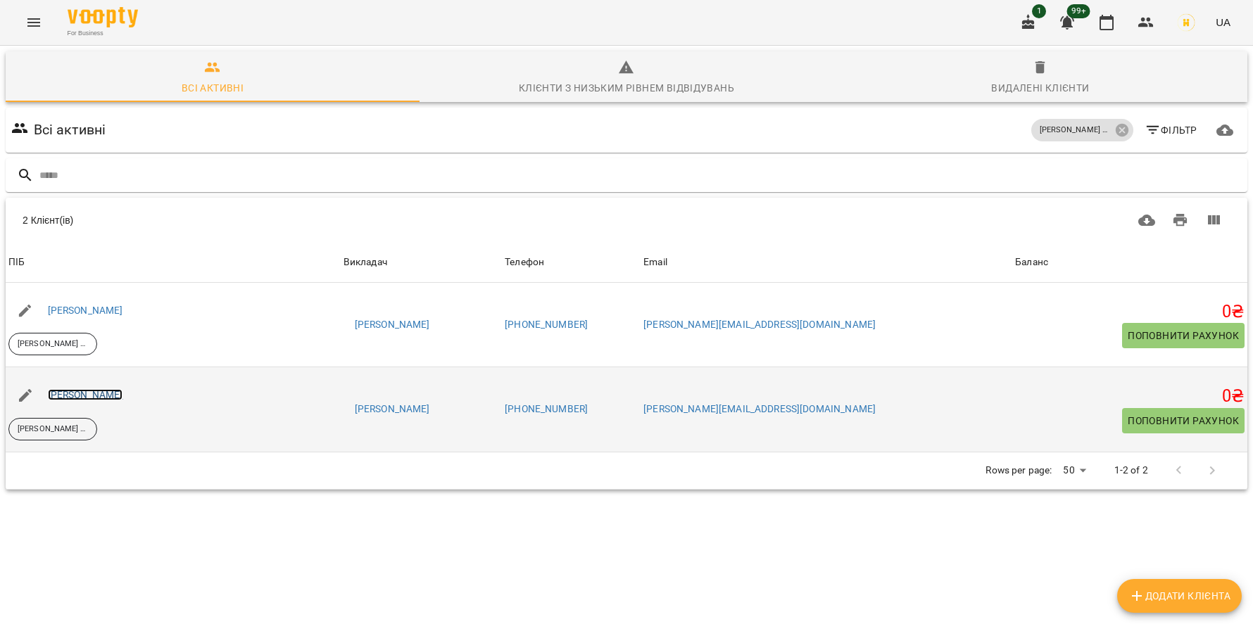
click at [103, 395] on link "Оксана Бійчук" at bounding box center [85, 394] width 75 height 11
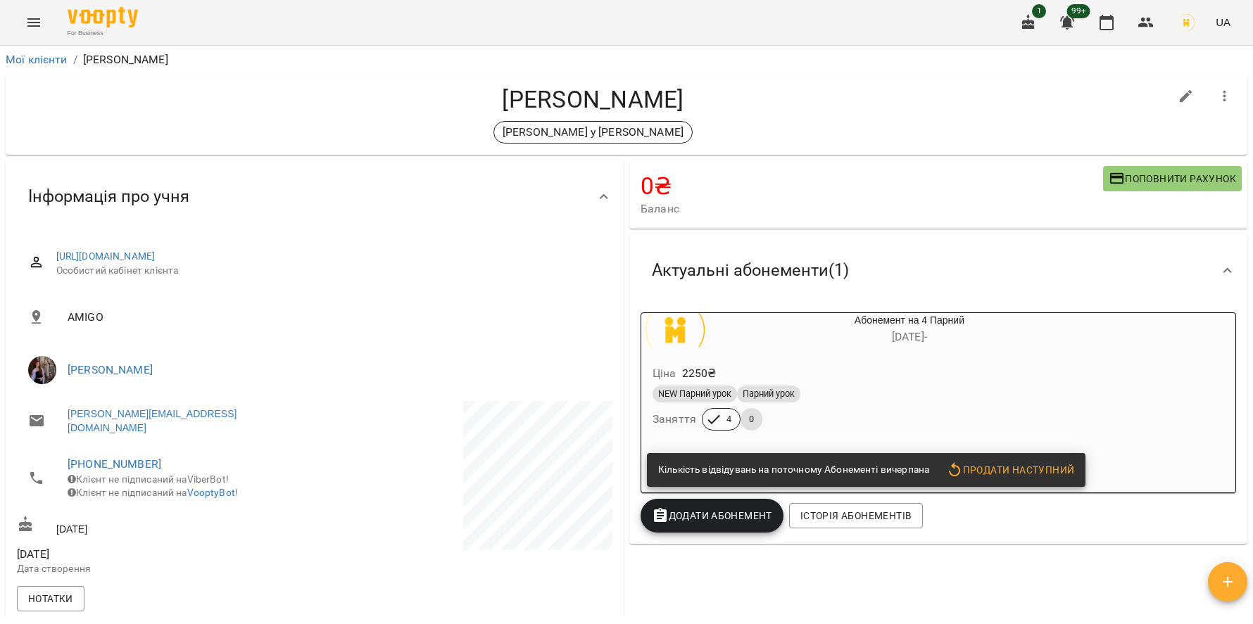
click at [1008, 463] on button "Продати наступний" at bounding box center [1009, 469] width 139 height 25
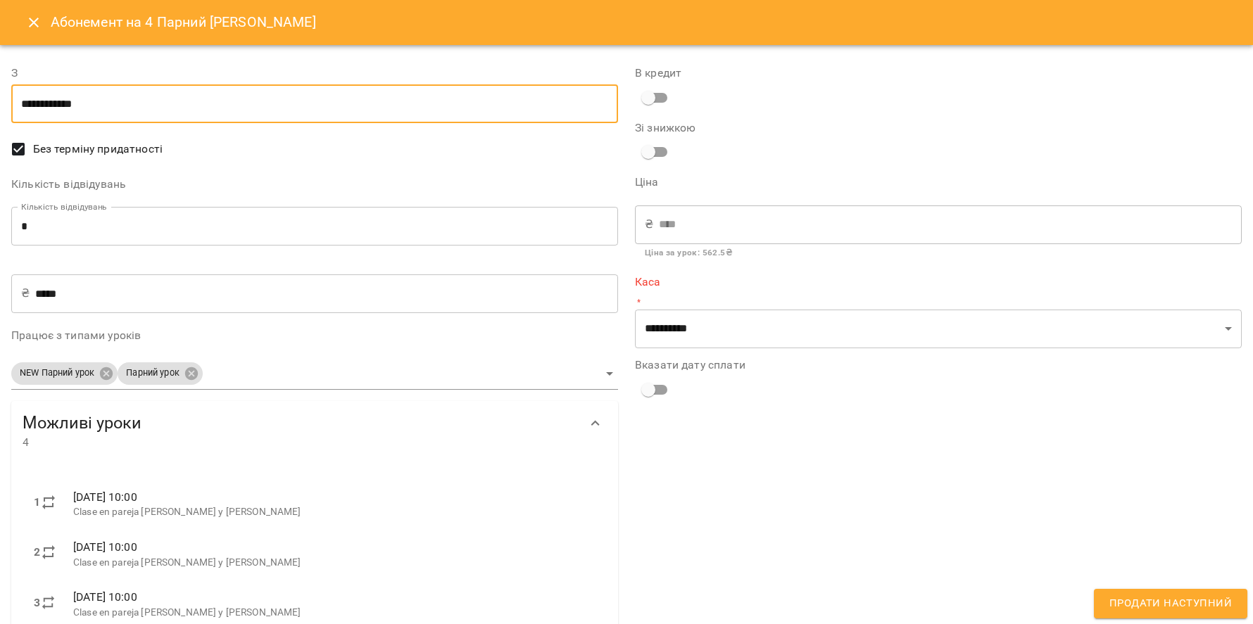
click at [205, 114] on input "**********" at bounding box center [314, 103] width 607 height 39
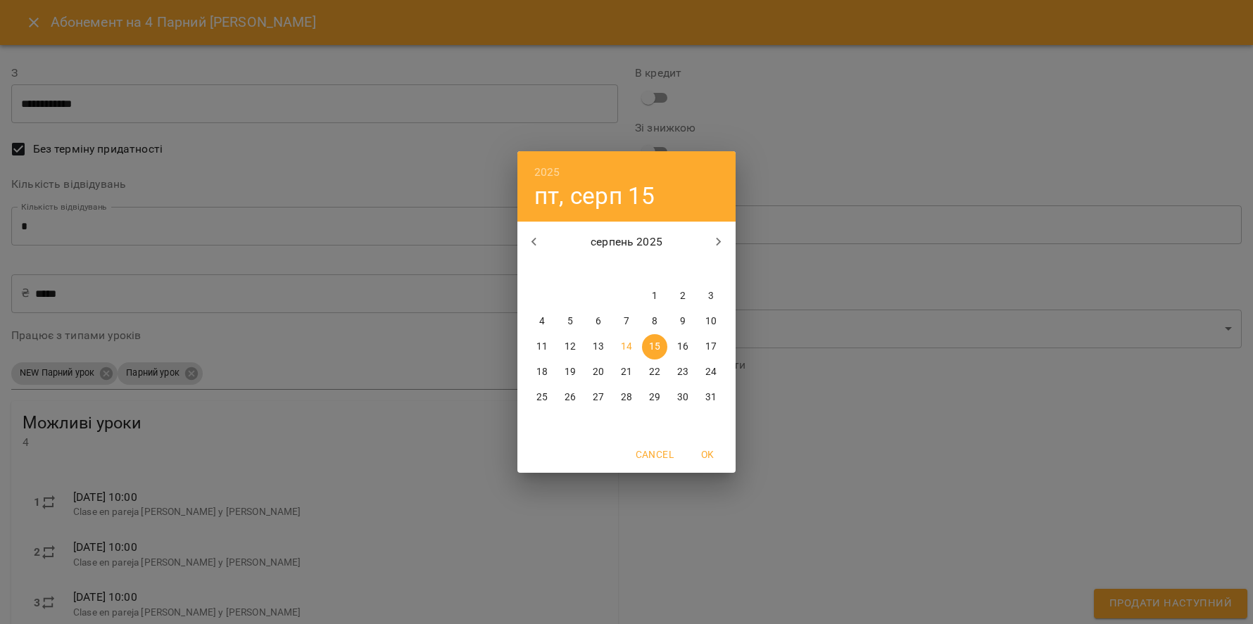
click at [625, 348] on p "14" at bounding box center [626, 347] width 11 height 14
type input "**********"
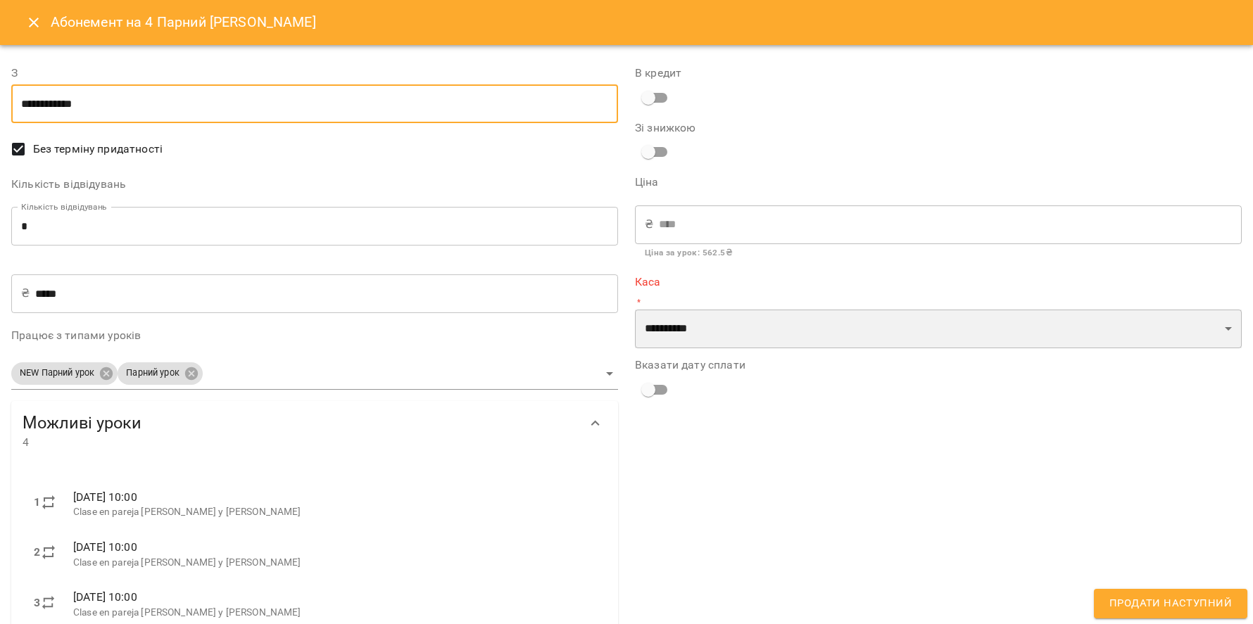
click at [675, 323] on select "**********" at bounding box center [938, 329] width 607 height 39
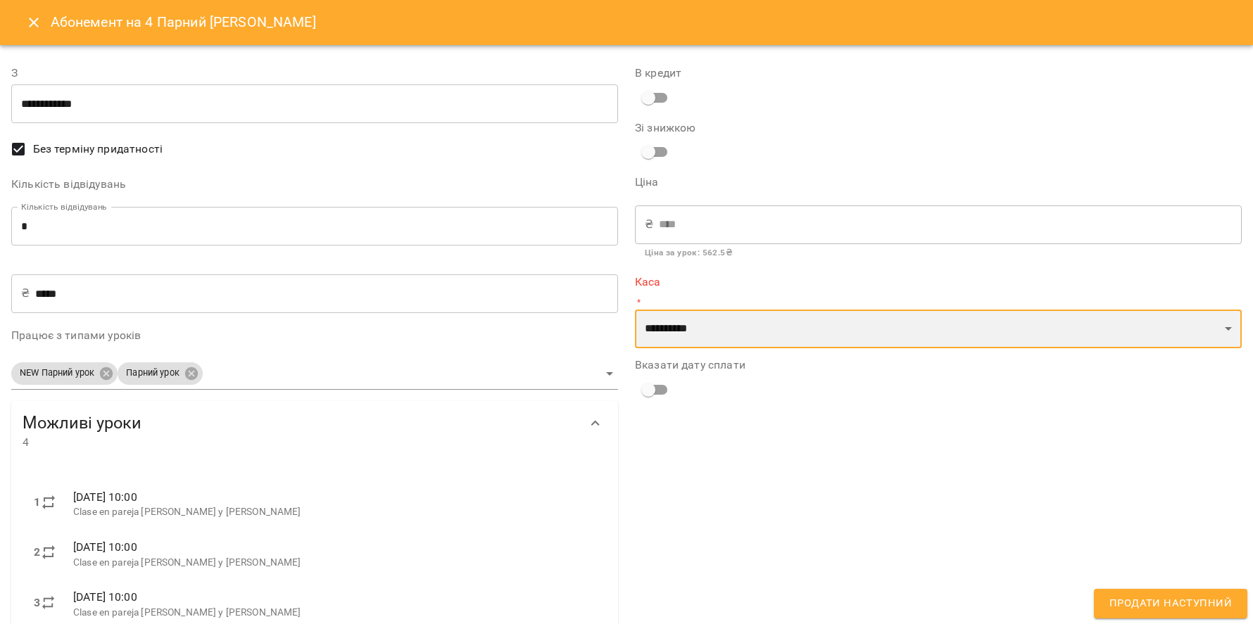
select select "****"
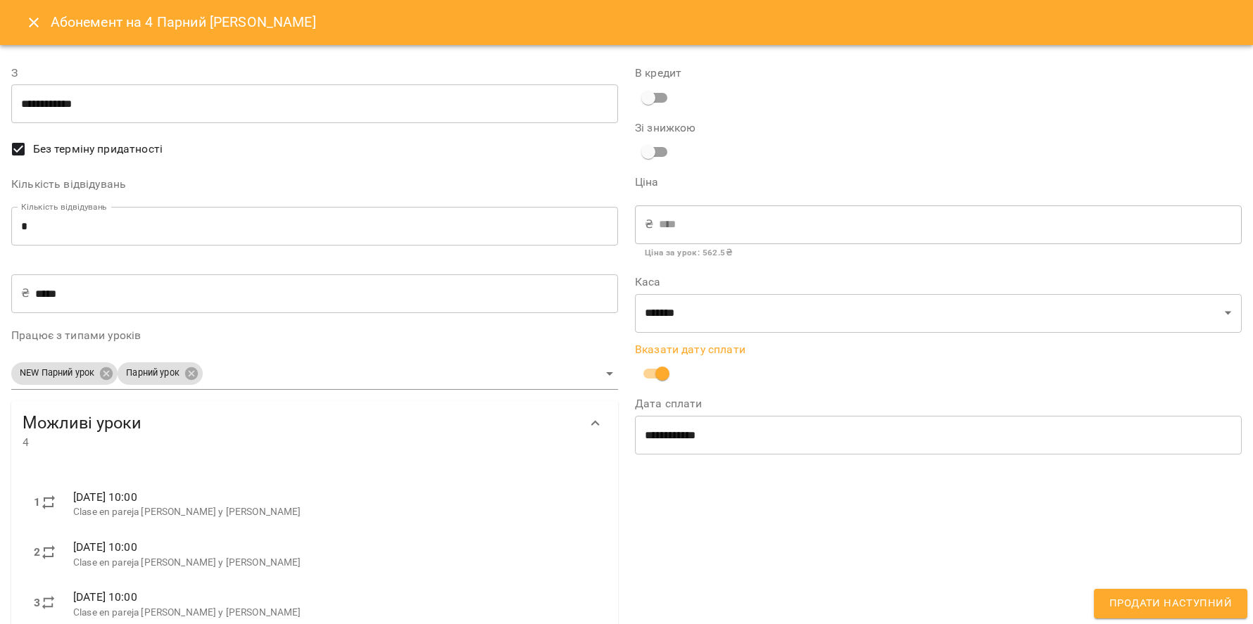
click at [1152, 600] on span "Продати наступний" at bounding box center [1170, 604] width 122 height 18
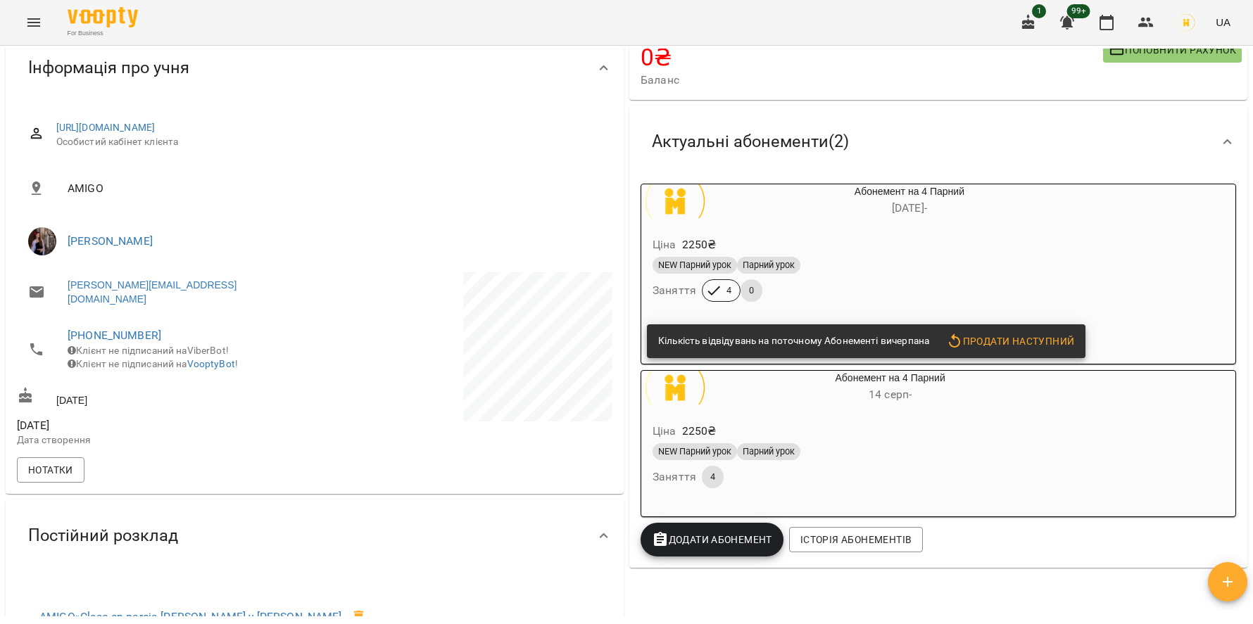
scroll to position [132, 0]
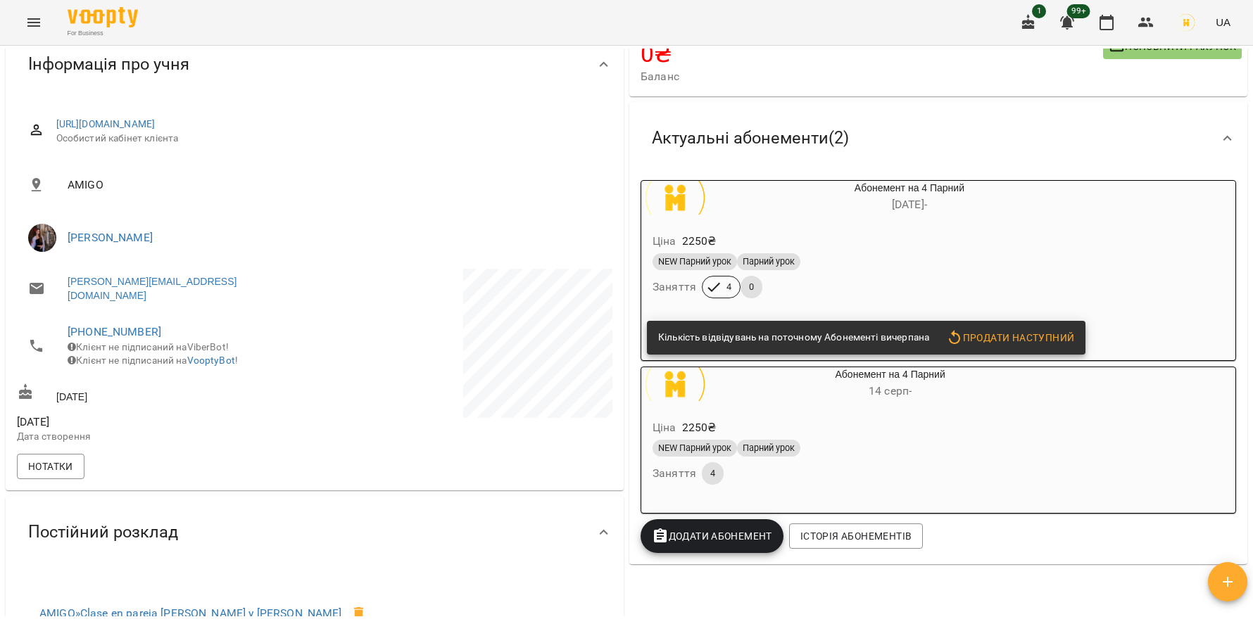
click at [1110, 229] on div "Ціна 2250 ₴ NEW Парний урок Парний урок Заняття 4 0" at bounding box center [875, 268] width 469 height 96
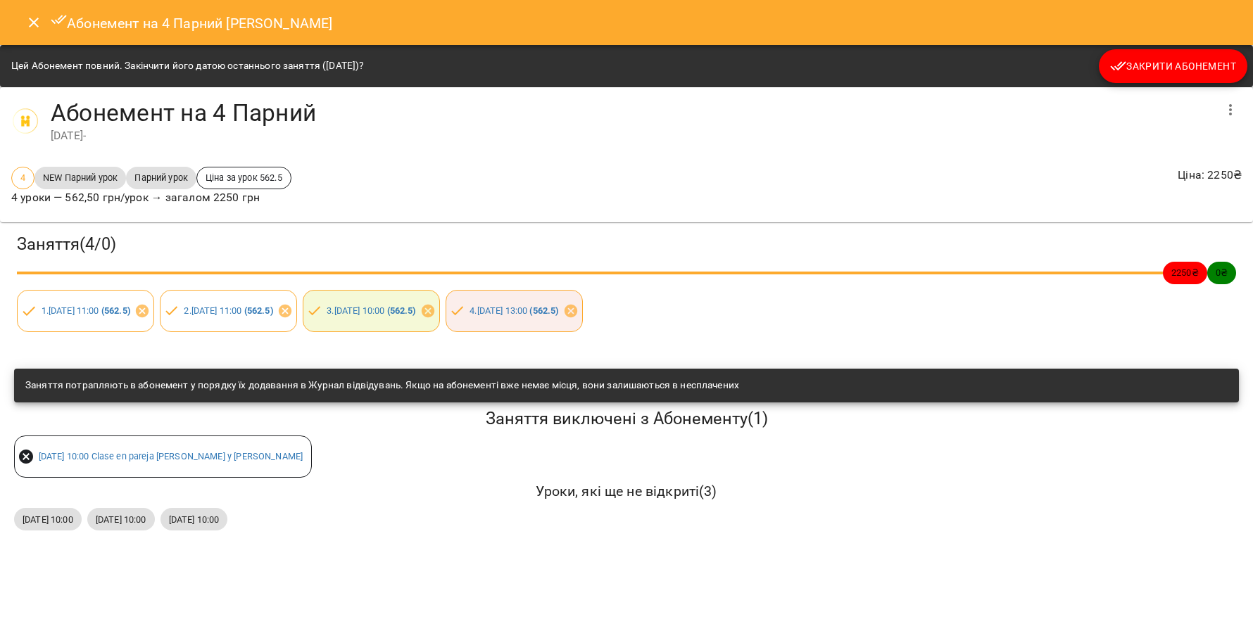
click at [1180, 67] on span "Закрити Абонемент" at bounding box center [1173, 66] width 126 height 17
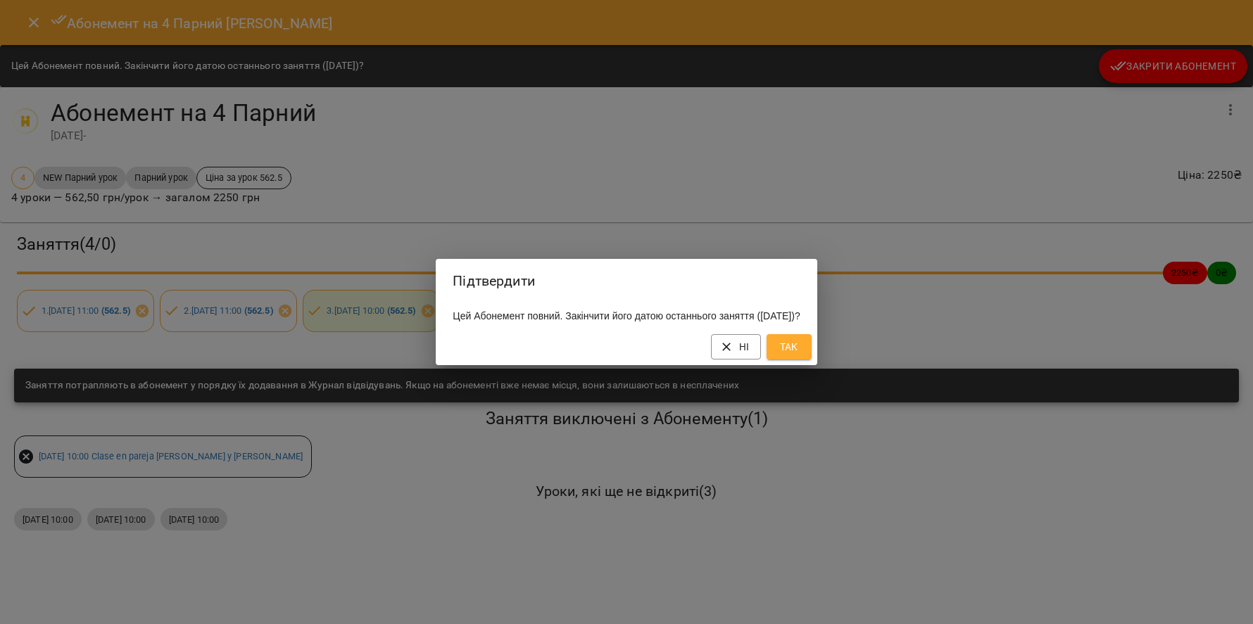
click at [800, 355] on span "Так" at bounding box center [789, 347] width 23 height 17
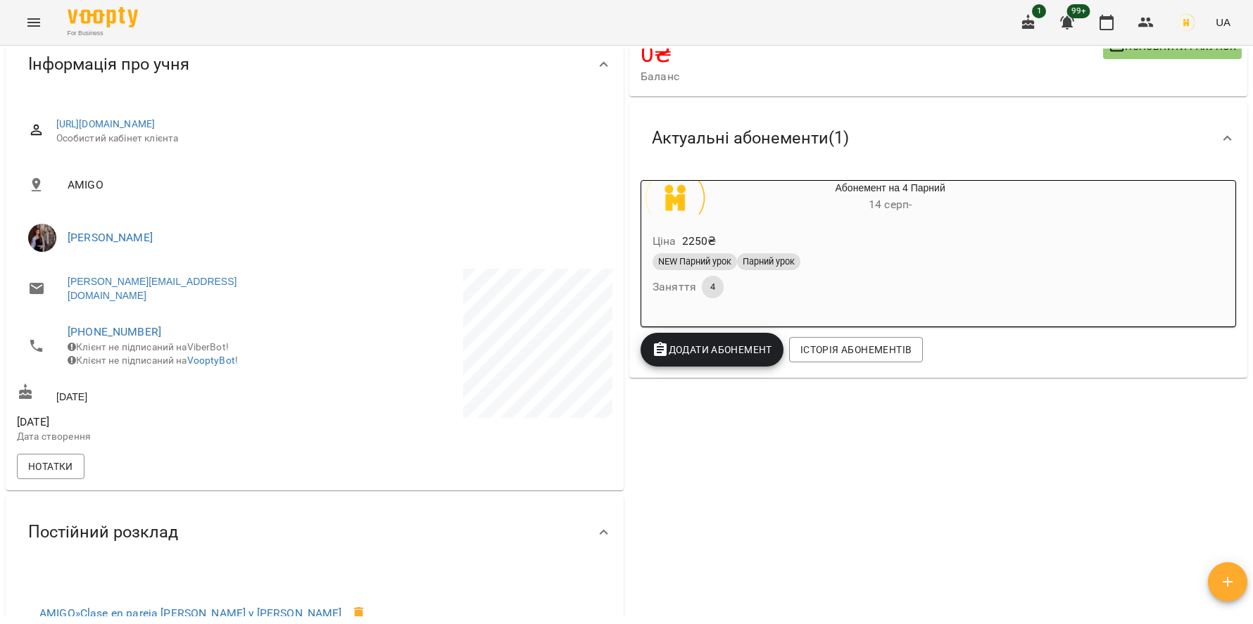
scroll to position [0, 0]
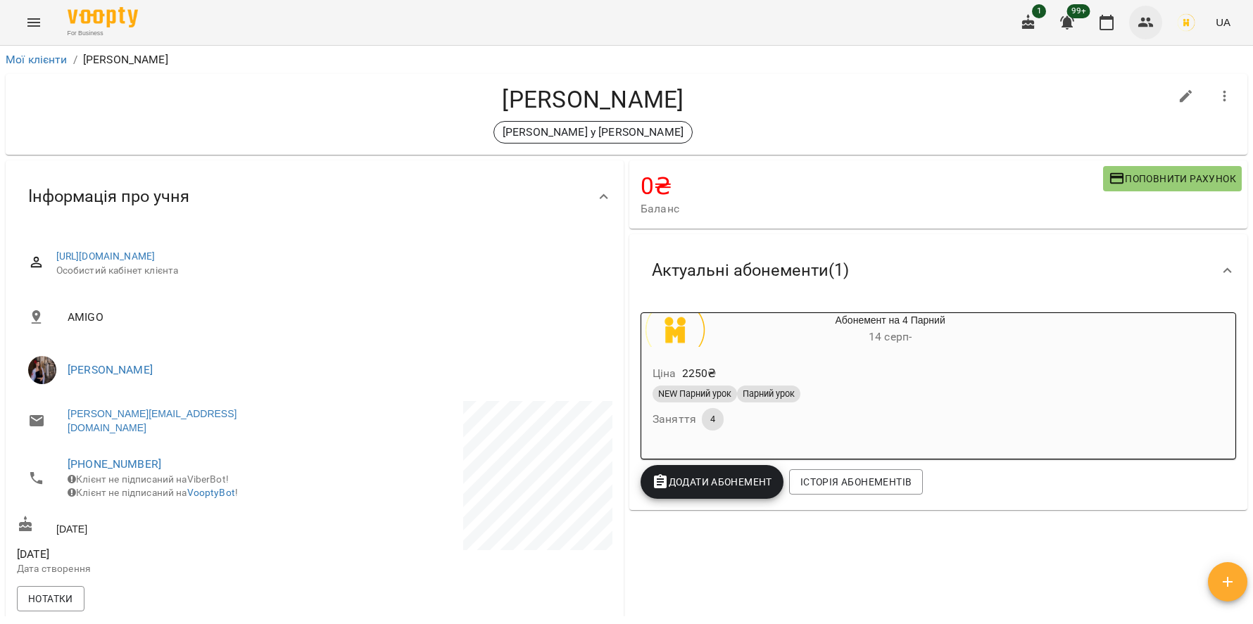
click at [1149, 37] on button "button" at bounding box center [1146, 23] width 34 height 34
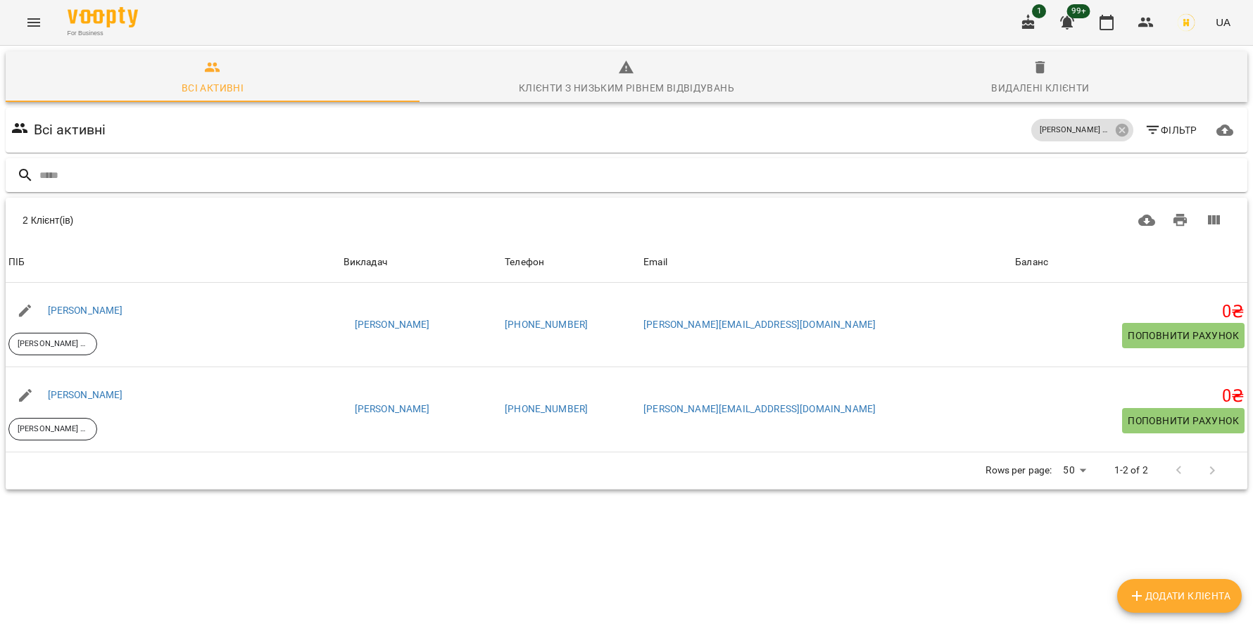
click at [449, 161] on div at bounding box center [626, 175] width 1241 height 34
click at [1125, 134] on icon at bounding box center [1121, 130] width 13 height 13
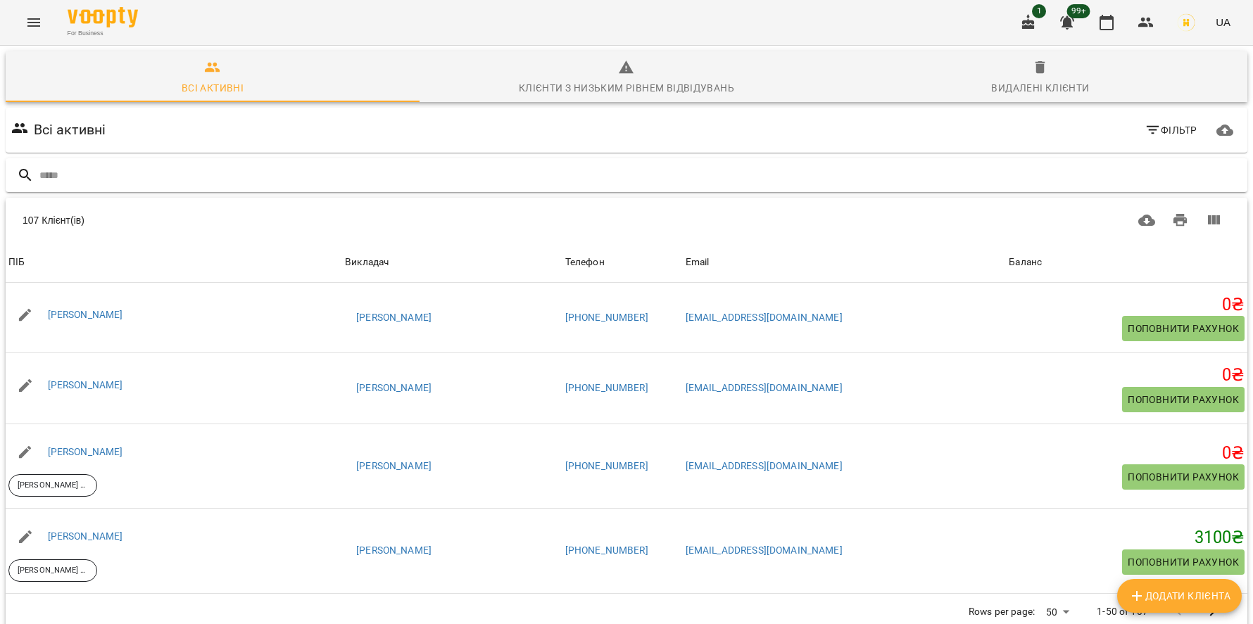
click at [863, 160] on div at bounding box center [626, 175] width 1241 height 34
click at [842, 156] on div at bounding box center [626, 176] width 1247 height 40
click at [842, 162] on div at bounding box center [626, 175] width 1241 height 34
click at [288, 185] on input "text" at bounding box center [640, 175] width 1202 height 23
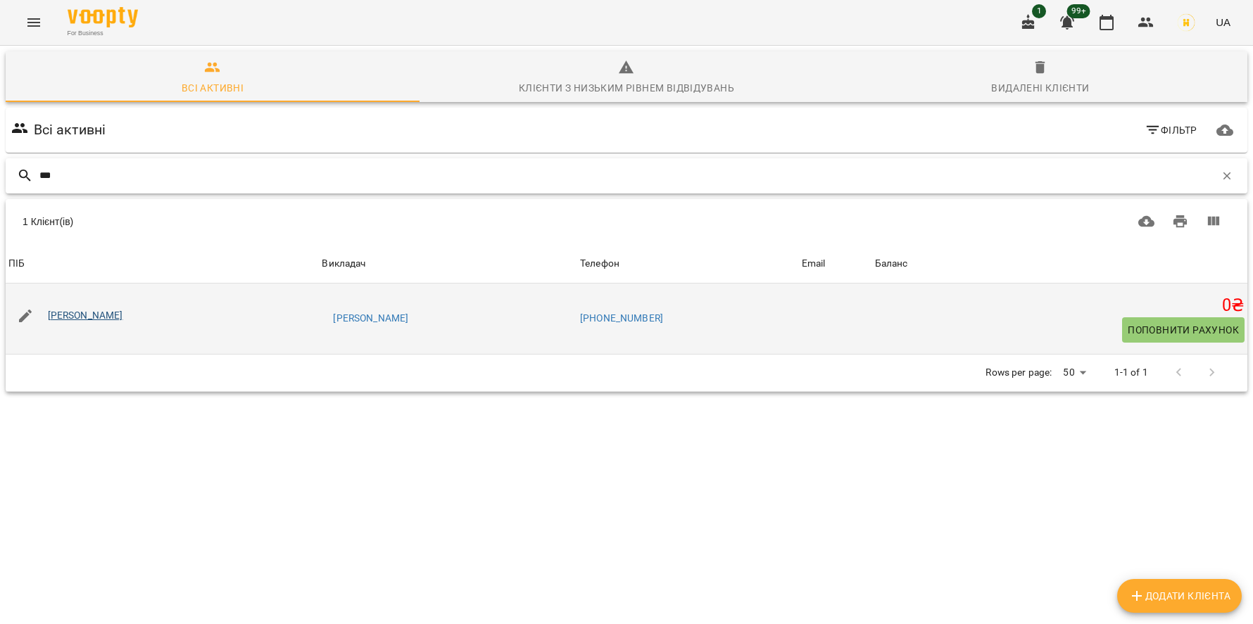
type input "***"
click at [72, 320] on link "Рустам Миронюк" at bounding box center [85, 315] width 75 height 11
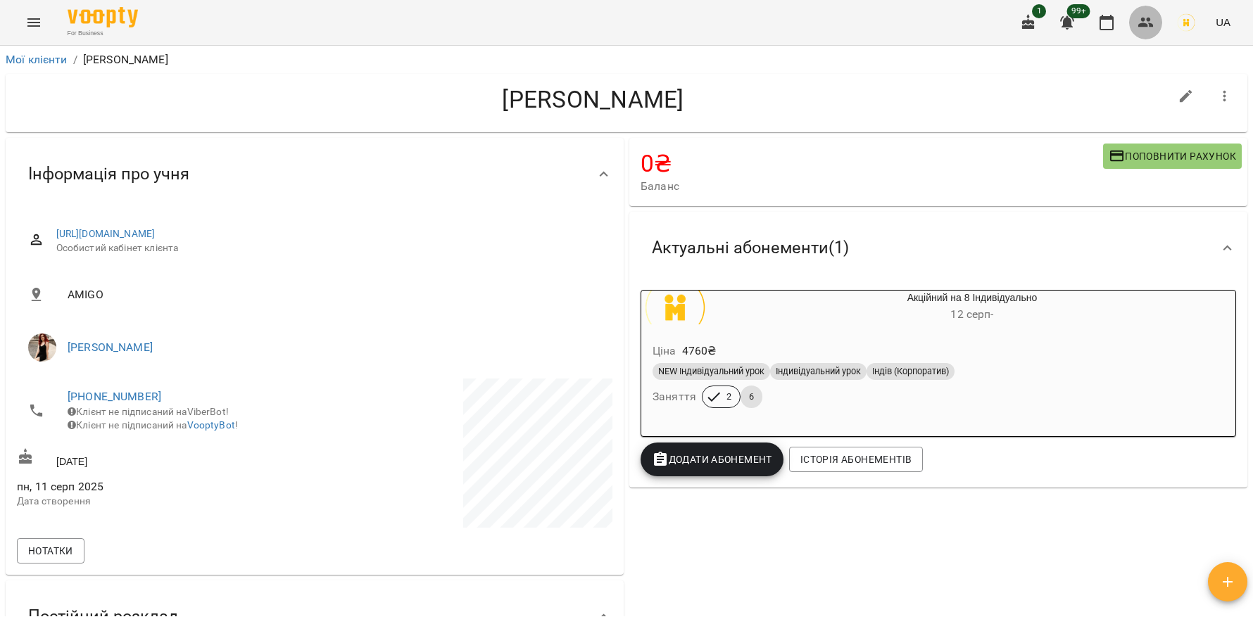
click at [1131, 24] on button "button" at bounding box center [1146, 23] width 34 height 34
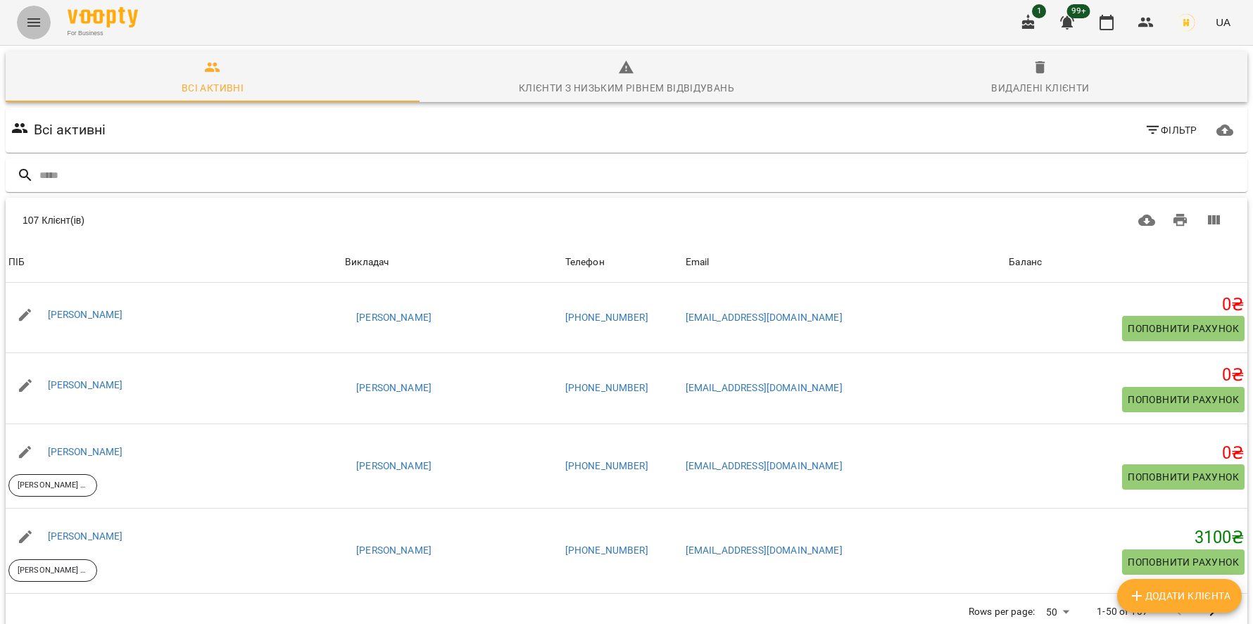
click at [44, 18] on button "Menu" at bounding box center [34, 23] width 34 height 34
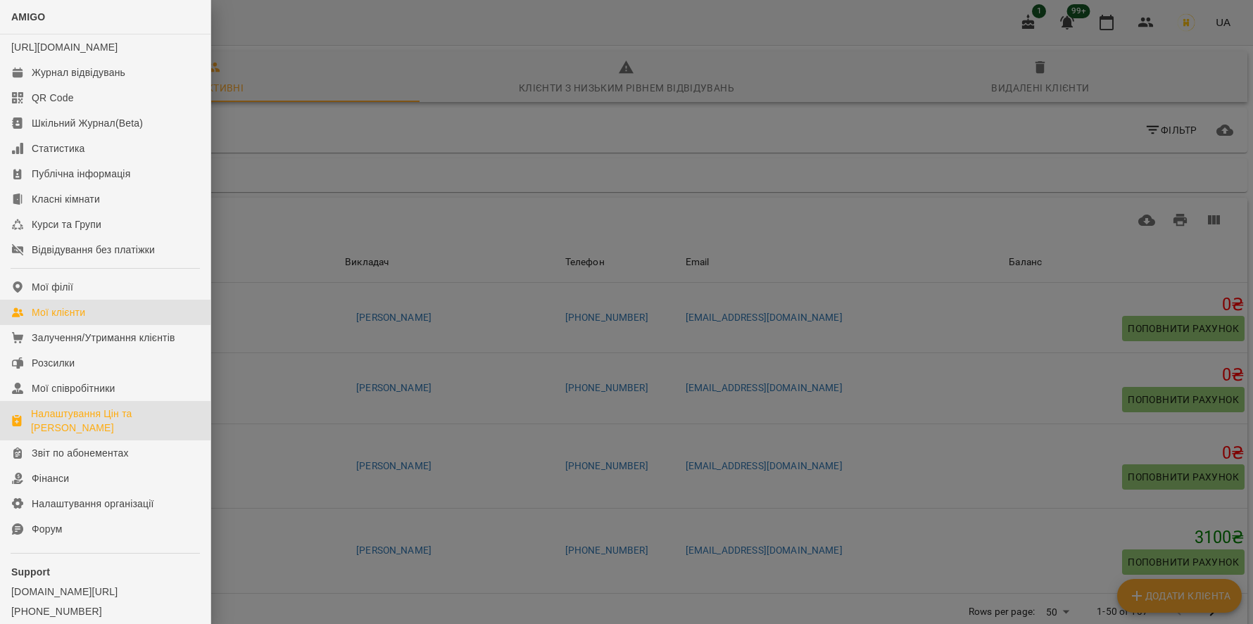
click at [126, 423] on div "Налаштування Цін та Абонементів" at bounding box center [115, 421] width 168 height 28
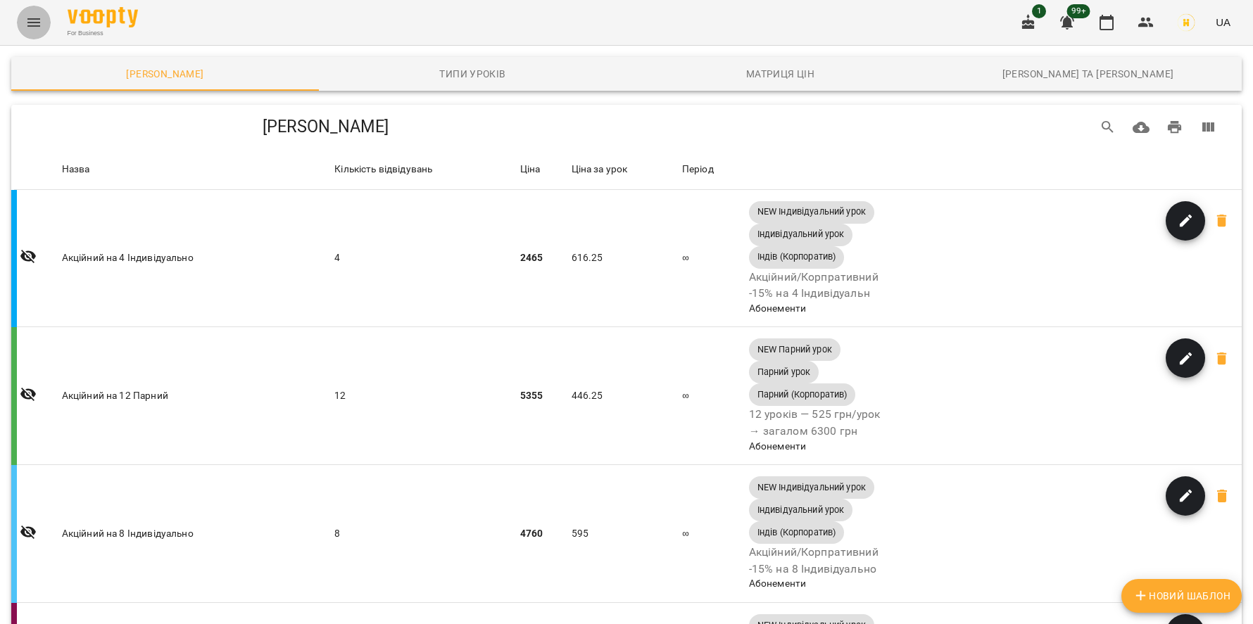
click at [34, 23] on icon "Menu" at bounding box center [33, 22] width 13 height 8
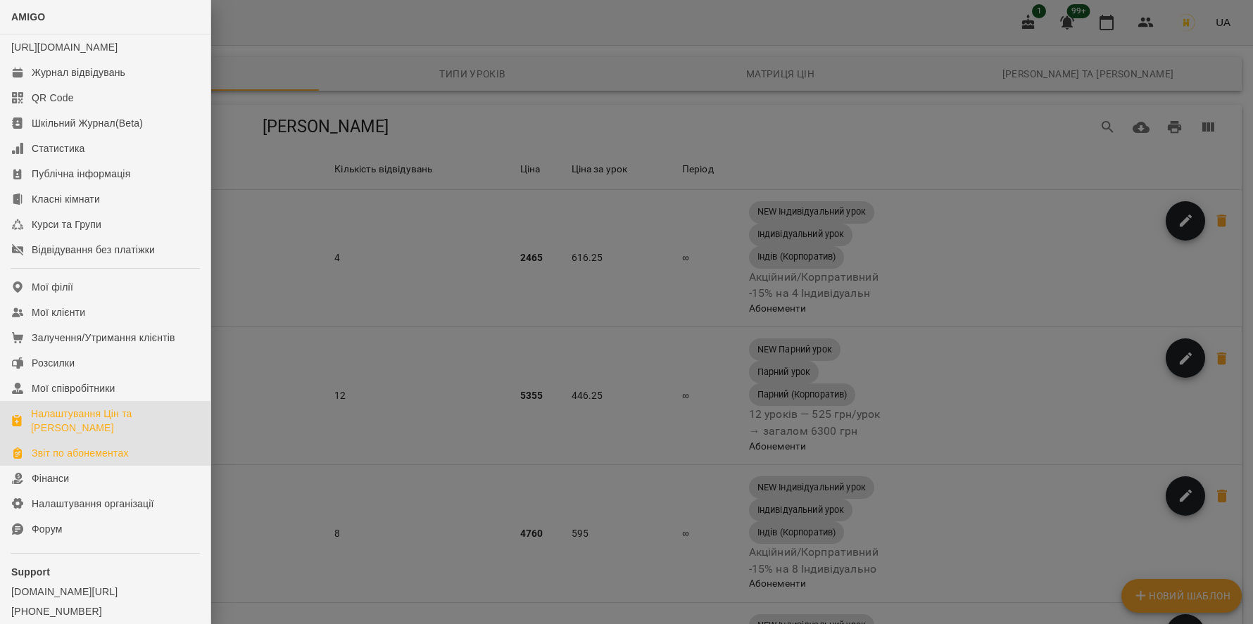
click at [83, 466] on link "Звіт по абонементах" at bounding box center [105, 453] width 210 height 25
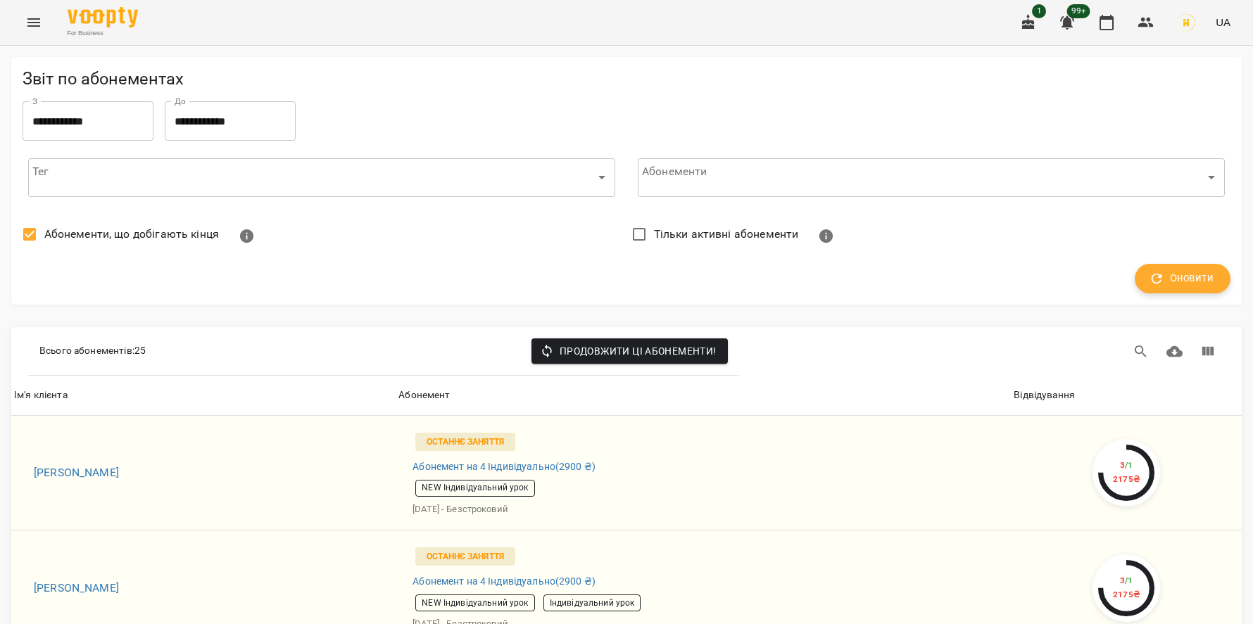
click at [1200, 272] on span "Оновити" at bounding box center [1182, 279] width 62 height 18
click at [136, 118] on input "**********" at bounding box center [88, 120] width 131 height 39
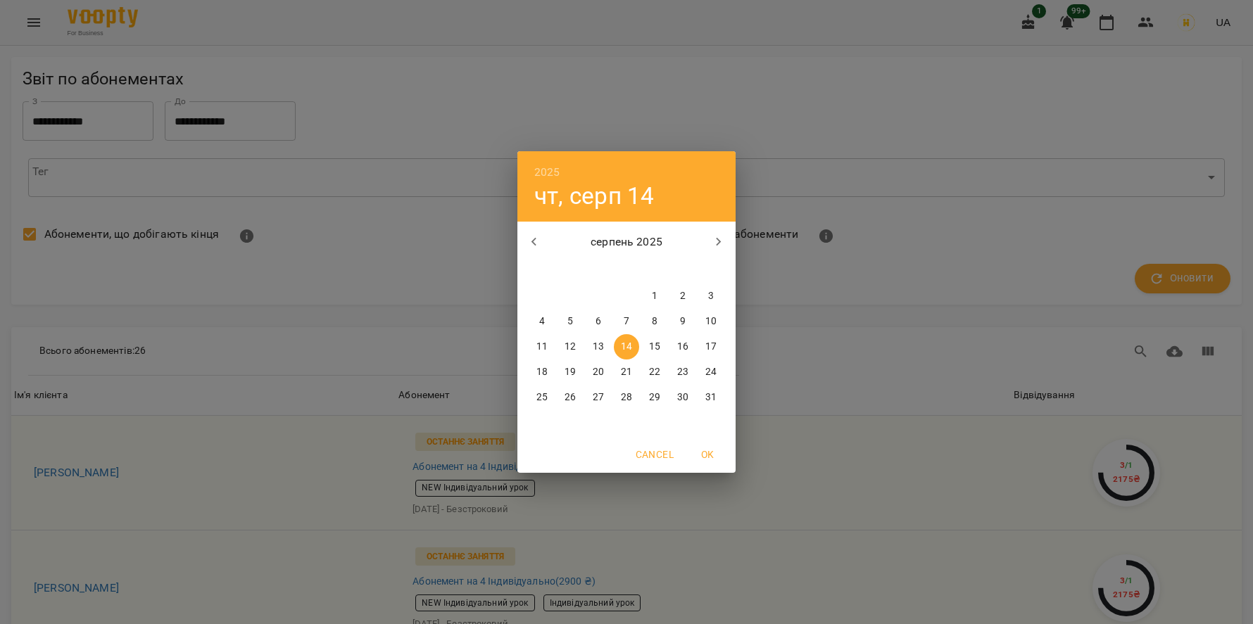
click at [654, 308] on button "1" at bounding box center [654, 296] width 25 height 25
type input "**********"
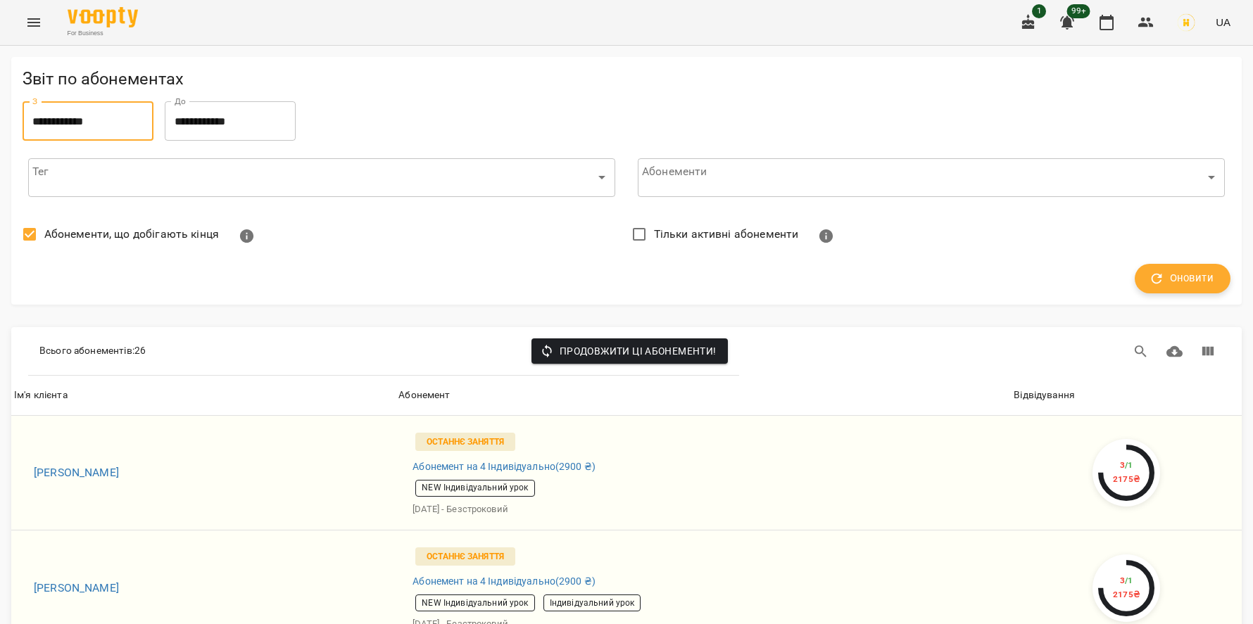
click at [1169, 272] on span "Оновити" at bounding box center [1182, 279] width 62 height 18
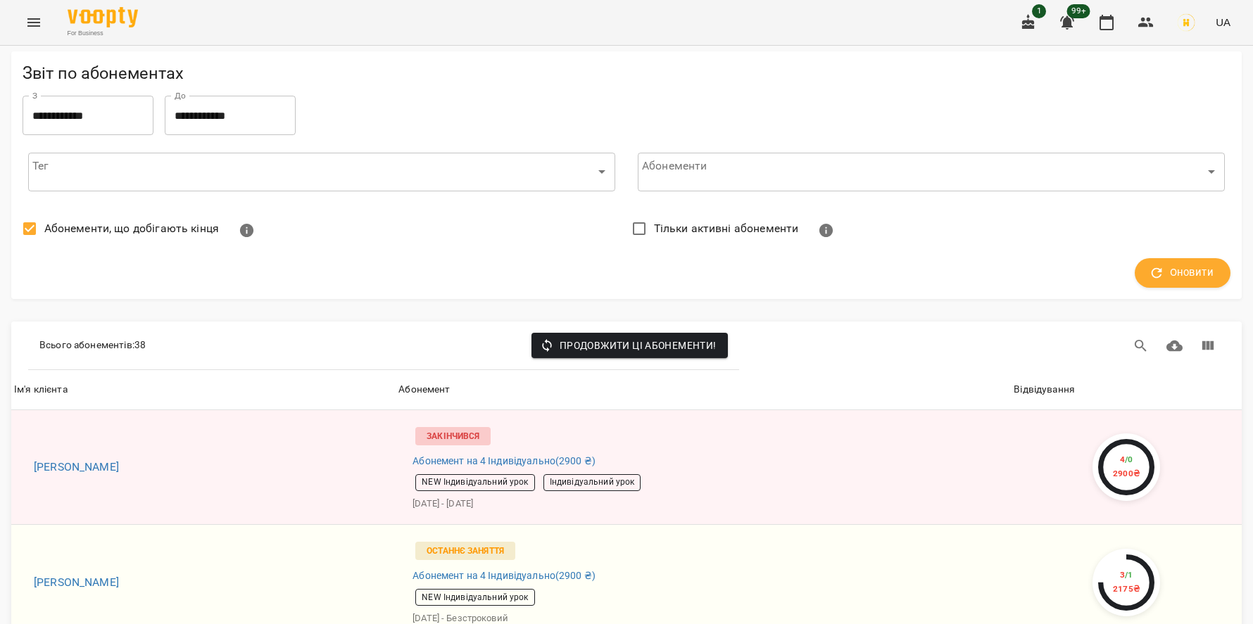
scroll to position [582, 0]
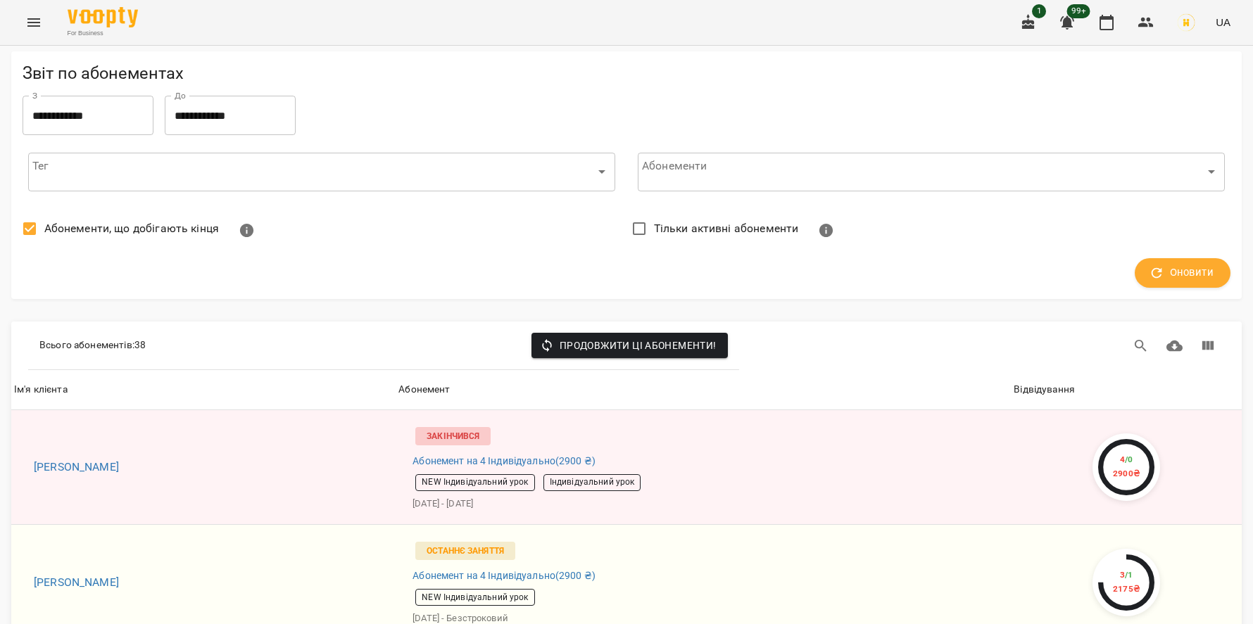
scroll to position [4205, 0]
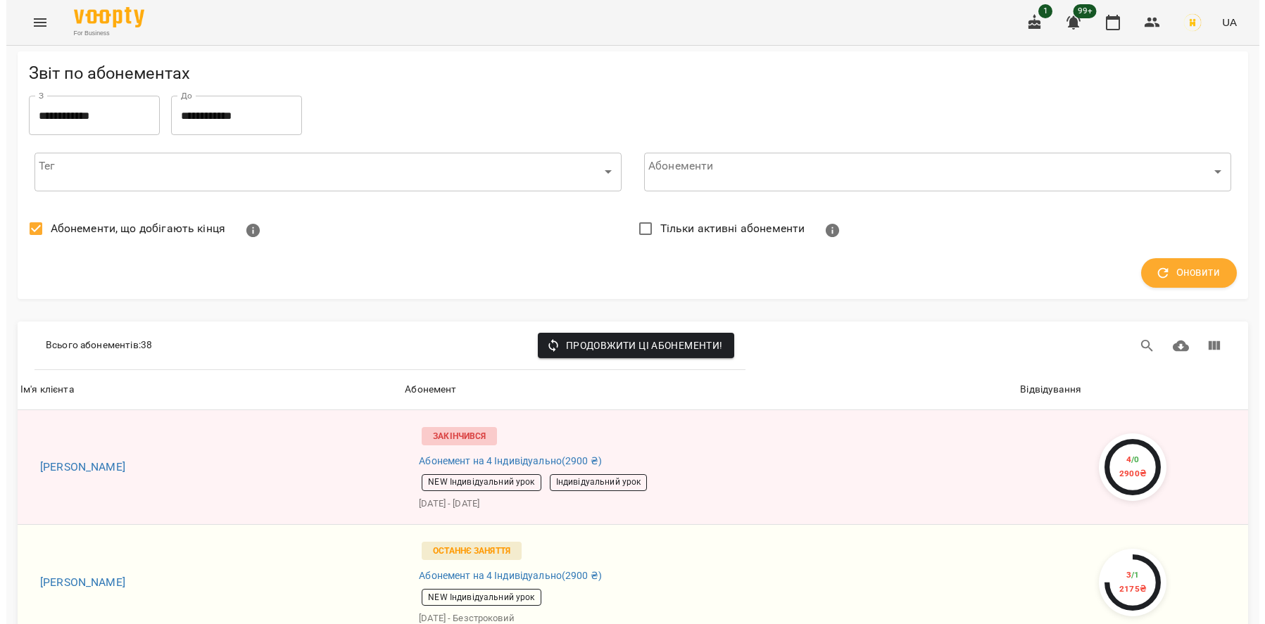
scroll to position [0, 0]
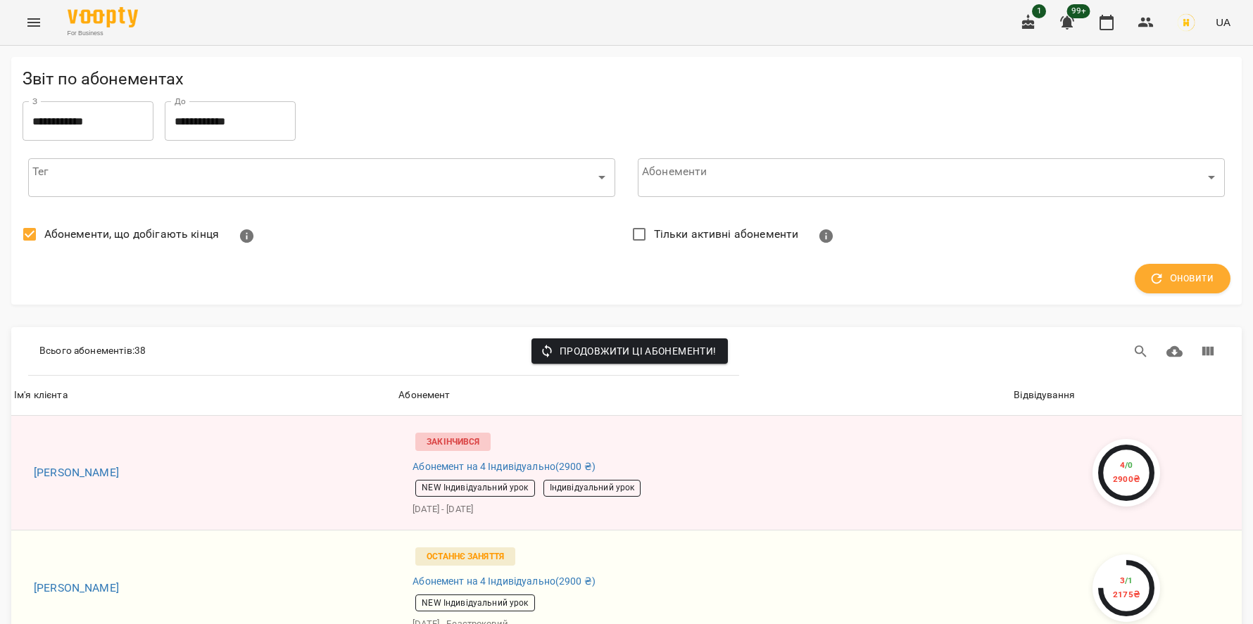
click at [107, 122] on input "**********" at bounding box center [88, 120] width 131 height 39
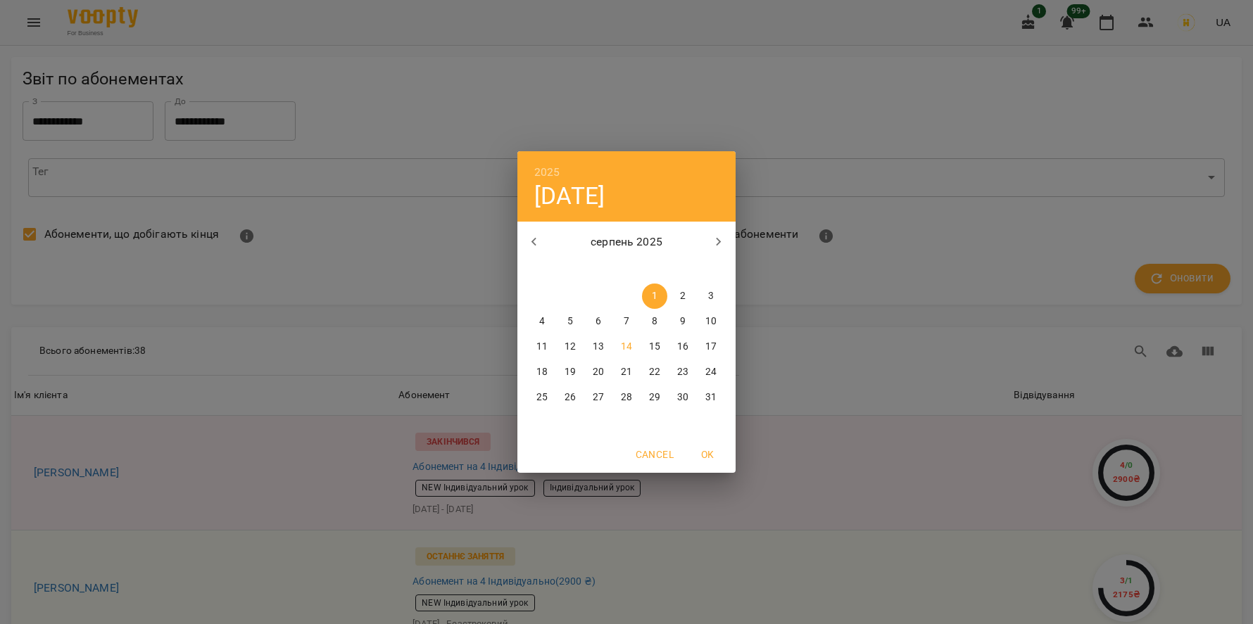
click at [514, 229] on div "2025 пт, серп 1 серпень 2025 пн вт ср чт пт сб нд 28 29 30 31 1 2 3 4 5 6 7 8 9…" at bounding box center [626, 312] width 1253 height 624
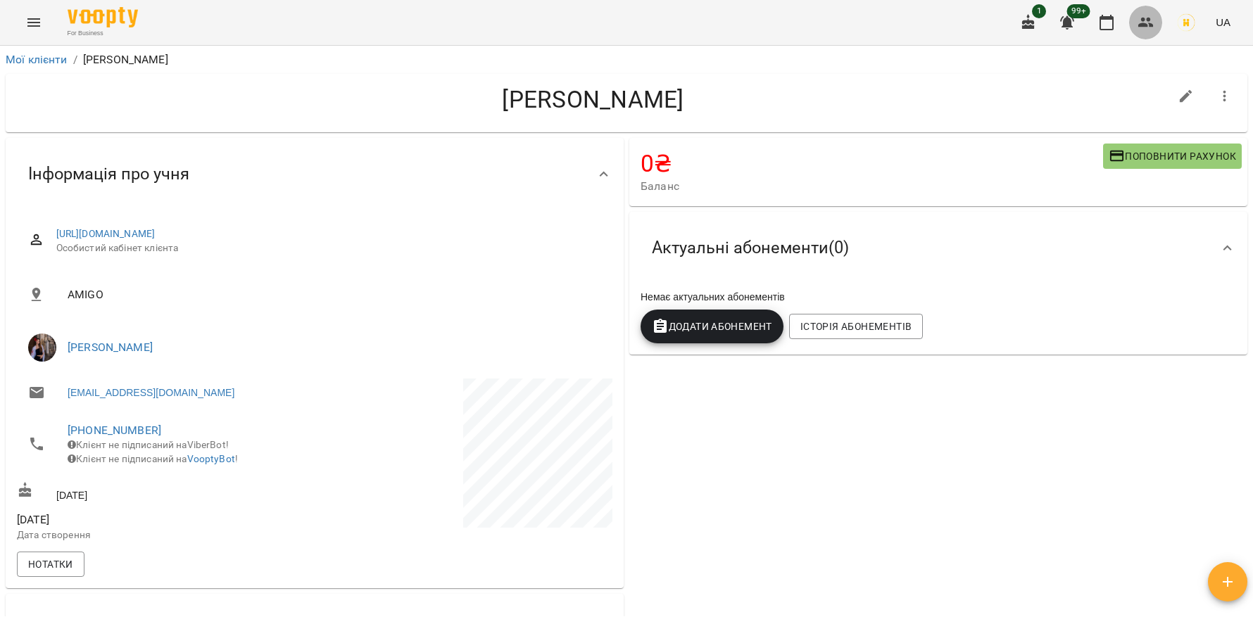
click at [1136, 20] on button "button" at bounding box center [1146, 23] width 34 height 34
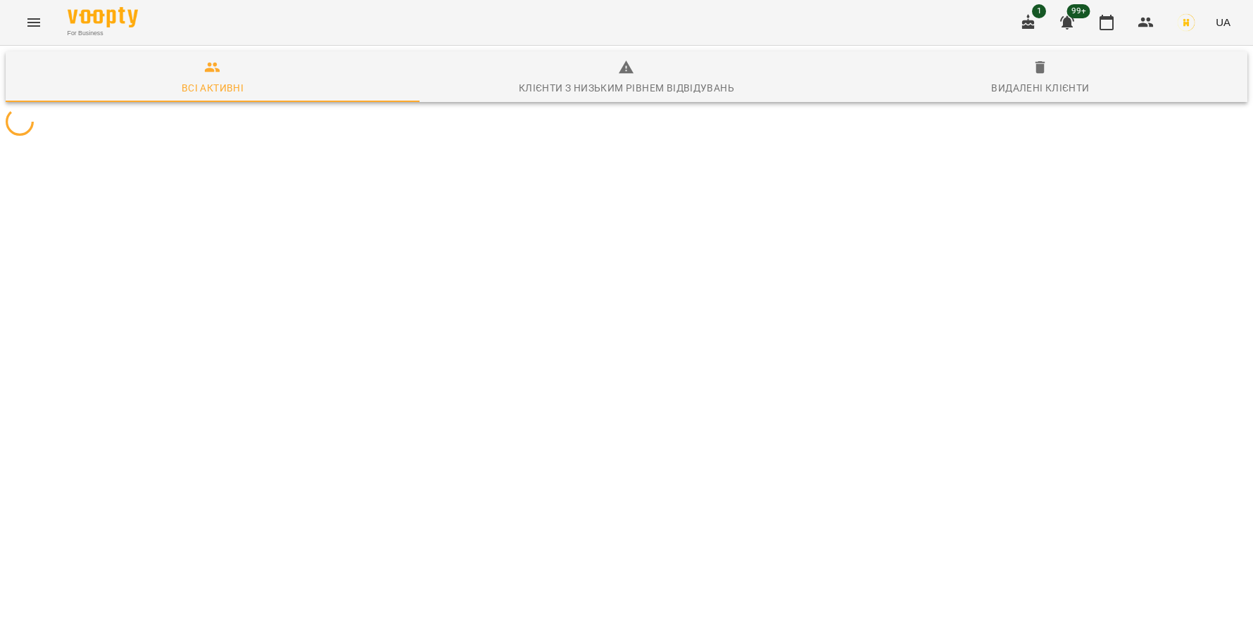
click at [625, 85] on div "Клієнти з низьким рівнем відвідувань" at bounding box center [626, 88] width 215 height 17
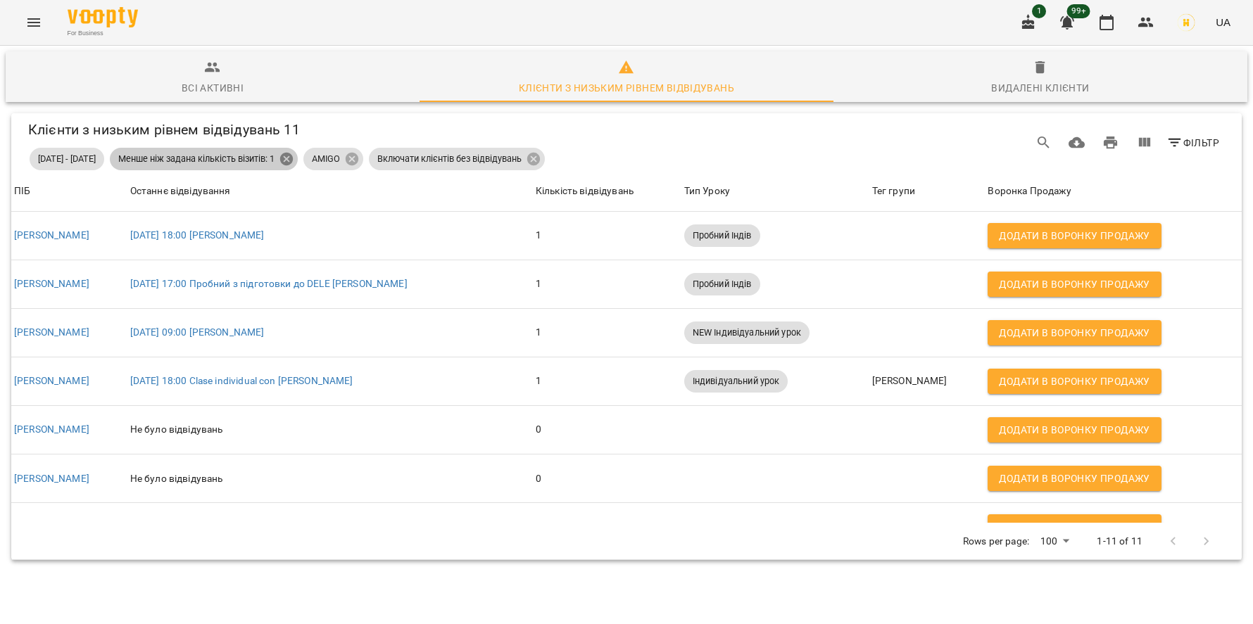
click at [293, 156] on icon "Table Toolbar" at bounding box center [286, 159] width 13 height 13
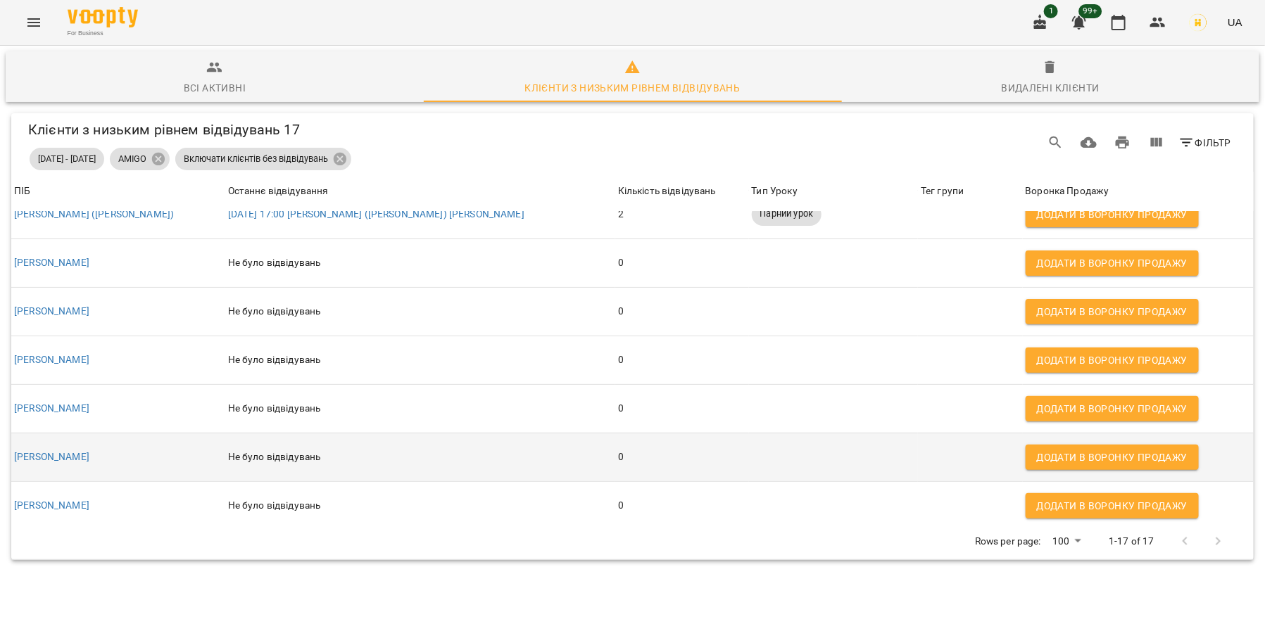
scroll to position [510, 0]
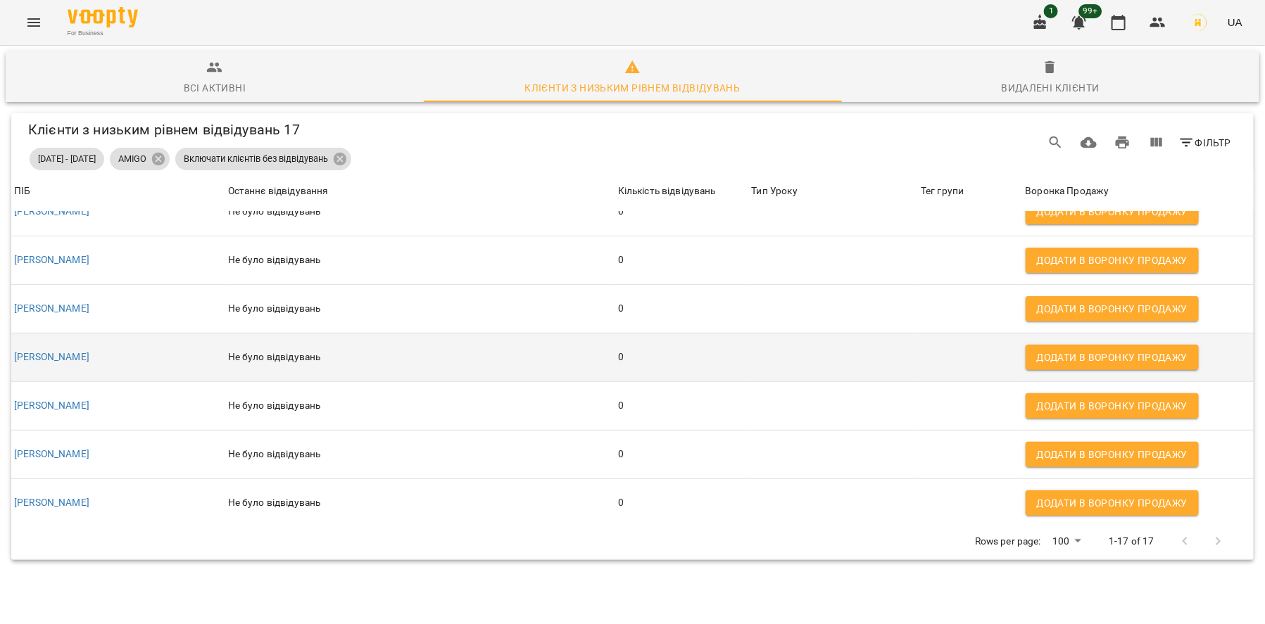
click at [66, 333] on td "Тетяна Пронько" at bounding box center [118, 357] width 214 height 49
click at [65, 351] on link "Тетяна Пронько" at bounding box center [51, 356] width 75 height 11
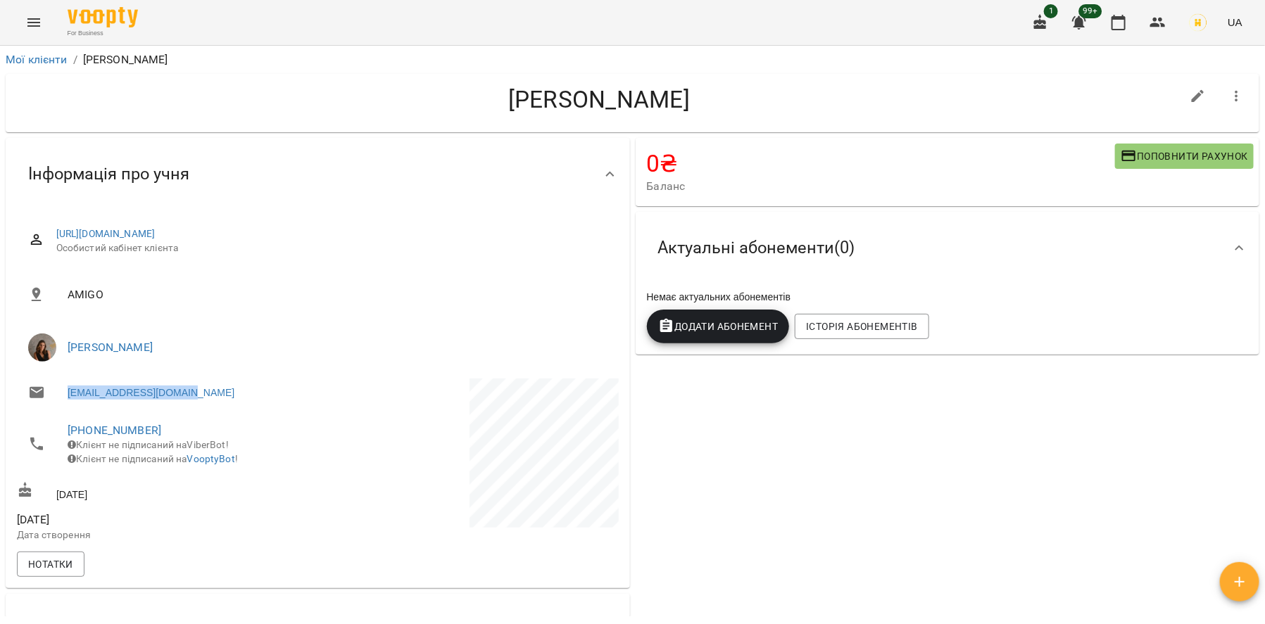
drag, startPoint x: 228, startPoint y: 403, endPoint x: 67, endPoint y: 393, distance: 161.4
click at [67, 393] on li "pronko.tanya@gmail.com" at bounding box center [166, 393] width 298 height 28
copy link "pronko.tanya@gmail.com"
click at [1240, 95] on icon "button" at bounding box center [1236, 96] width 17 height 17
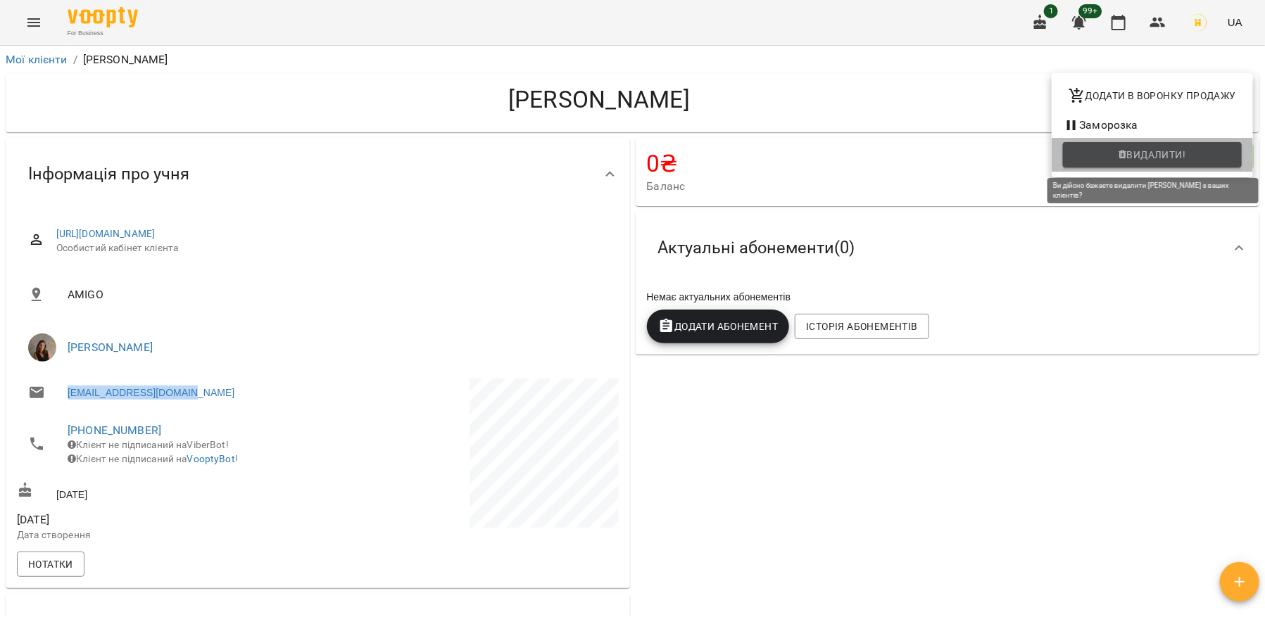
click at [1172, 160] on span "Видалити!" at bounding box center [1156, 154] width 59 height 17
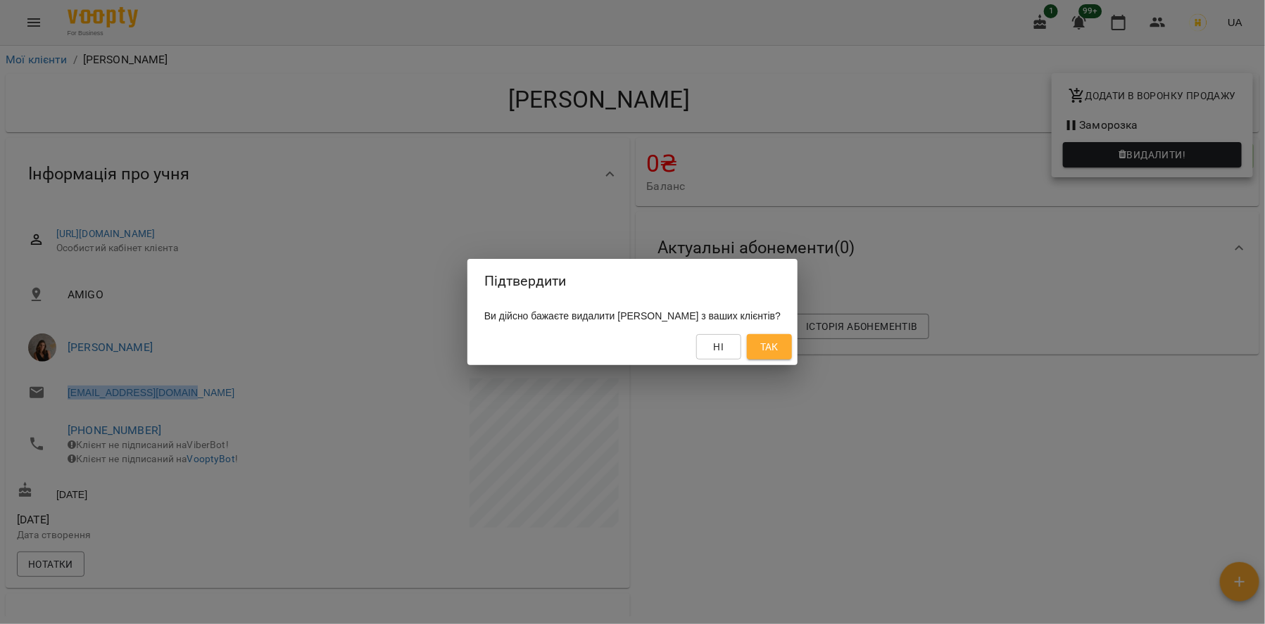
click at [792, 350] on button "Так" at bounding box center [769, 346] width 45 height 25
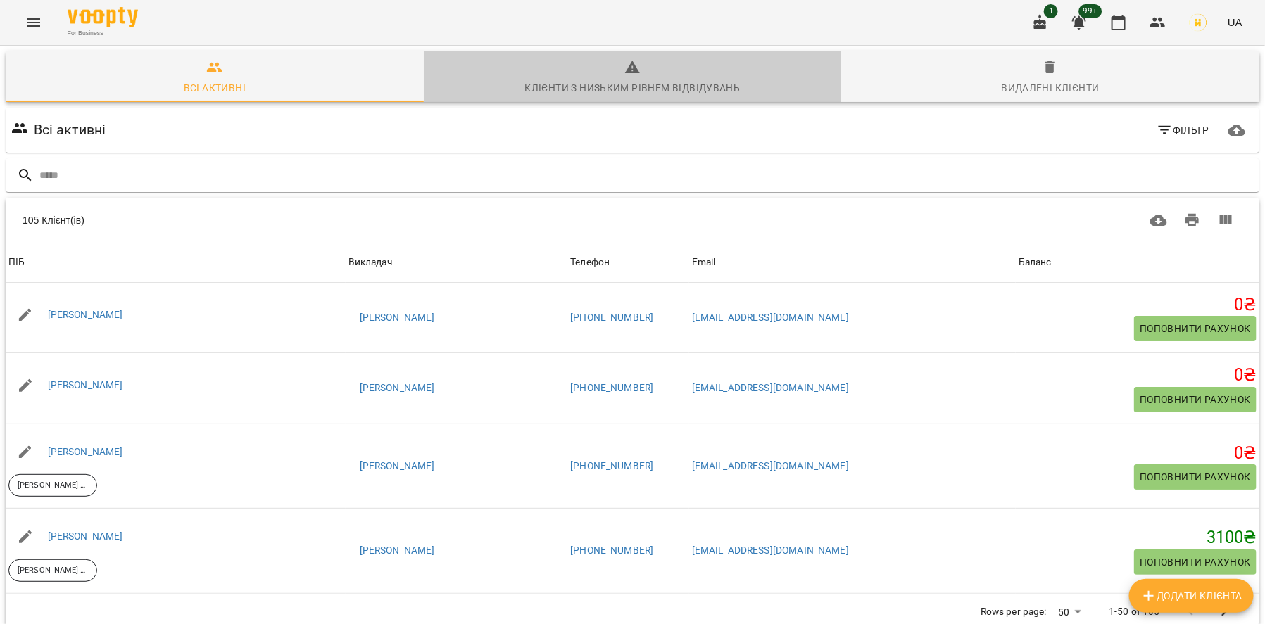
click at [727, 69] on span "Клієнти з низьким рівнем відвідувань" at bounding box center [632, 78] width 401 height 38
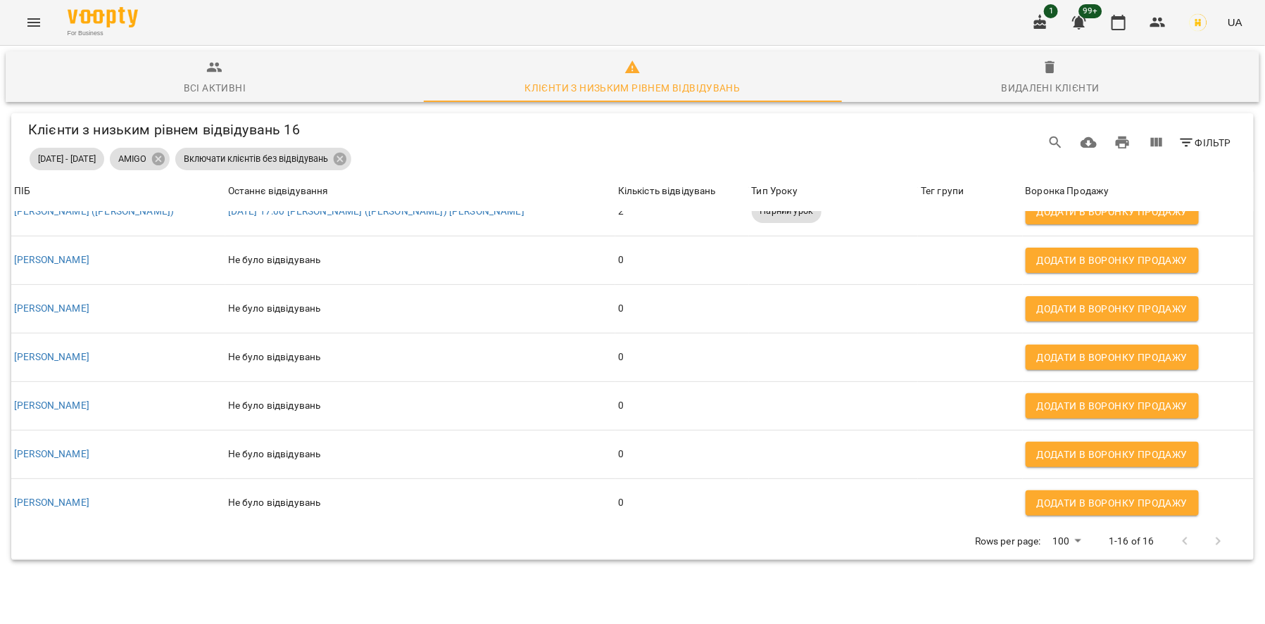
scroll to position [27, 0]
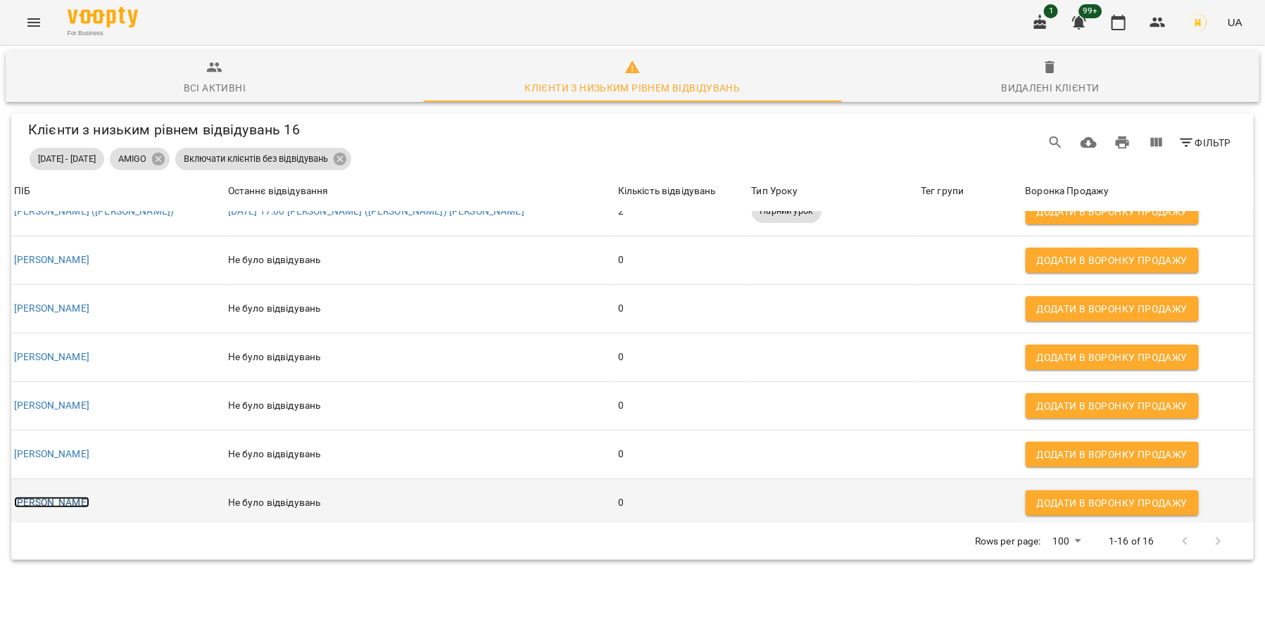
click at [80, 497] on link "Світлана Скорик" at bounding box center [51, 502] width 75 height 11
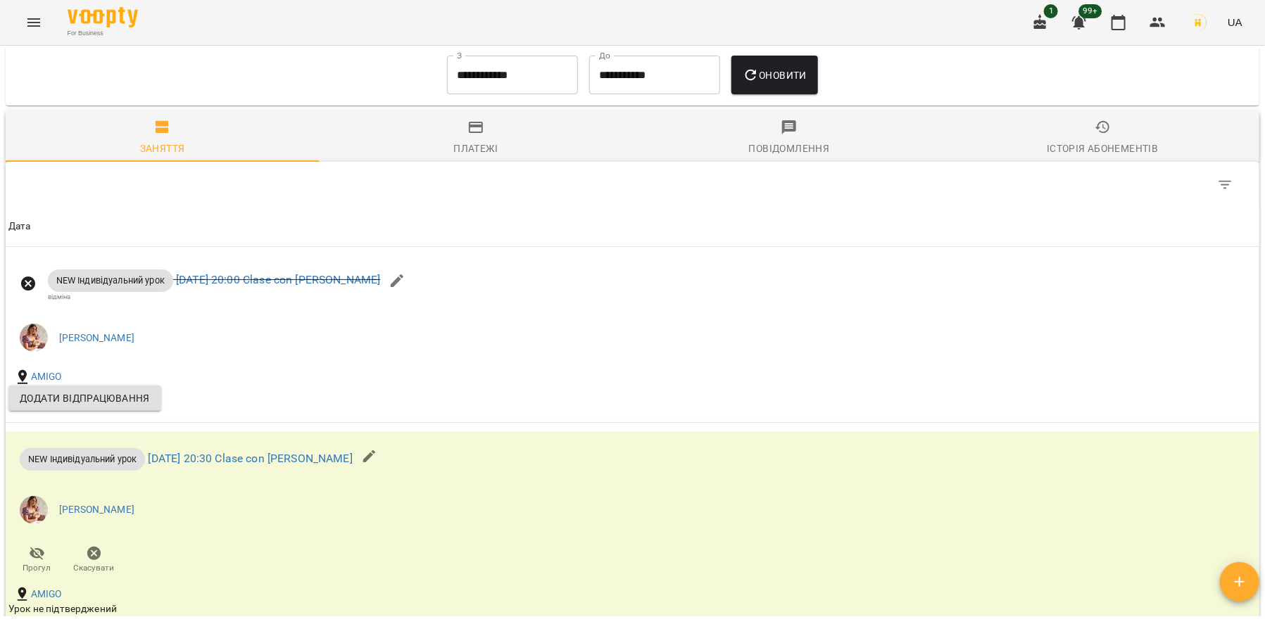
scroll to position [866, 0]
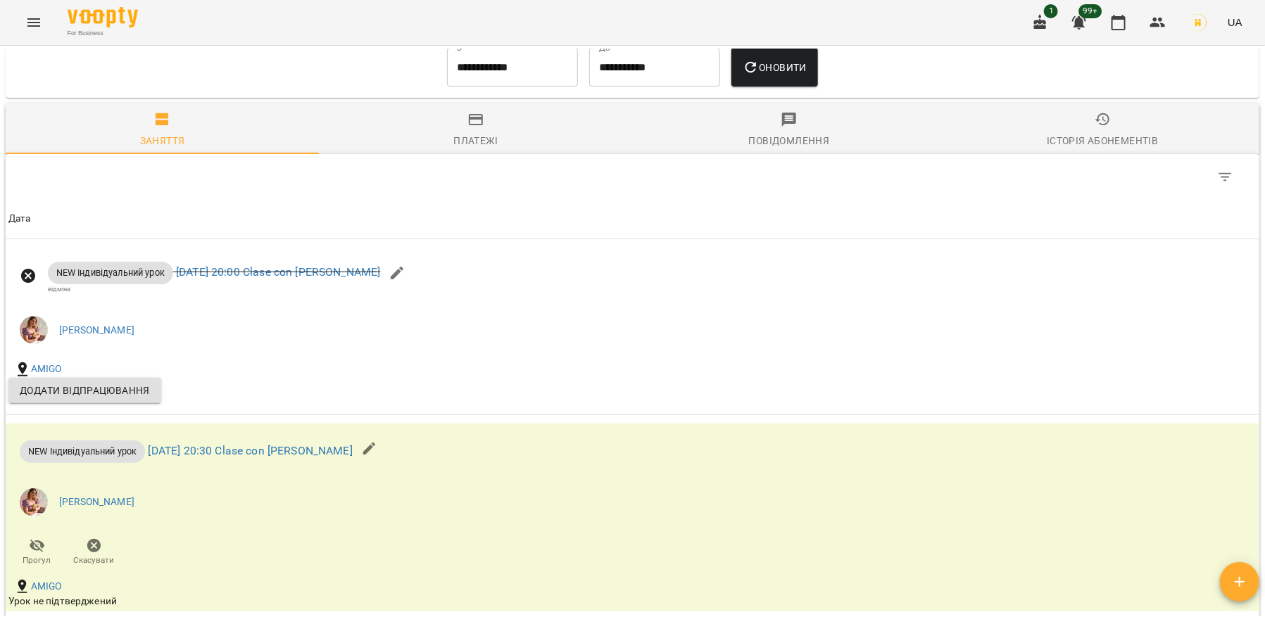
click at [500, 84] on input "**********" at bounding box center [512, 67] width 131 height 39
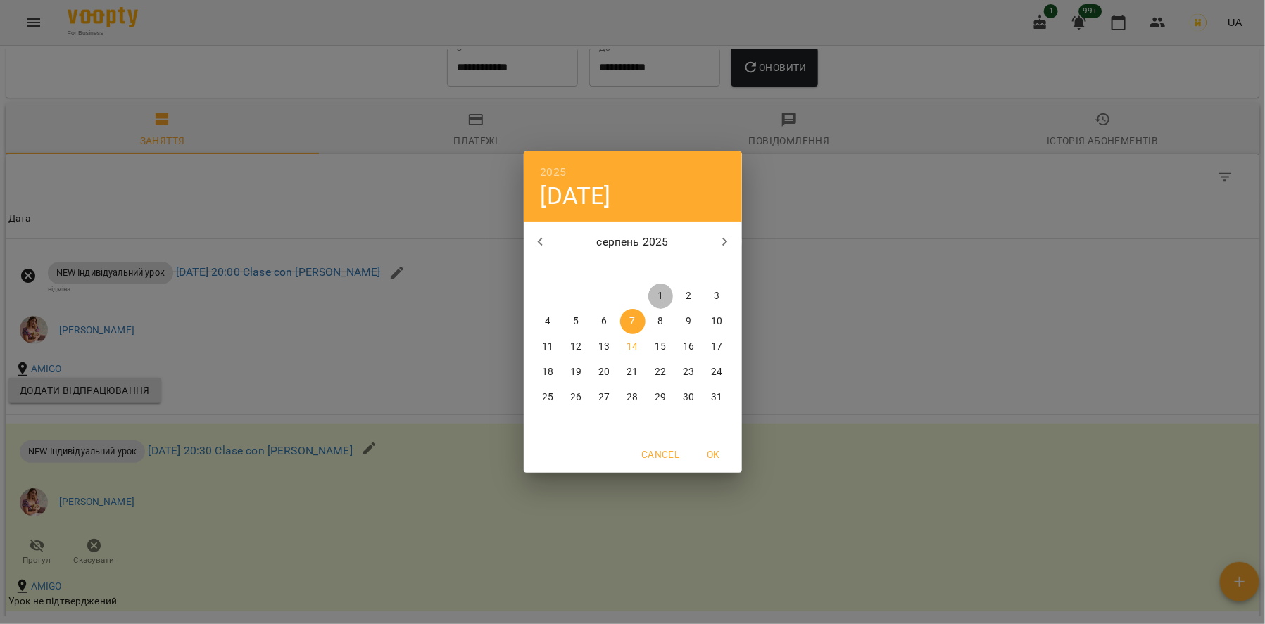
click at [659, 293] on p "1" at bounding box center [660, 296] width 6 height 14
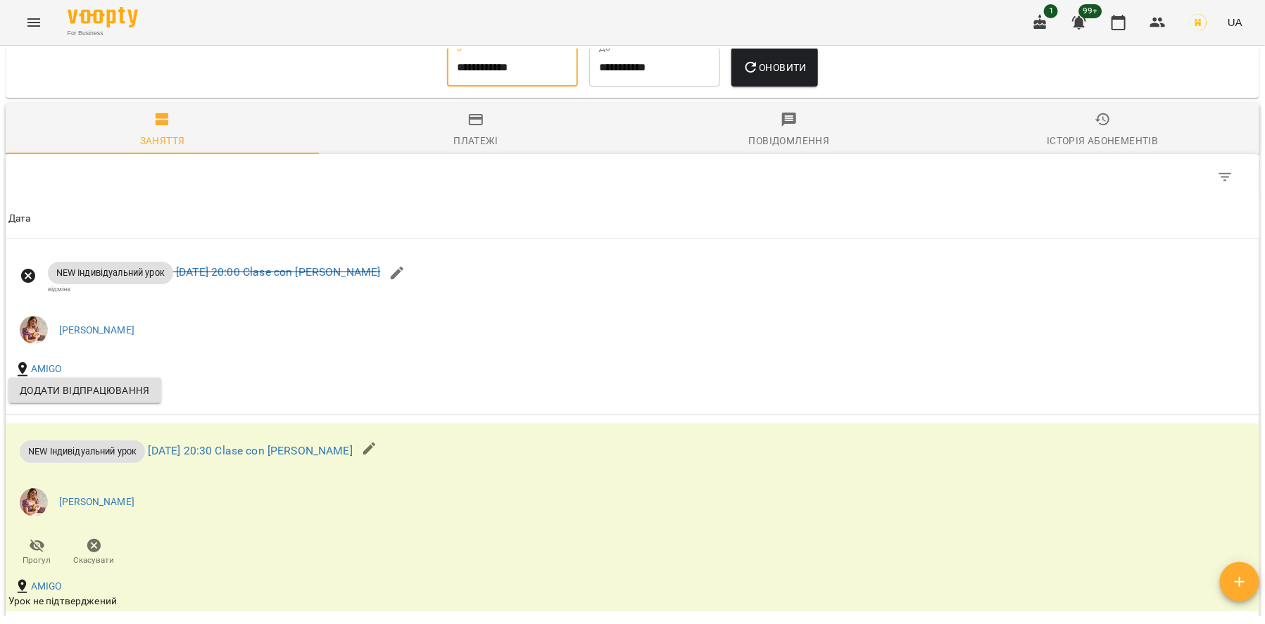
click at [764, 76] on span "Оновити" at bounding box center [774, 67] width 64 height 17
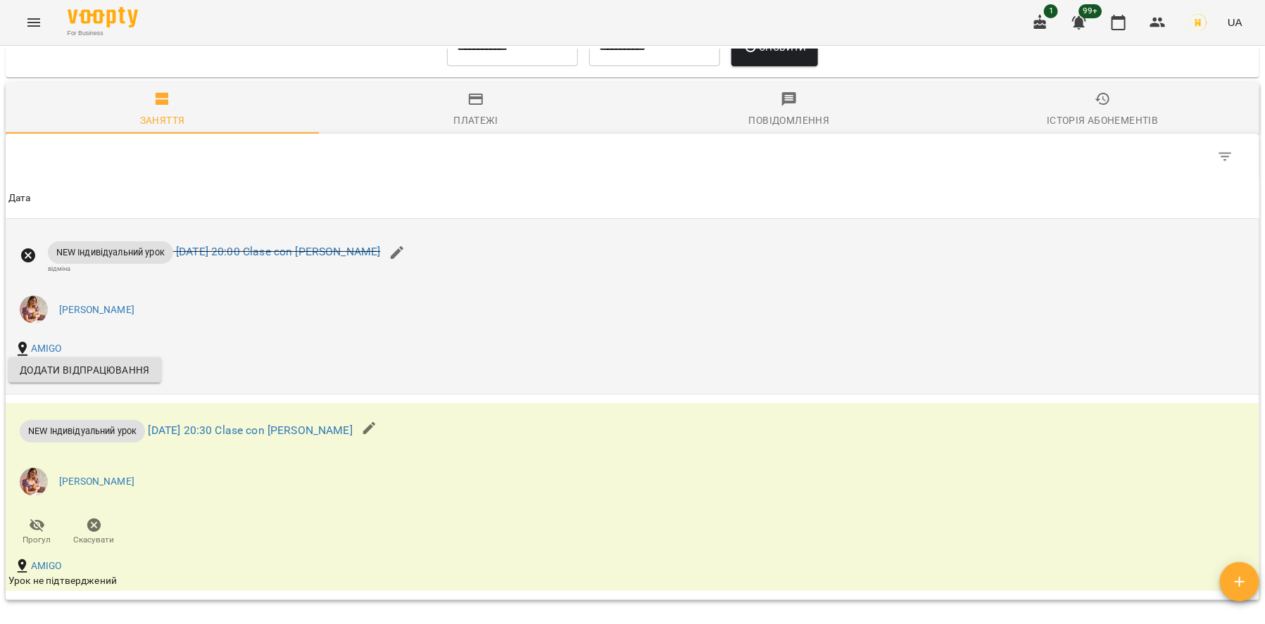
scroll to position [864, 0]
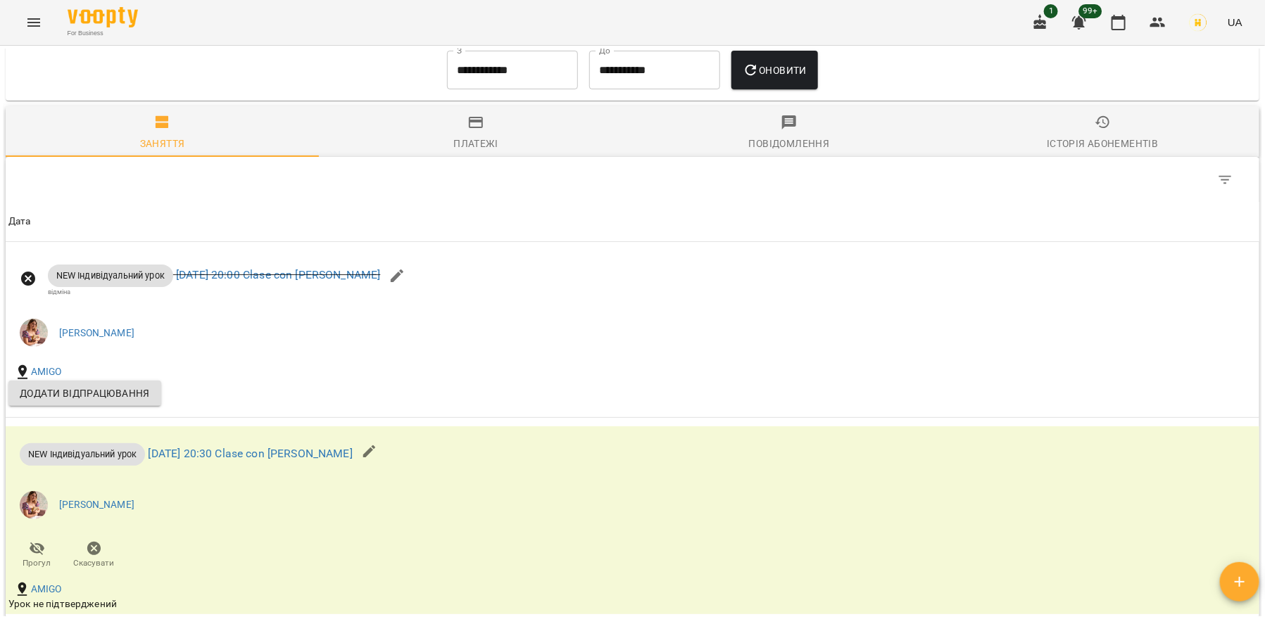
click at [1087, 146] on div "Історія абонементів" at bounding box center [1102, 143] width 111 height 17
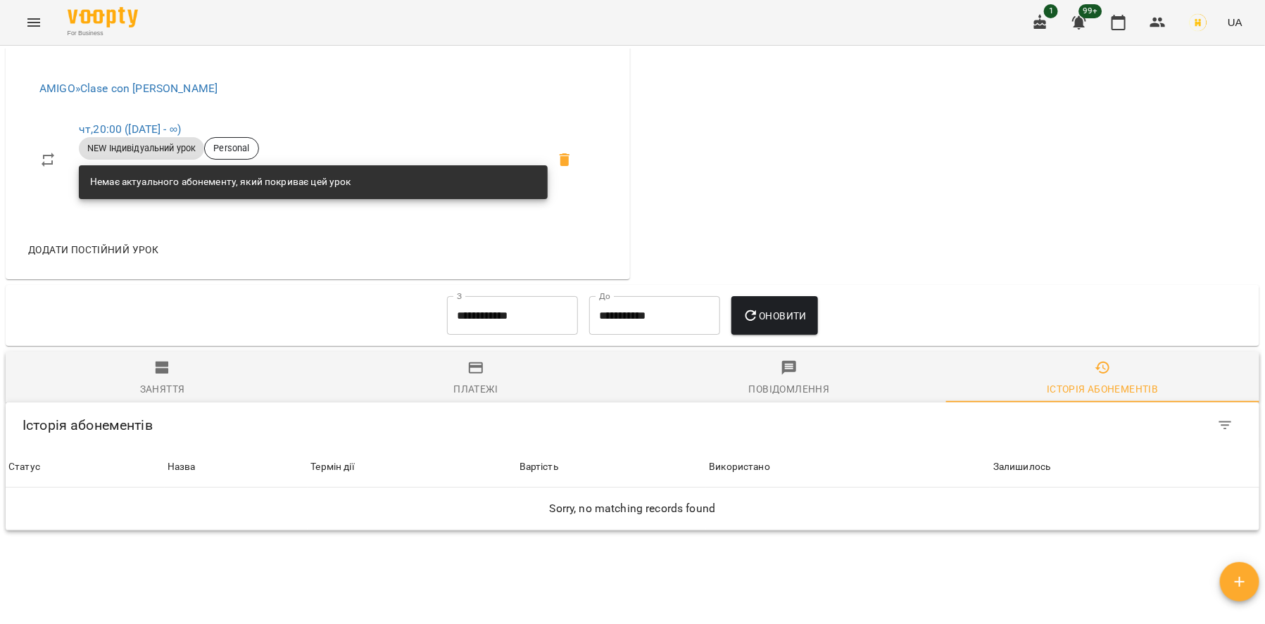
scroll to position [712, 0]
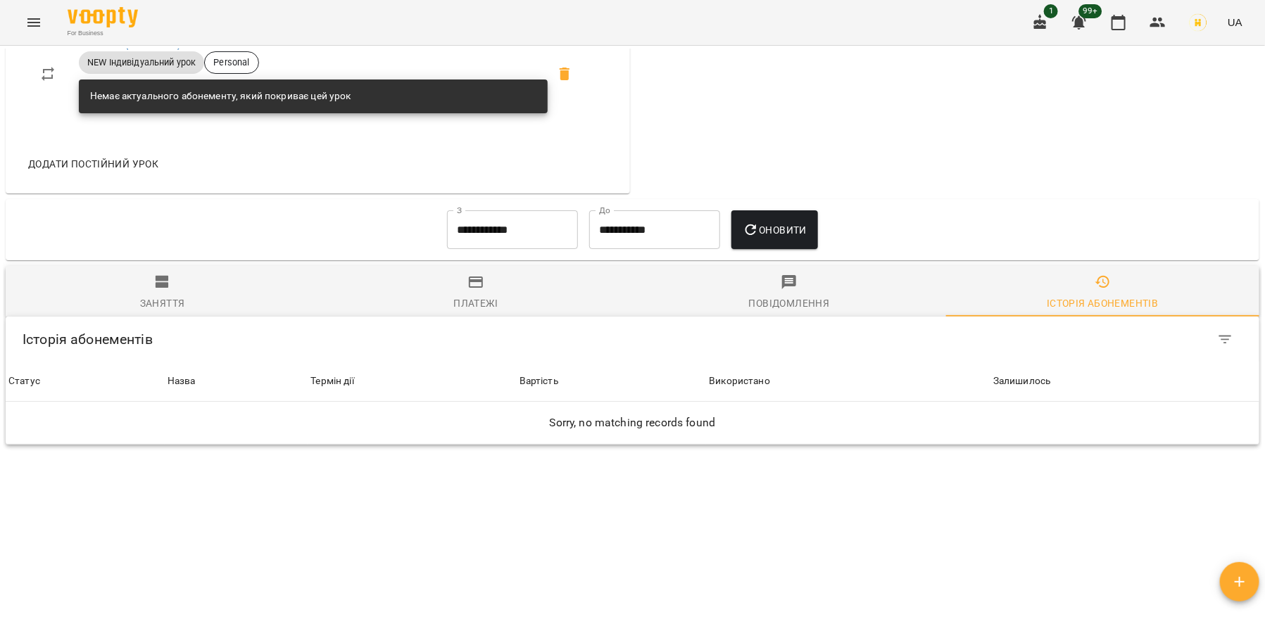
click at [509, 239] on input "**********" at bounding box center [512, 229] width 131 height 39
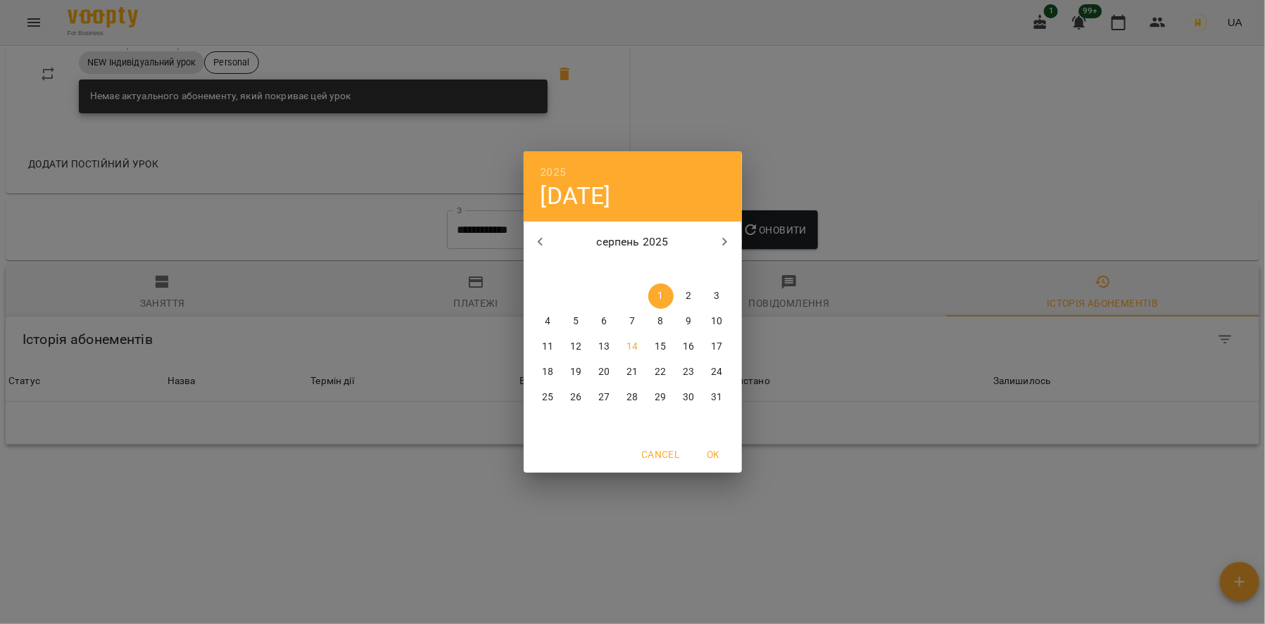
click at [536, 242] on icon "button" at bounding box center [540, 242] width 17 height 17
click at [571, 291] on span "1" at bounding box center [576, 296] width 25 height 14
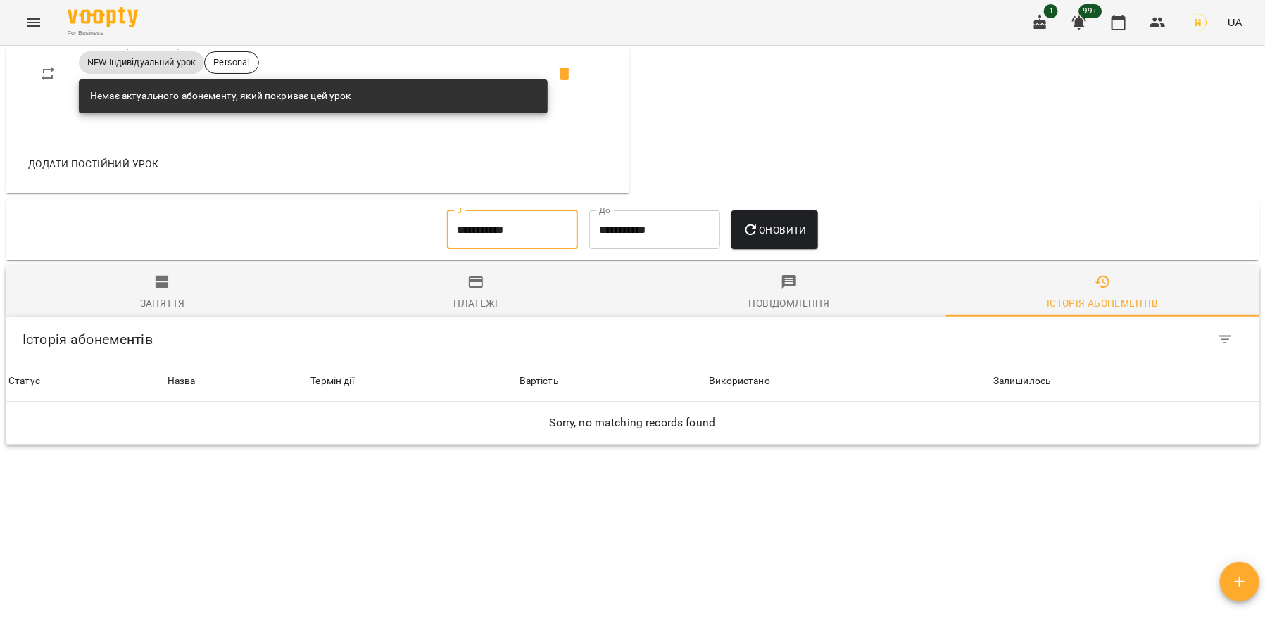
click at [776, 223] on span "Оновити" at bounding box center [774, 230] width 64 height 17
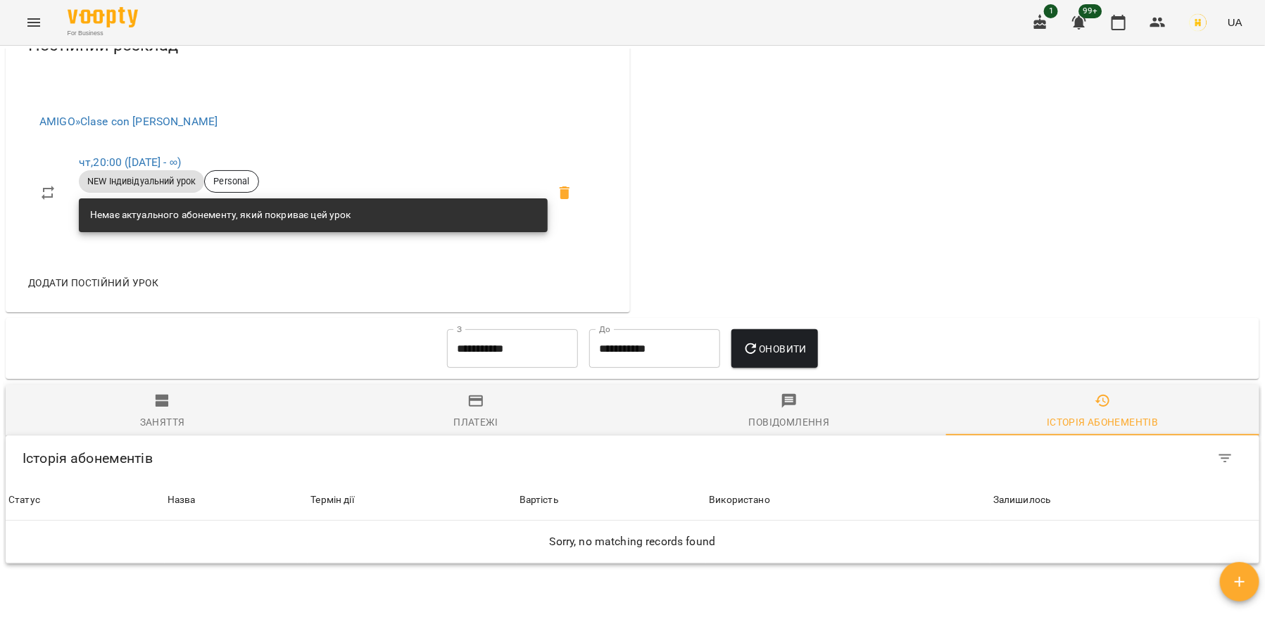
scroll to position [701, 0]
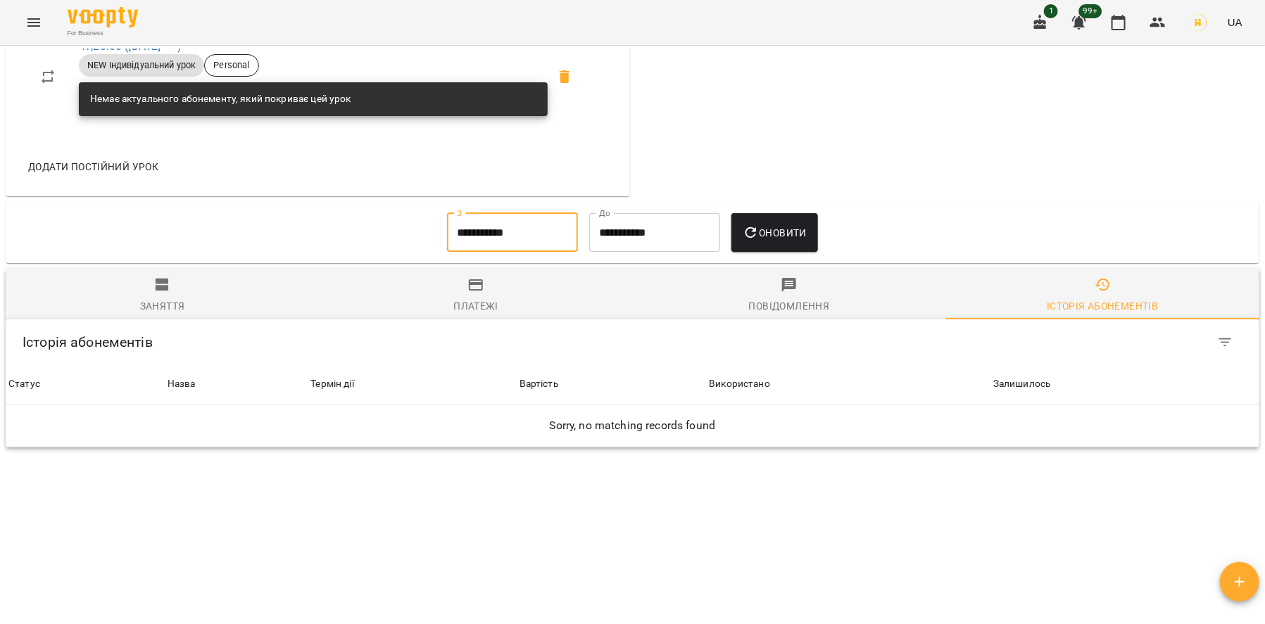
click at [479, 251] on input "**********" at bounding box center [512, 232] width 131 height 39
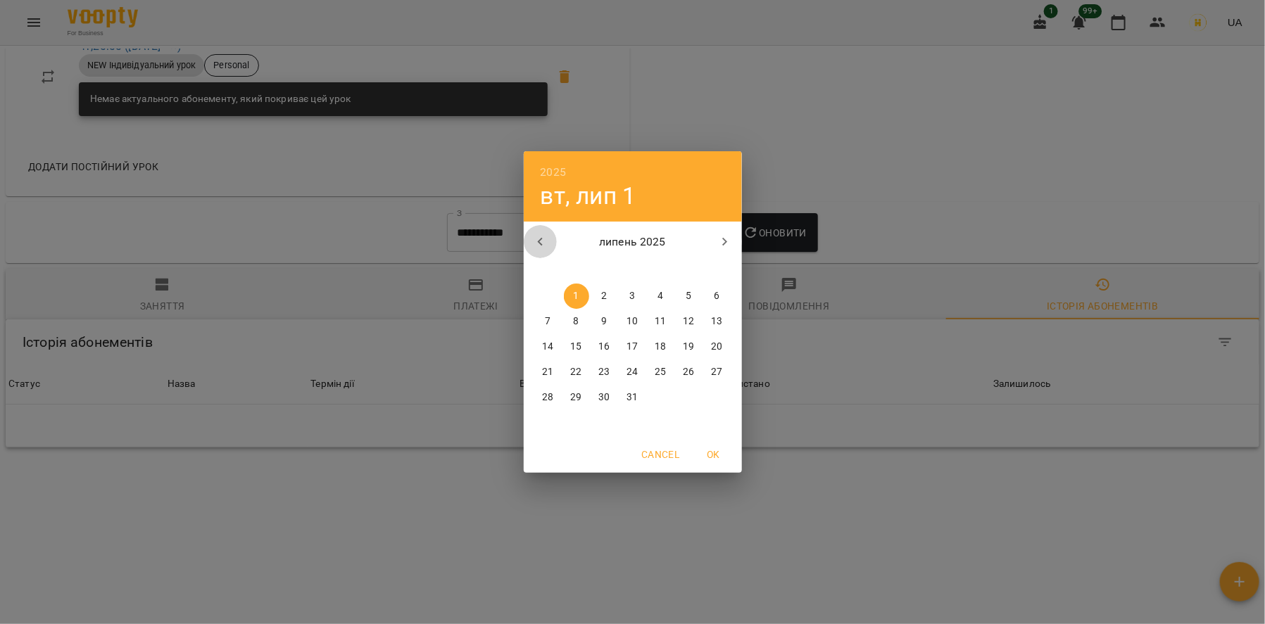
click at [530, 242] on button "button" at bounding box center [541, 242] width 34 height 34
click at [719, 293] on p "1" at bounding box center [717, 296] width 6 height 14
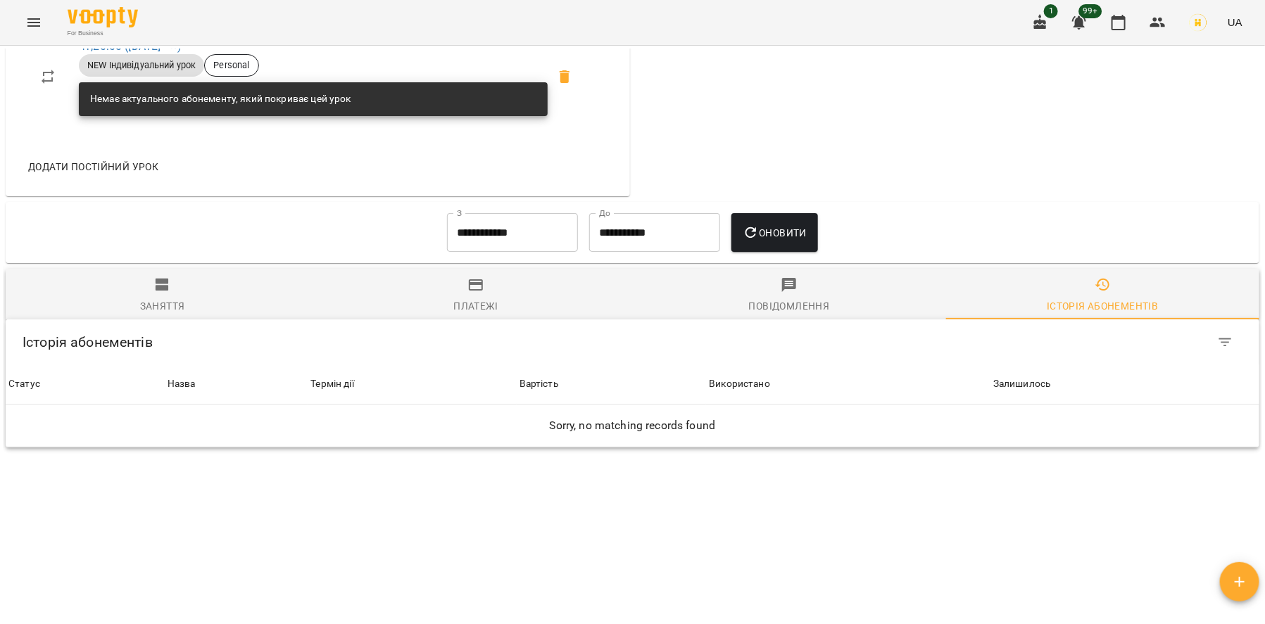
click at [766, 208] on div "**********" at bounding box center [632, 233] width 1259 height 68
click at [766, 239] on span "Оновити" at bounding box center [774, 233] width 64 height 17
click at [507, 253] on input "**********" at bounding box center [512, 232] width 131 height 39
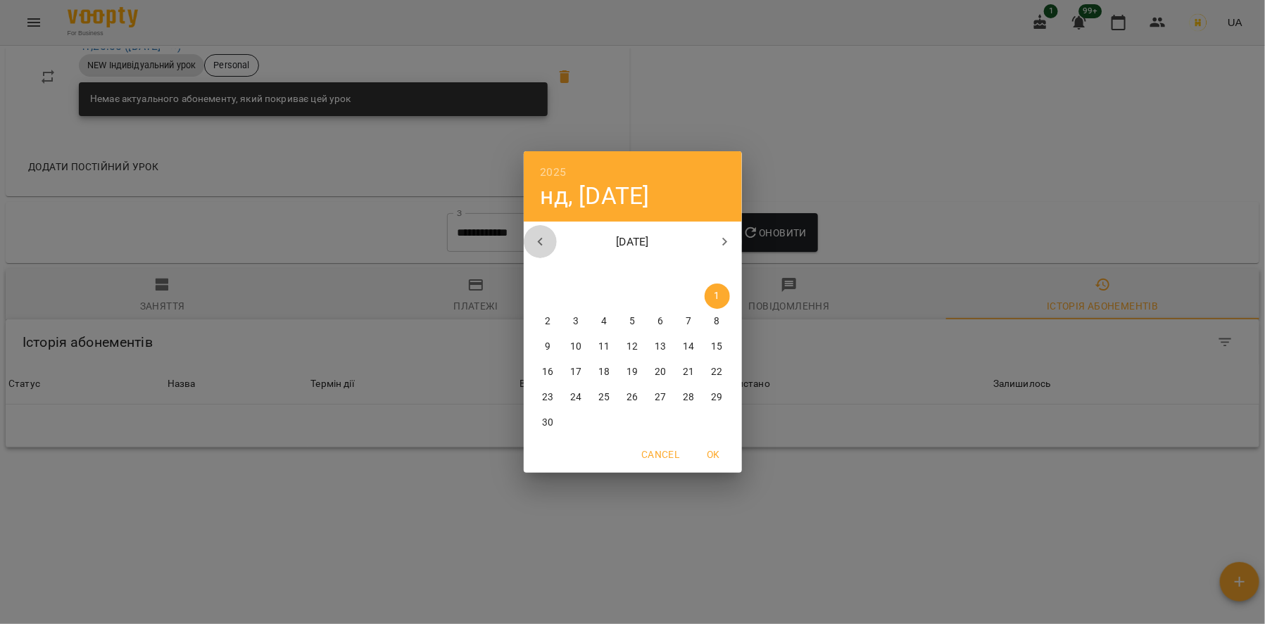
click at [538, 242] on icon "button" at bounding box center [539, 242] width 5 height 8
click at [638, 293] on span "1" at bounding box center [632, 296] width 25 height 14
type input "**********"
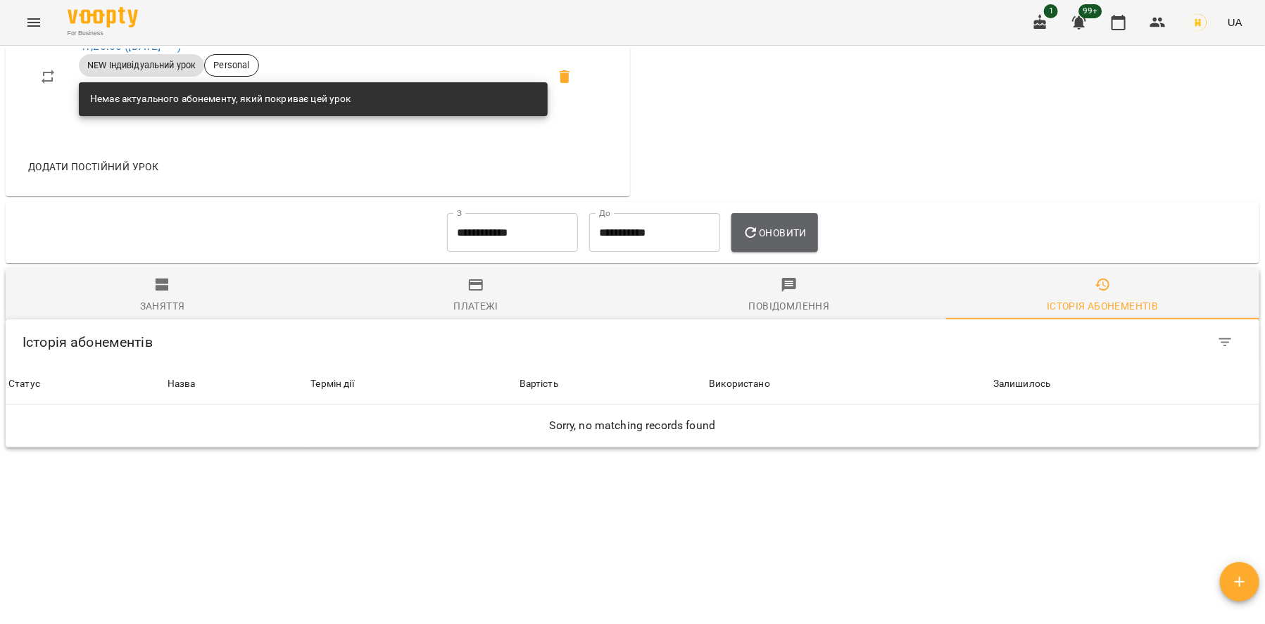
click at [754, 241] on icon "button" at bounding box center [750, 233] width 17 height 17
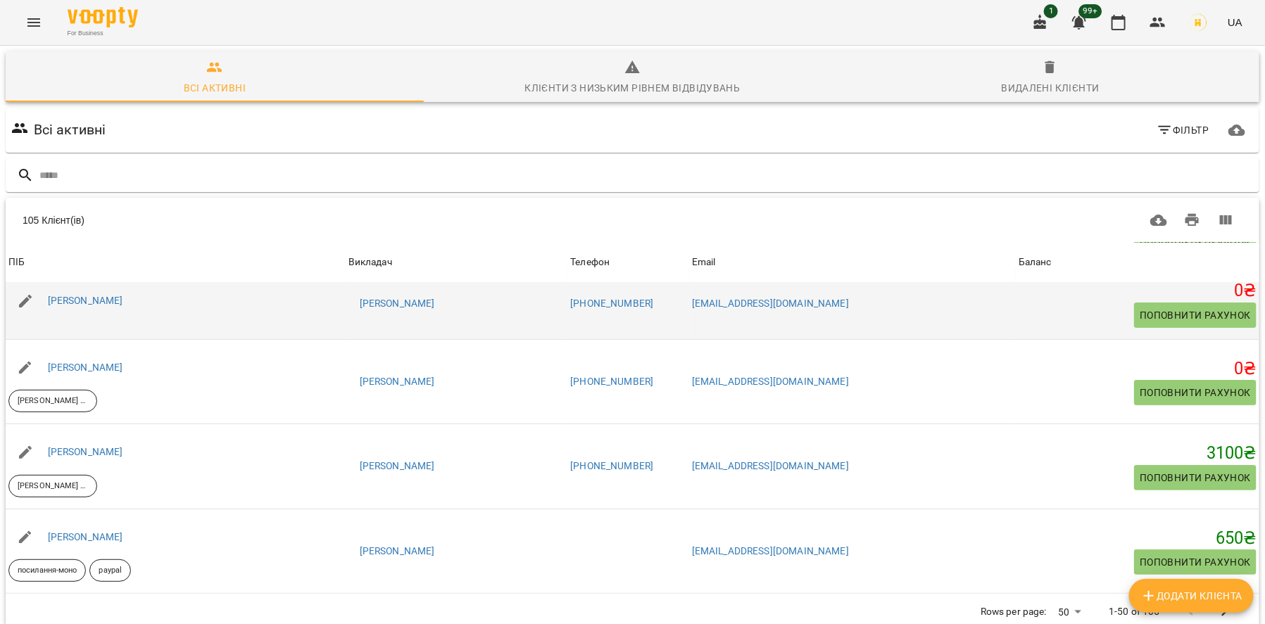
scroll to position [86, 0]
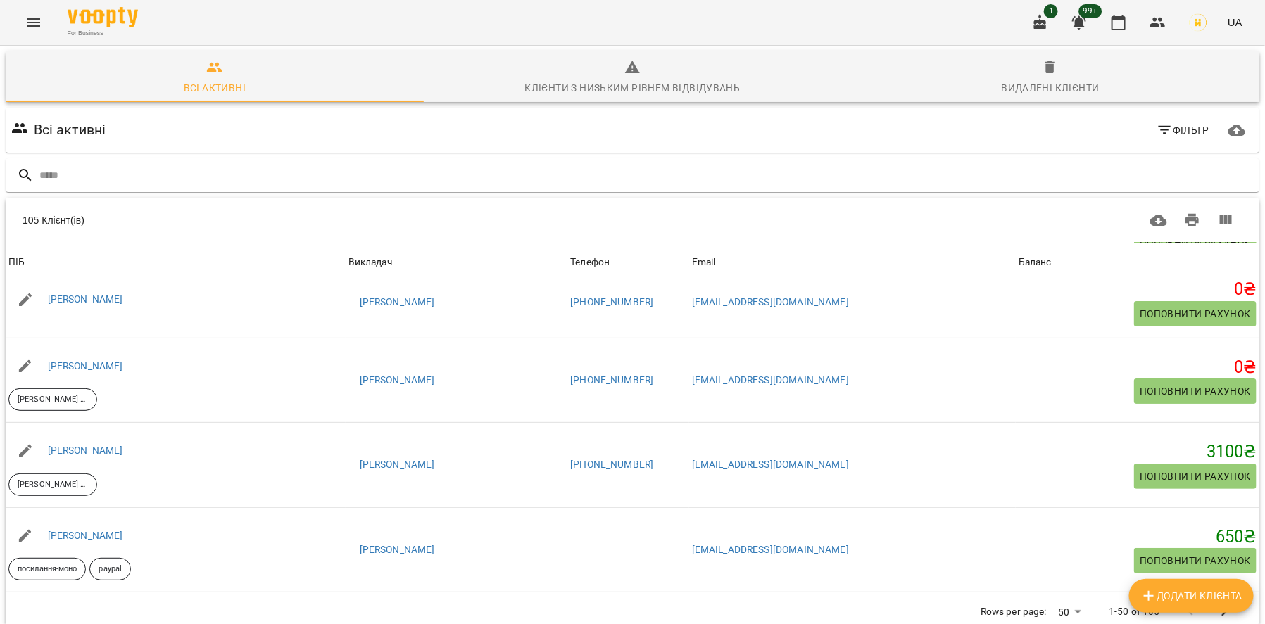
click at [675, 80] on div "Клієнти з низьким рівнем відвідувань" at bounding box center [631, 88] width 215 height 17
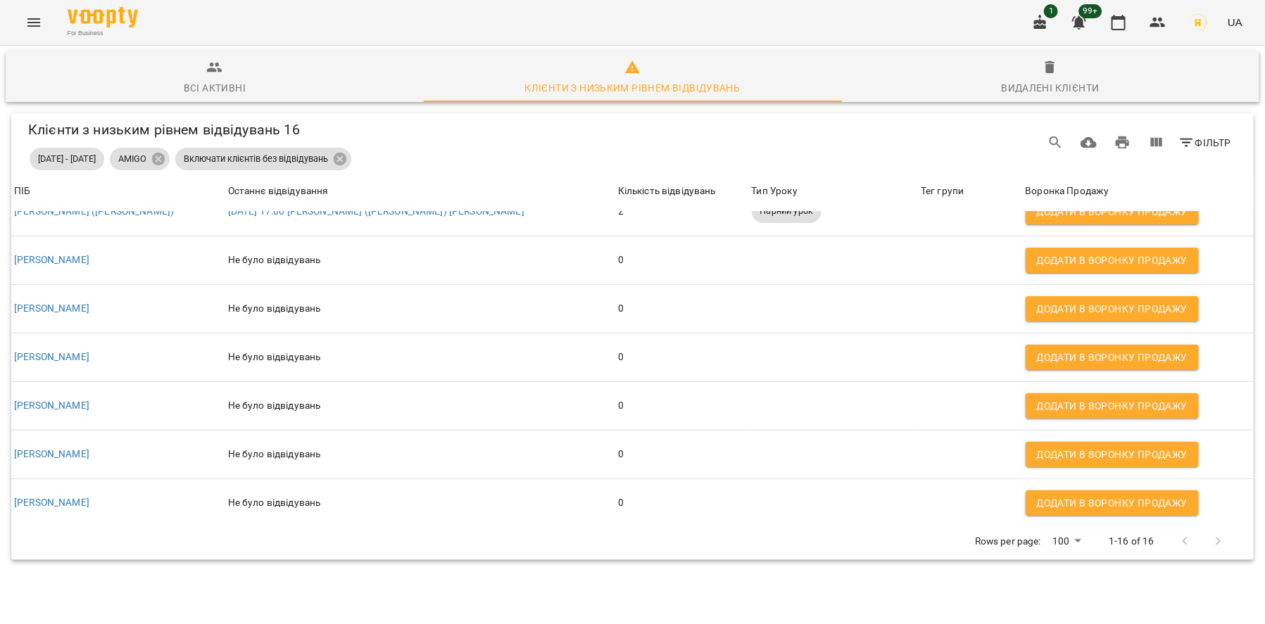
scroll to position [27, 0]
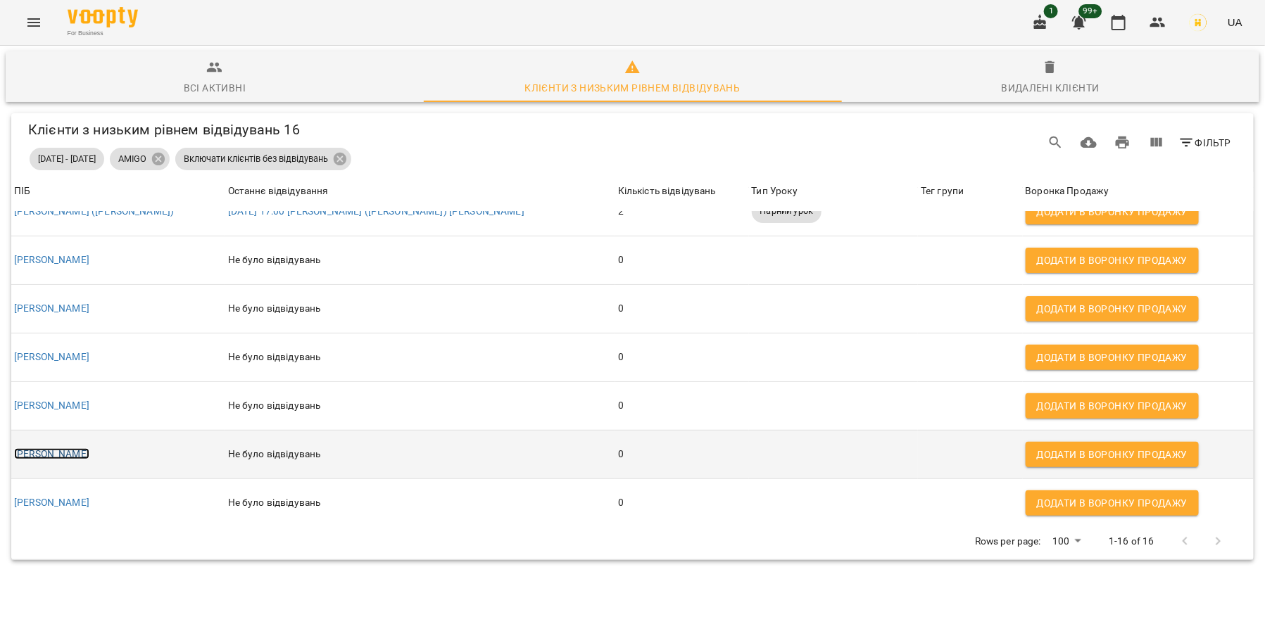
click at [89, 448] on link "Віолета Мартинова" at bounding box center [51, 453] width 75 height 11
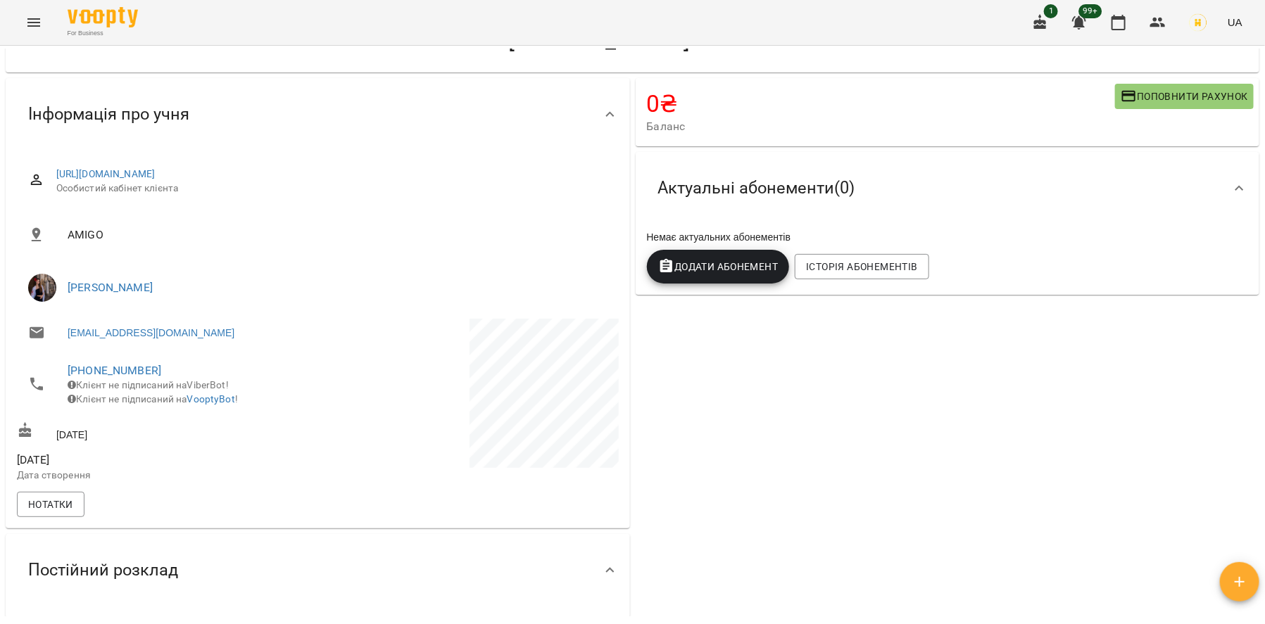
scroll to position [65, 0]
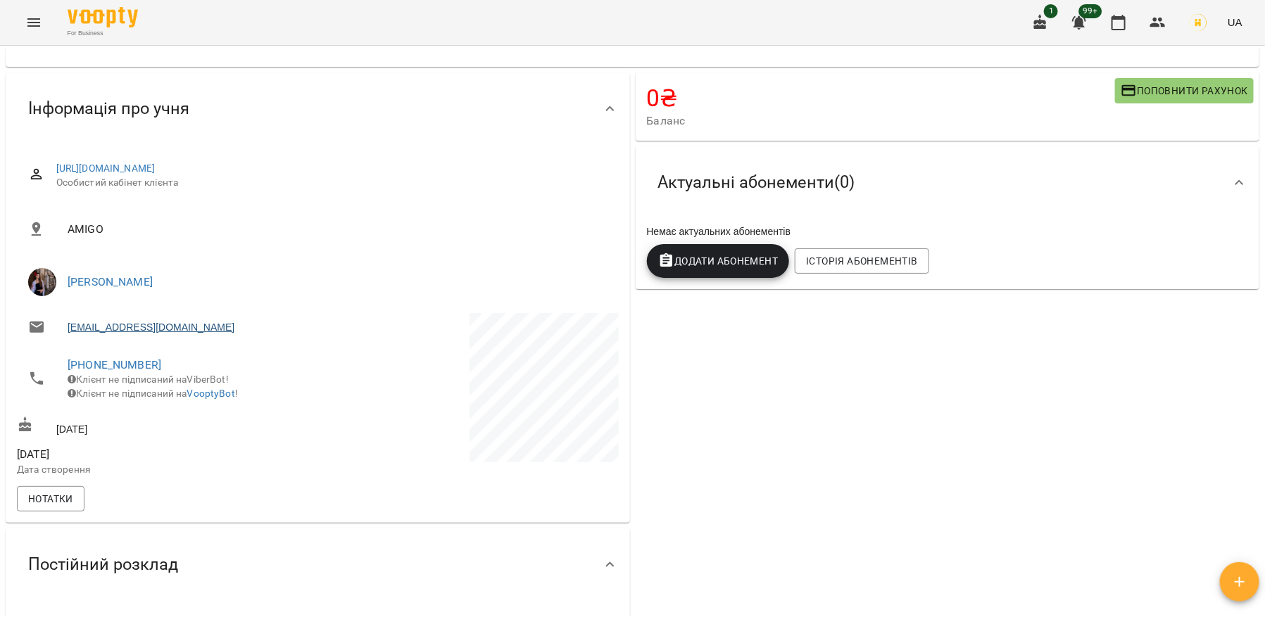
drag, startPoint x: 256, startPoint y: 331, endPoint x: 68, endPoint y: 322, distance: 188.8
click at [68, 322] on li "Violetta.martynova29@gmail.com" at bounding box center [166, 327] width 298 height 28
copy link "Violetta.martynova29@gmail.com"
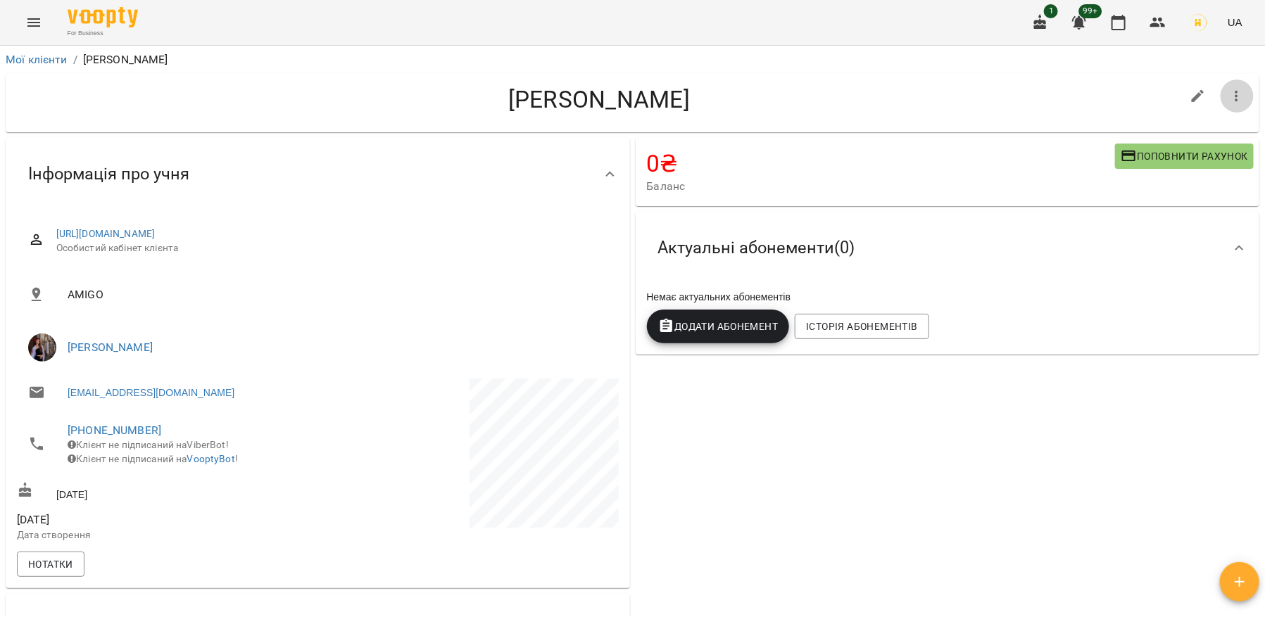
click at [1244, 99] on icon "button" at bounding box center [1236, 96] width 17 height 17
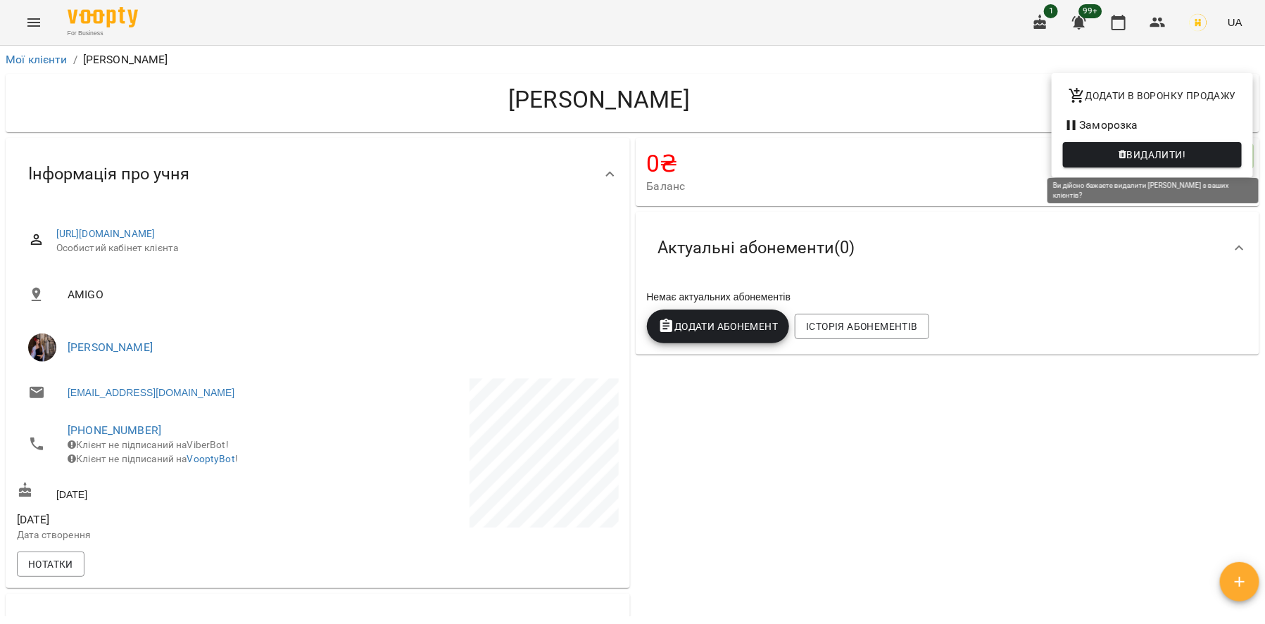
click at [1148, 146] on span "Видалити!" at bounding box center [1156, 154] width 59 height 17
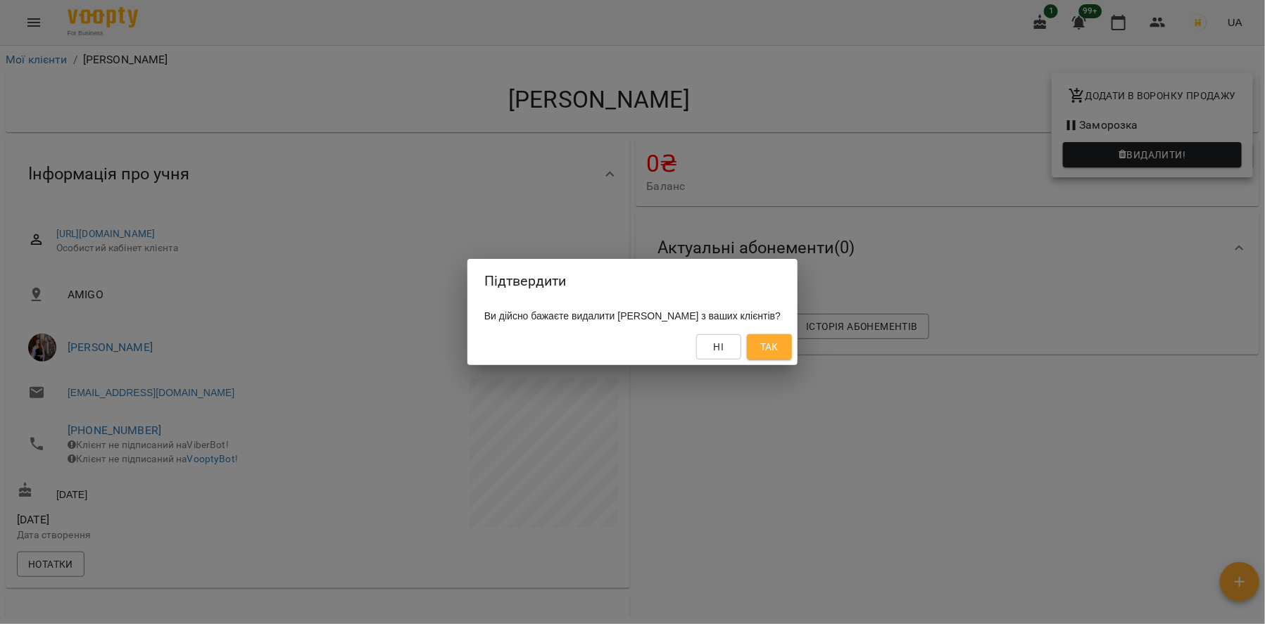
click at [778, 343] on span "Так" at bounding box center [769, 347] width 18 height 17
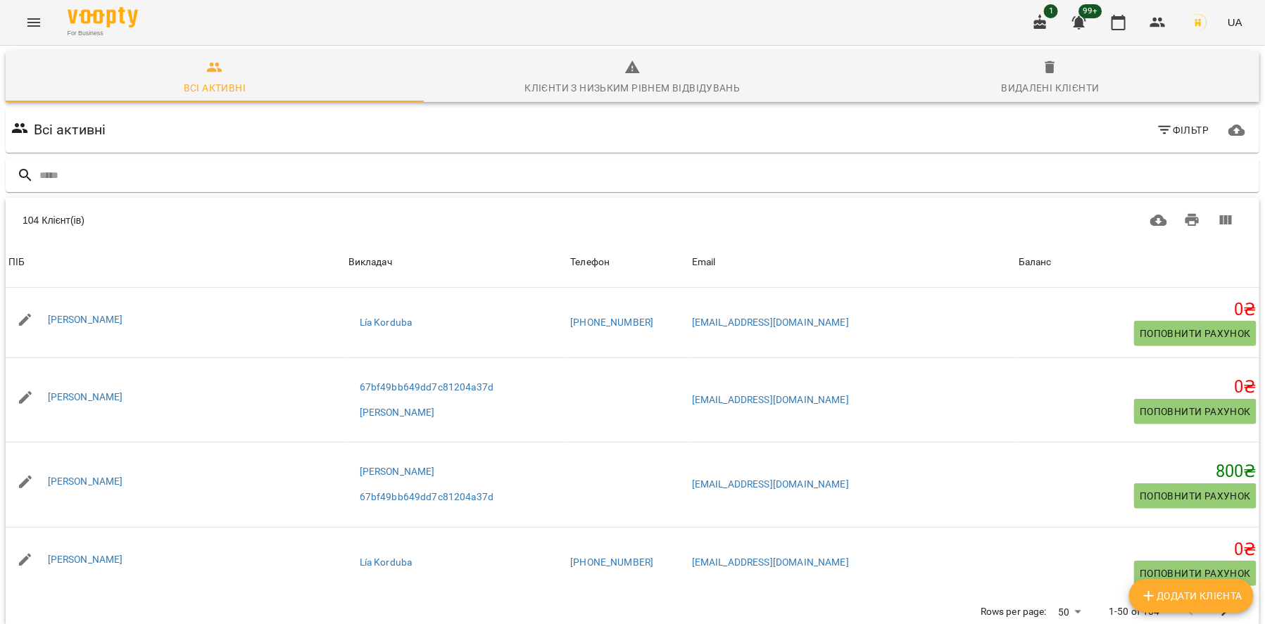
scroll to position [3042, 0]
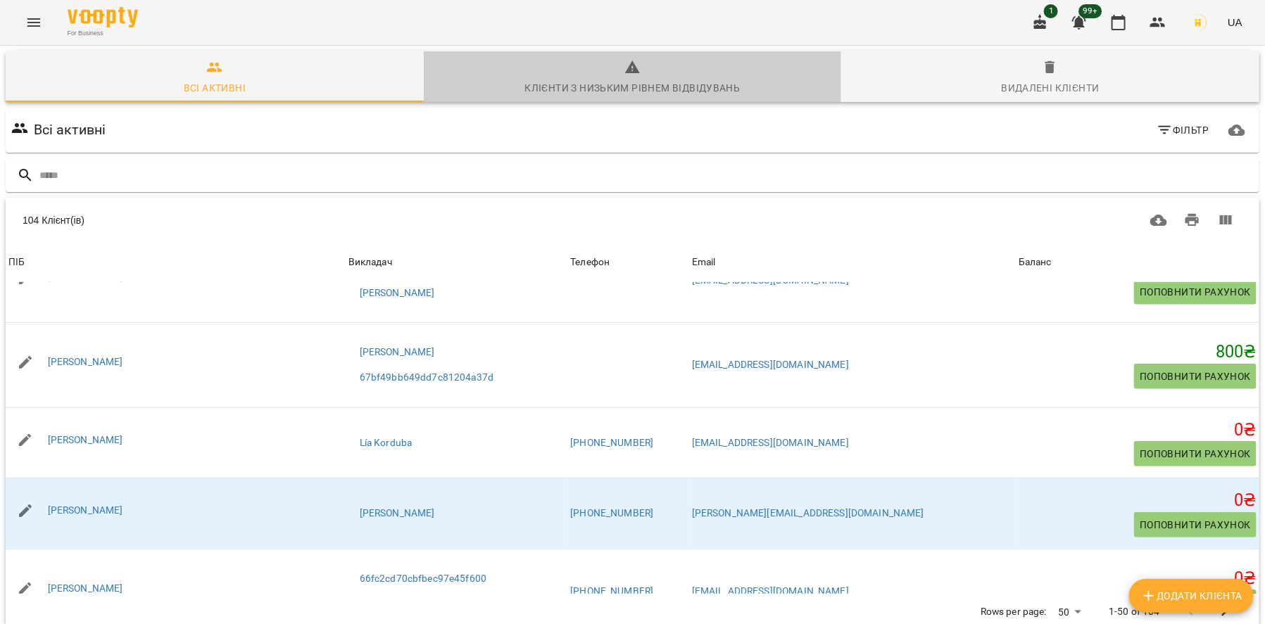
click at [614, 91] on div "Клієнти з низьким рівнем відвідувань" at bounding box center [631, 88] width 215 height 17
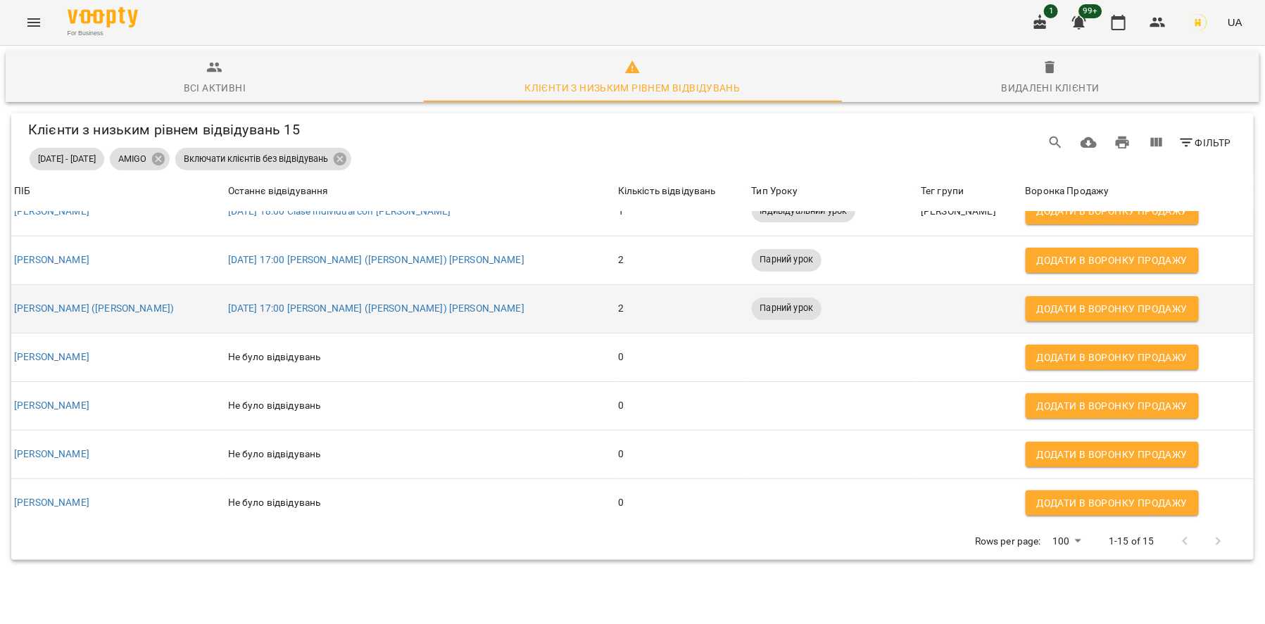
scroll to position [413, 0]
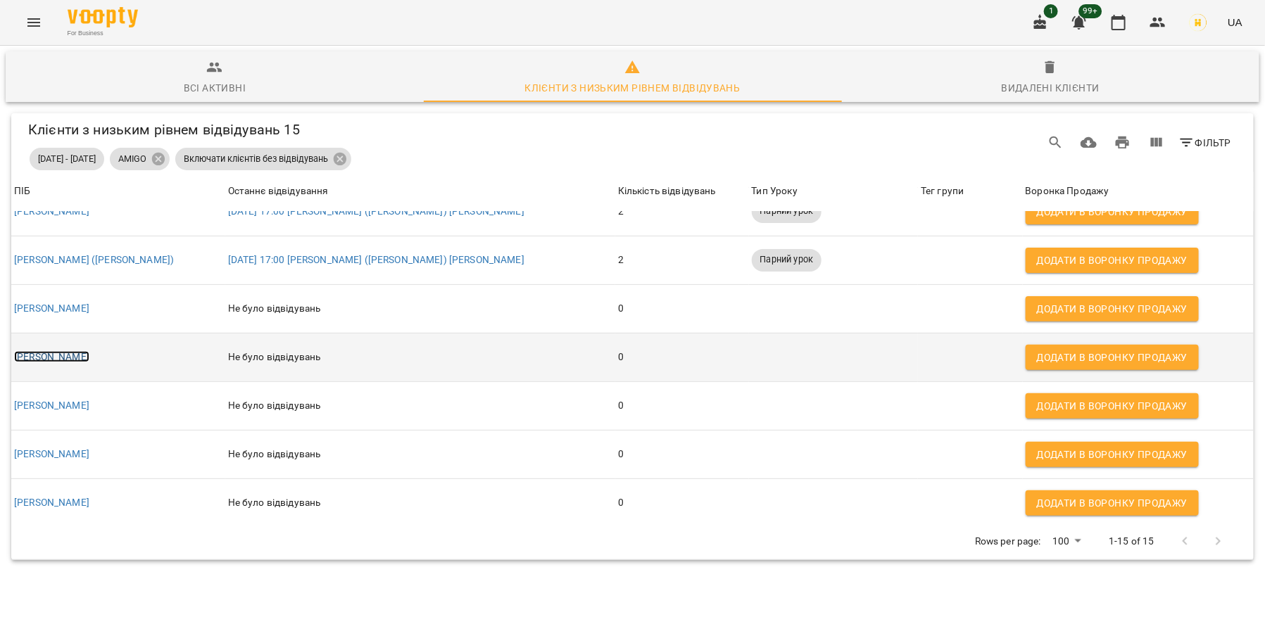
click at [62, 354] on link "Ігор Курилик" at bounding box center [51, 356] width 75 height 11
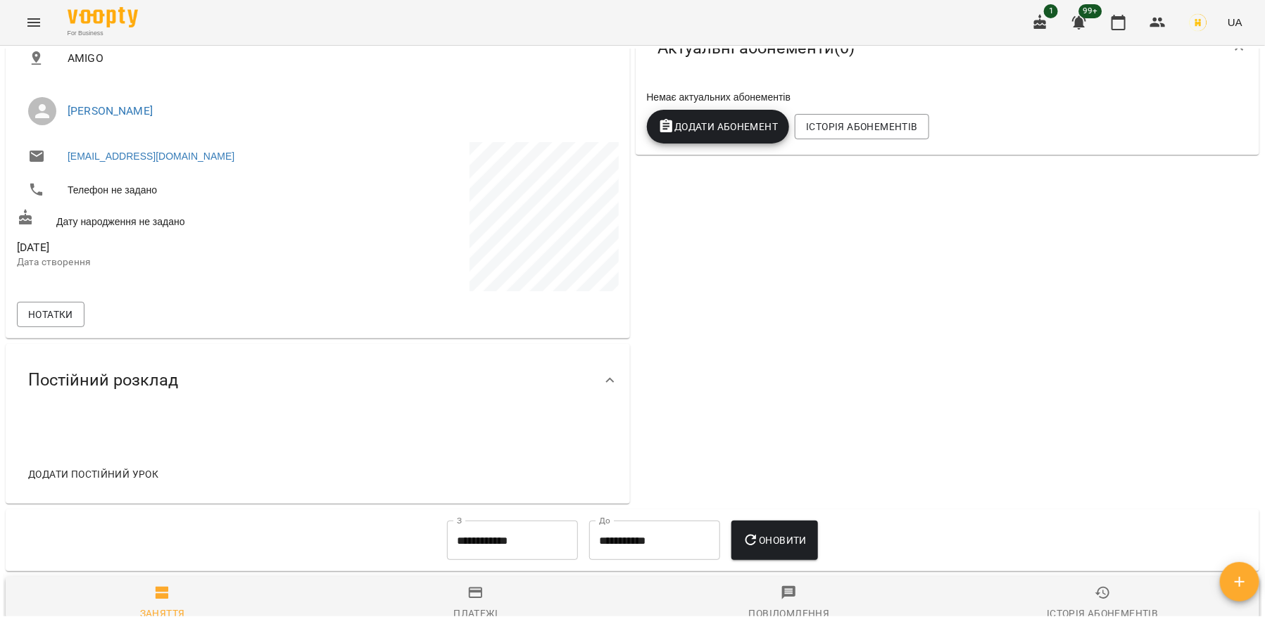
scroll to position [565, 0]
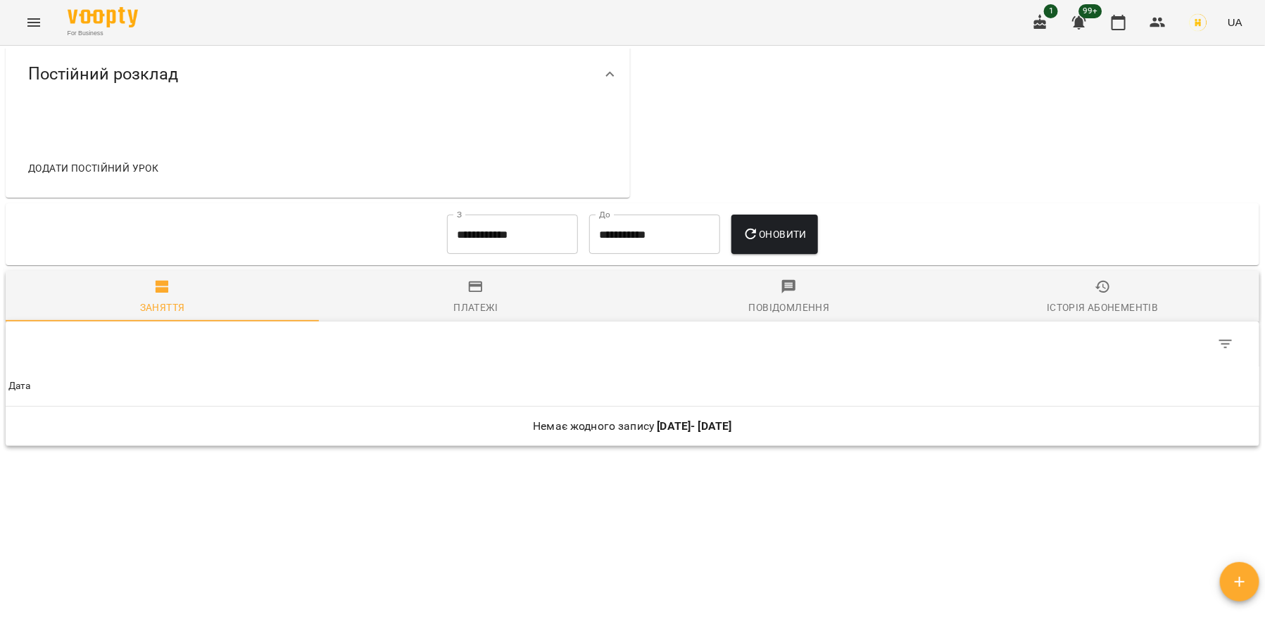
click at [487, 254] on div "**********" at bounding box center [512, 234] width 142 height 51
click at [486, 246] on input "**********" at bounding box center [512, 234] width 131 height 39
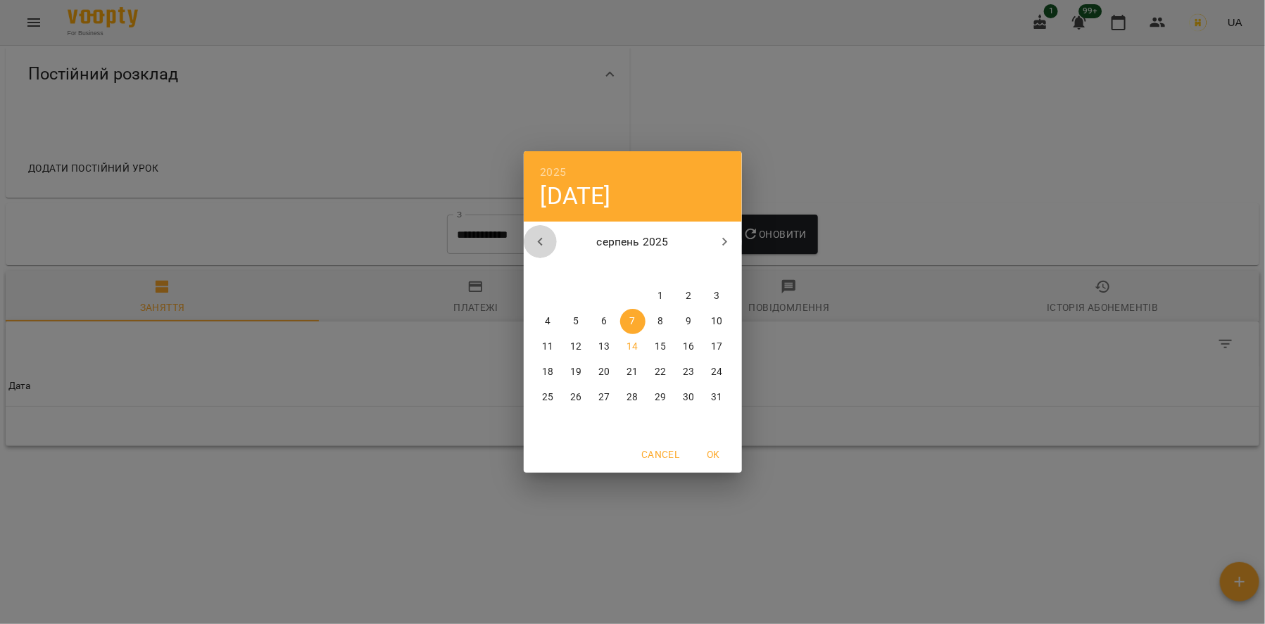
click at [545, 245] on icon "button" at bounding box center [540, 242] width 17 height 17
click at [712, 293] on span "1" at bounding box center [716, 296] width 25 height 14
type input "**********"
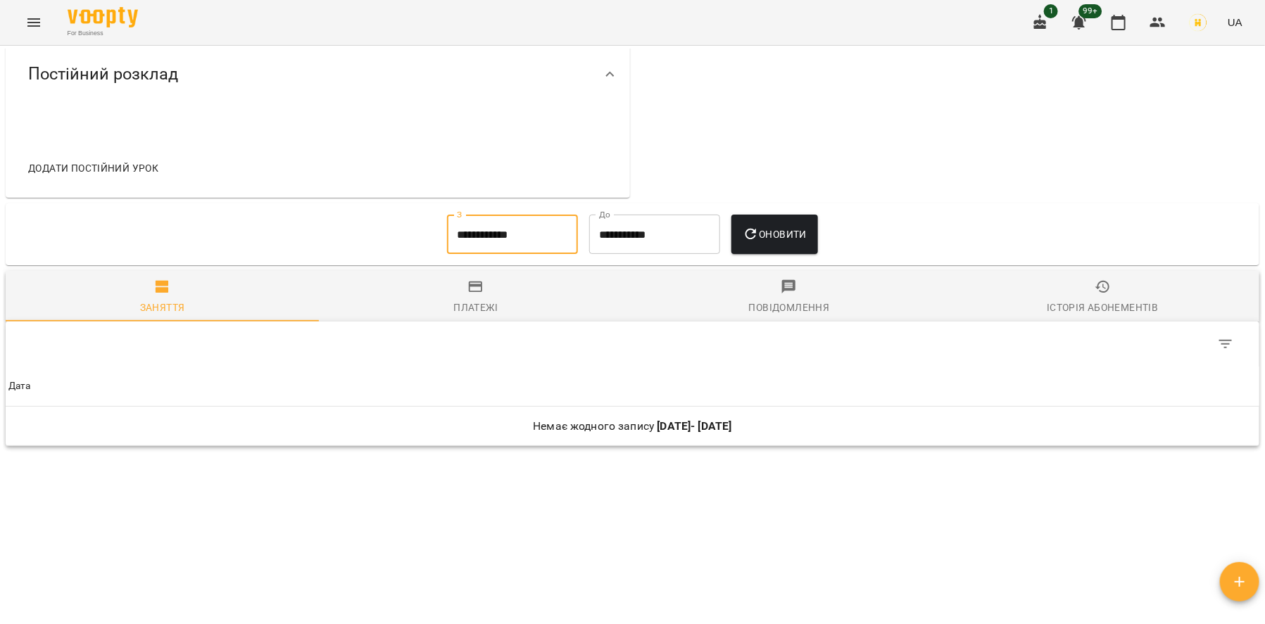
click at [757, 223] on button "Оновити" at bounding box center [774, 234] width 87 height 39
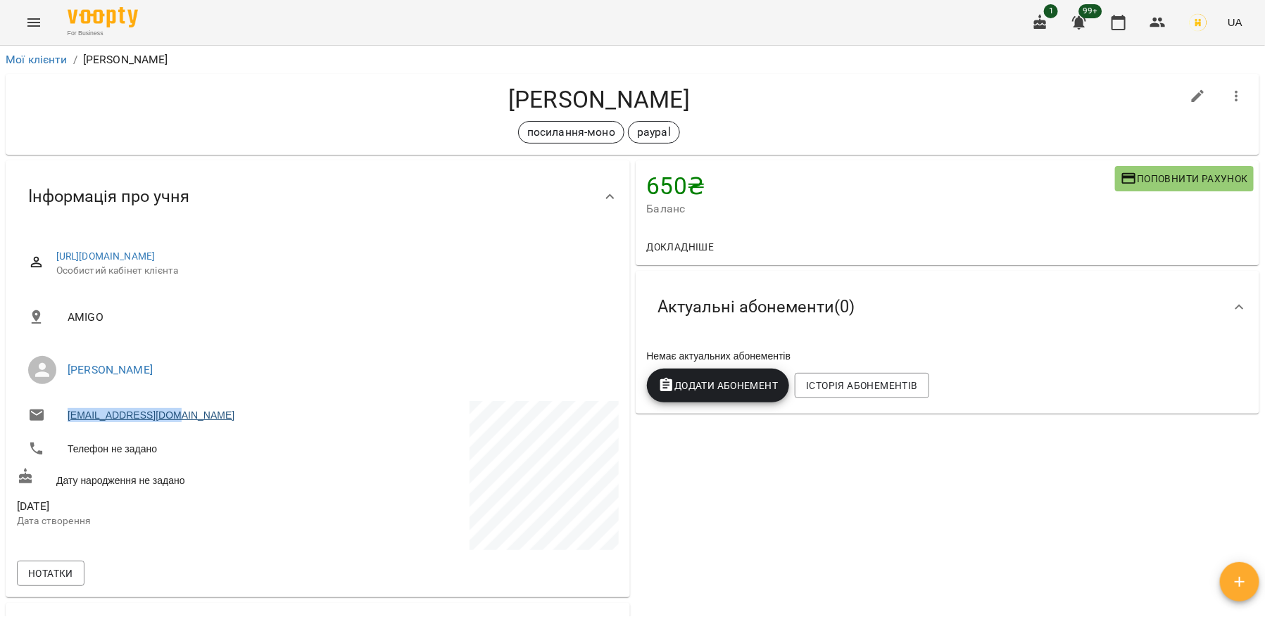
drag, startPoint x: 225, startPoint y: 424, endPoint x: 68, endPoint y: 409, distance: 157.0
click at [68, 409] on li "koza4ok89@gmail.com" at bounding box center [166, 415] width 298 height 28
copy link "koza4ok89@gmail.com"
click at [1240, 100] on icon "button" at bounding box center [1236, 96] width 17 height 17
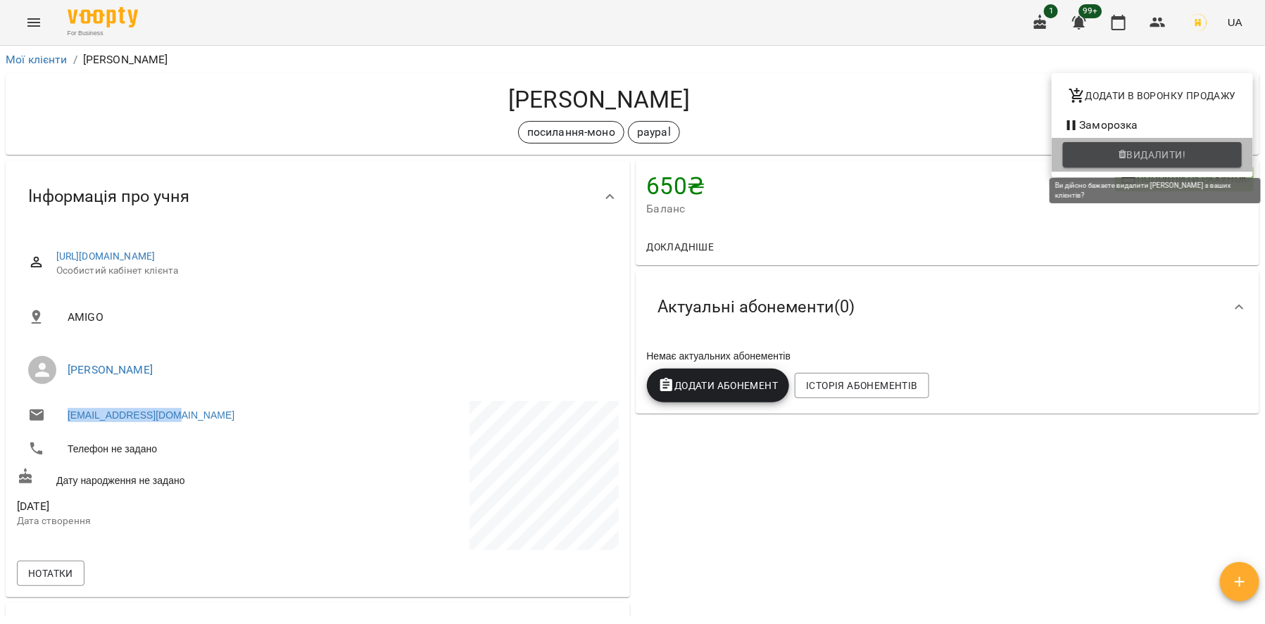
click at [1185, 156] on span "Видалити!" at bounding box center [1156, 154] width 59 height 17
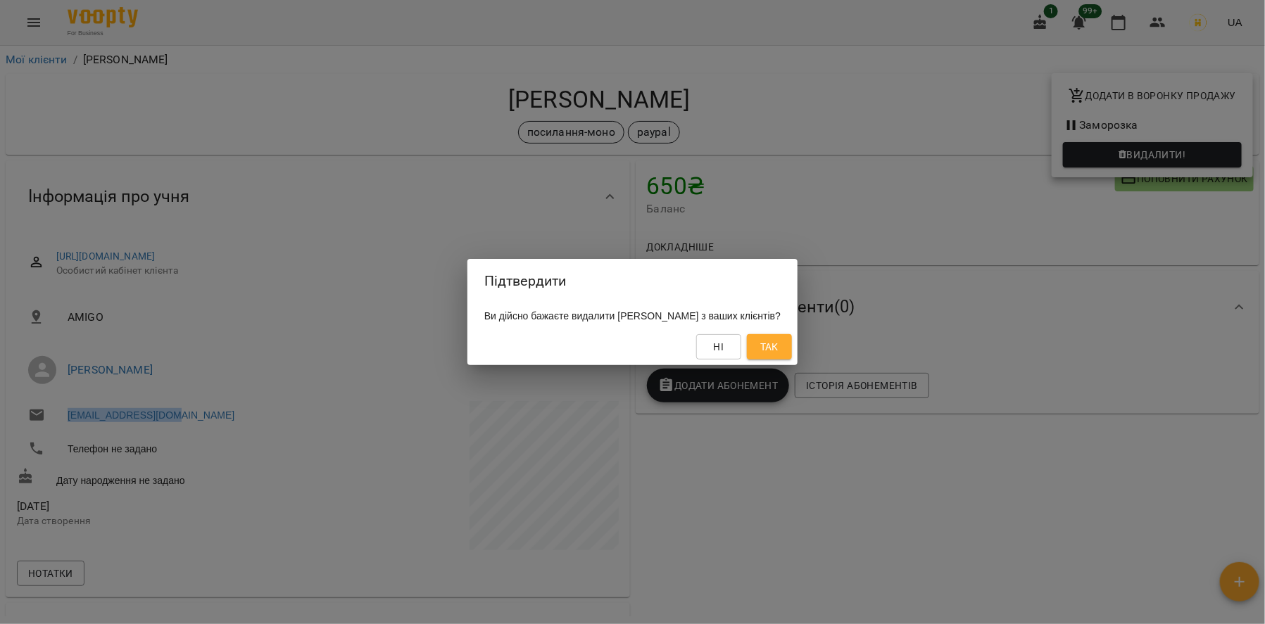
click at [778, 348] on span "Так" at bounding box center [769, 347] width 18 height 17
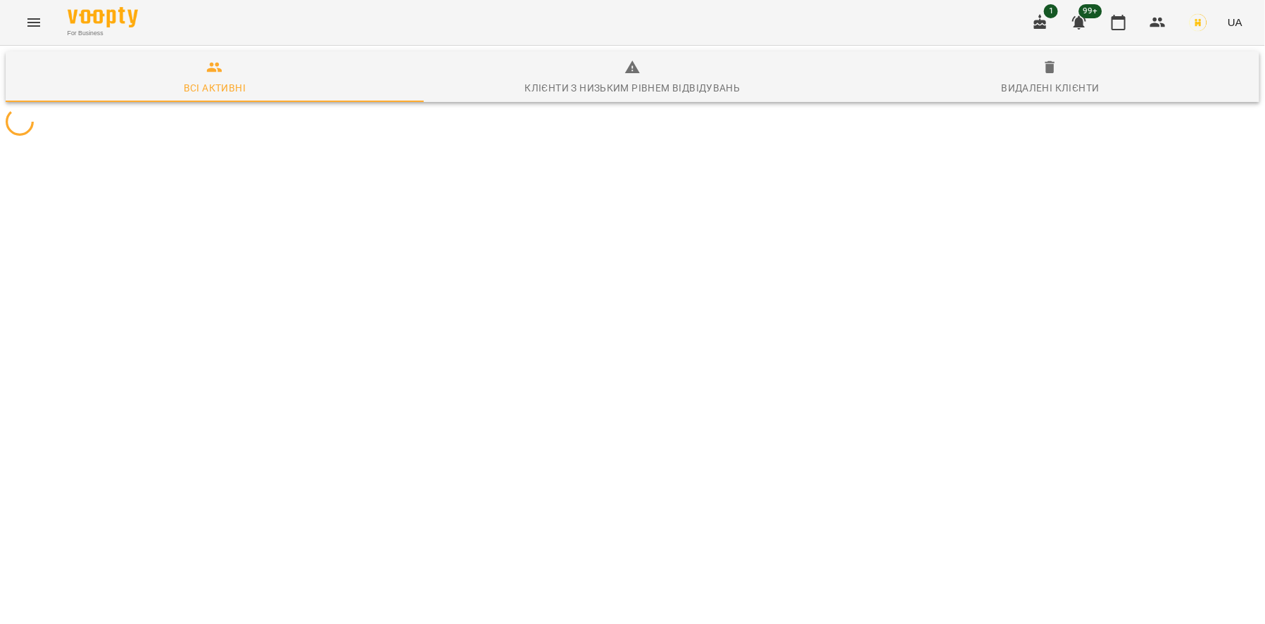
click at [667, 69] on span "Клієнти з низьким рівнем відвідувань" at bounding box center [632, 78] width 401 height 38
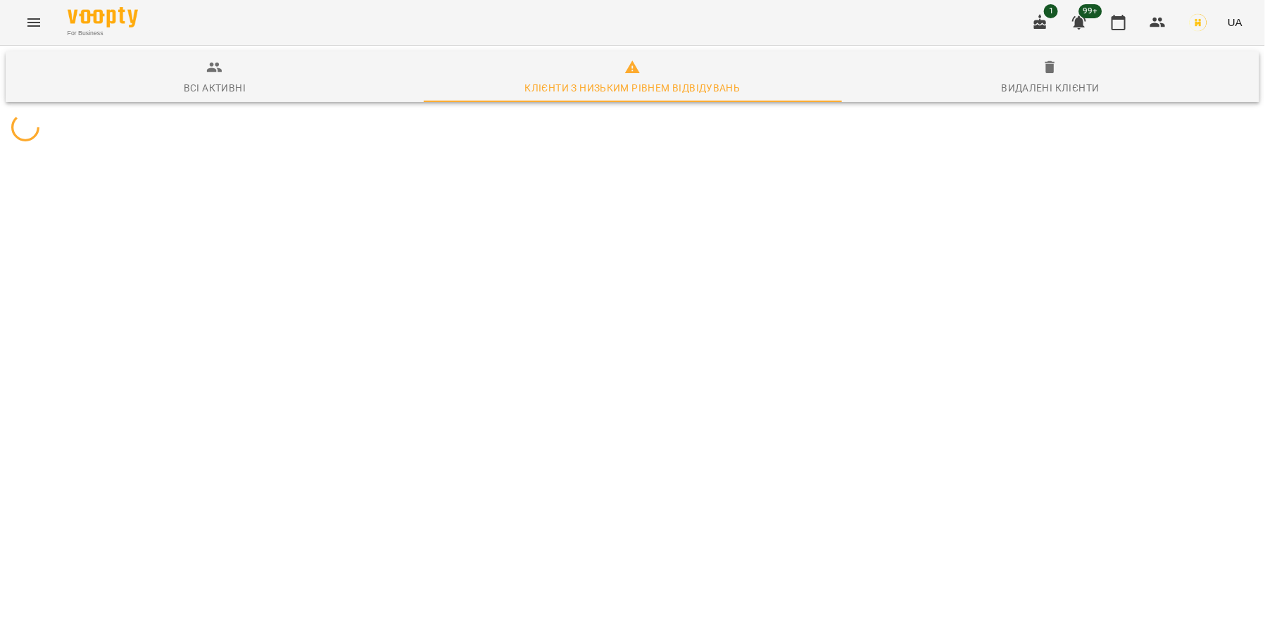
click at [625, 83] on div "Клієнти з низьким рівнем відвідувань" at bounding box center [631, 88] width 215 height 17
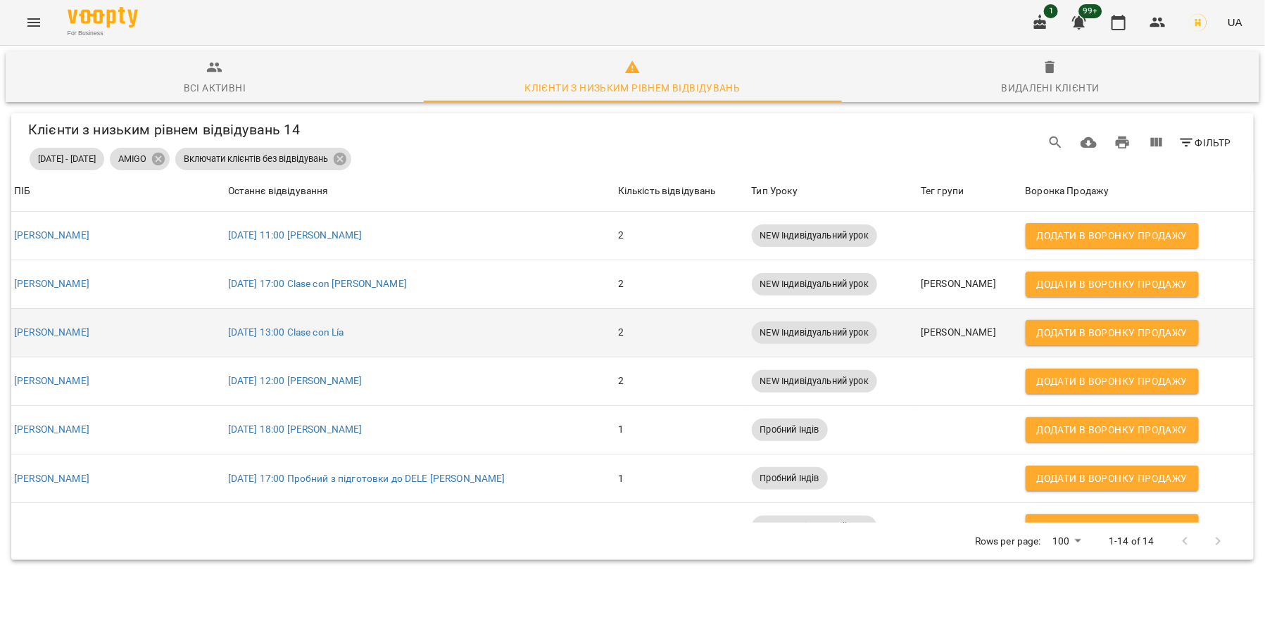
scroll to position [365, 0]
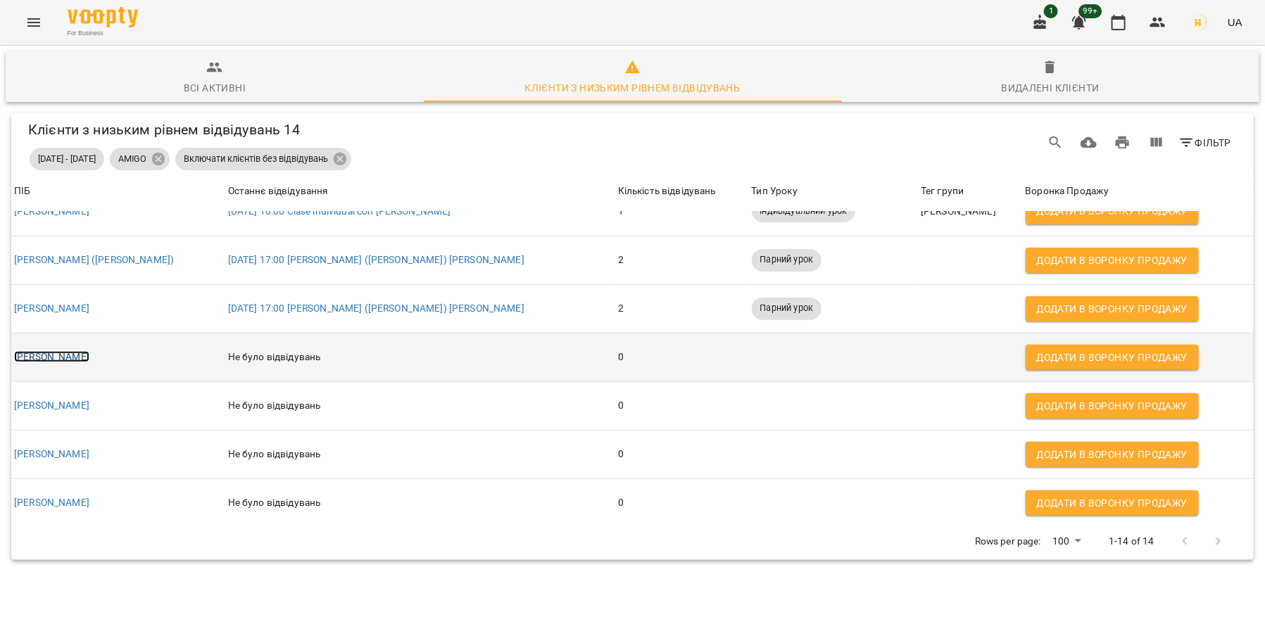
click at [70, 355] on link "Вікторія Супрун" at bounding box center [51, 356] width 75 height 11
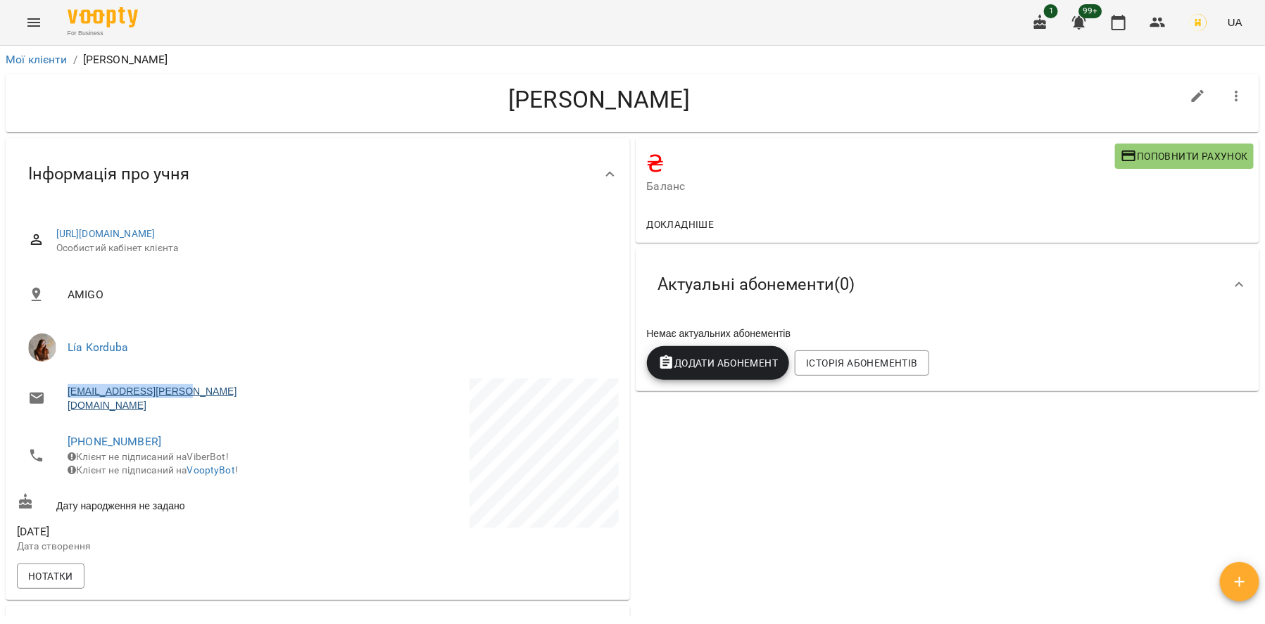
drag, startPoint x: 216, startPoint y: 393, endPoint x: 69, endPoint y: 391, distance: 147.1
click at [69, 391] on li "viky.suprun@gmail.com" at bounding box center [166, 398] width 298 height 39
copy link "viky.suprun@gmail.com"
click at [1240, 106] on button "button" at bounding box center [1237, 97] width 34 height 34
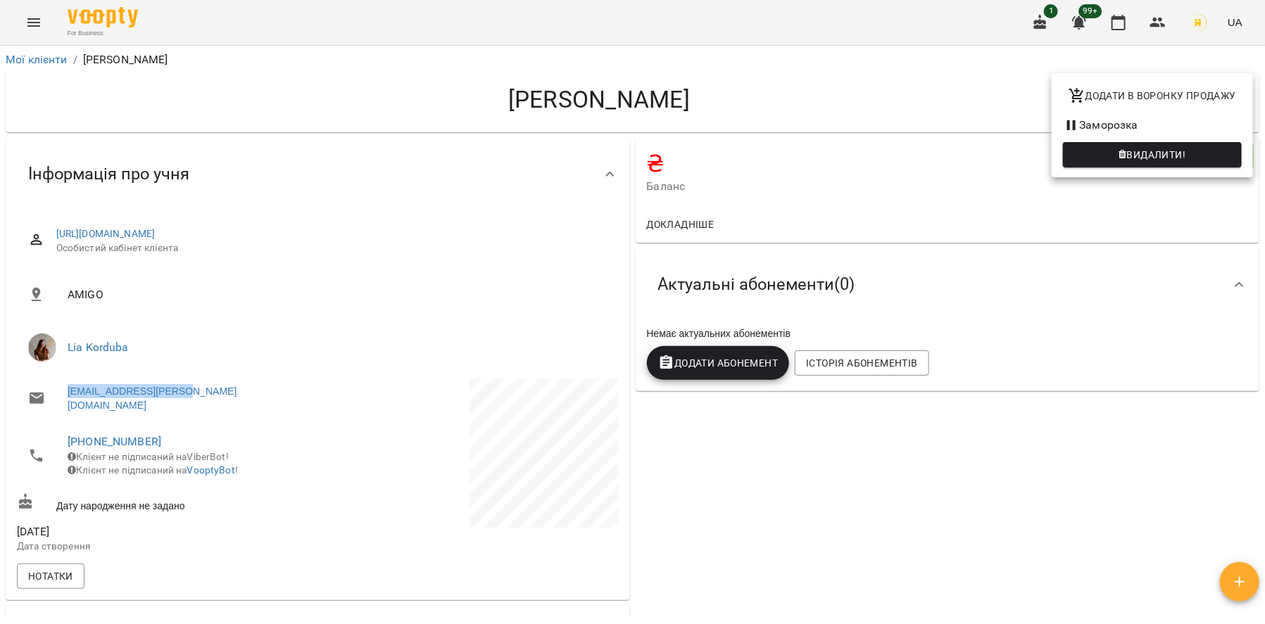
click at [1140, 129] on li "Заморозка" at bounding box center [1151, 125] width 201 height 25
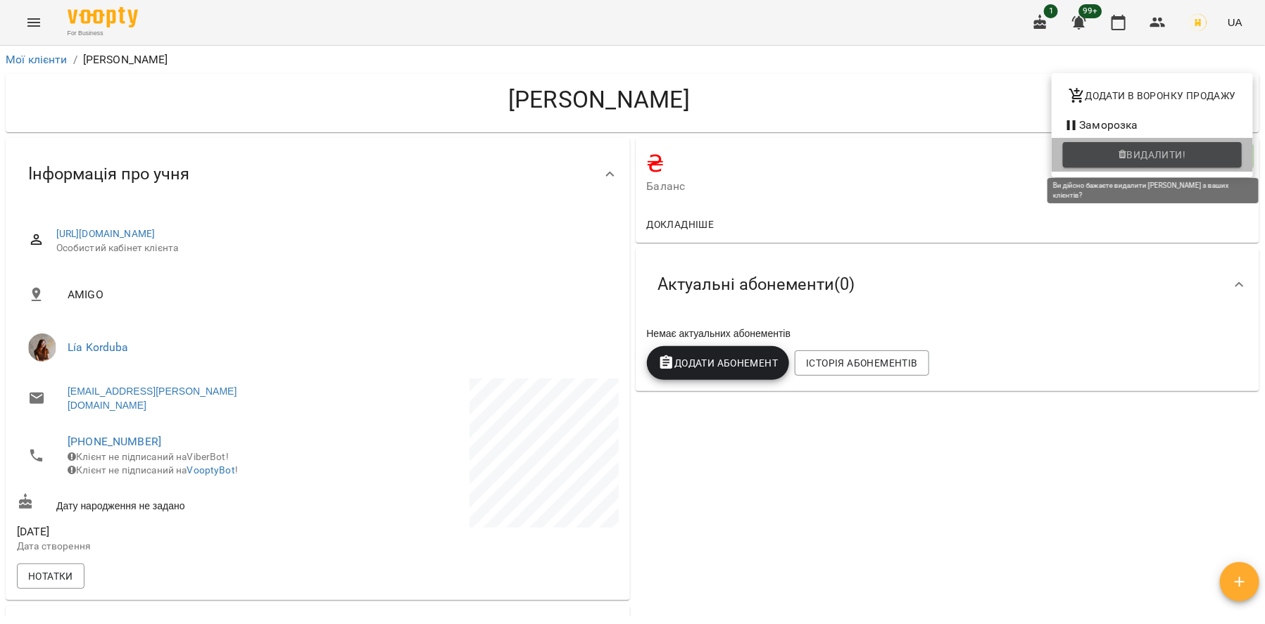
click at [1143, 153] on span "Видалити!" at bounding box center [1156, 154] width 59 height 17
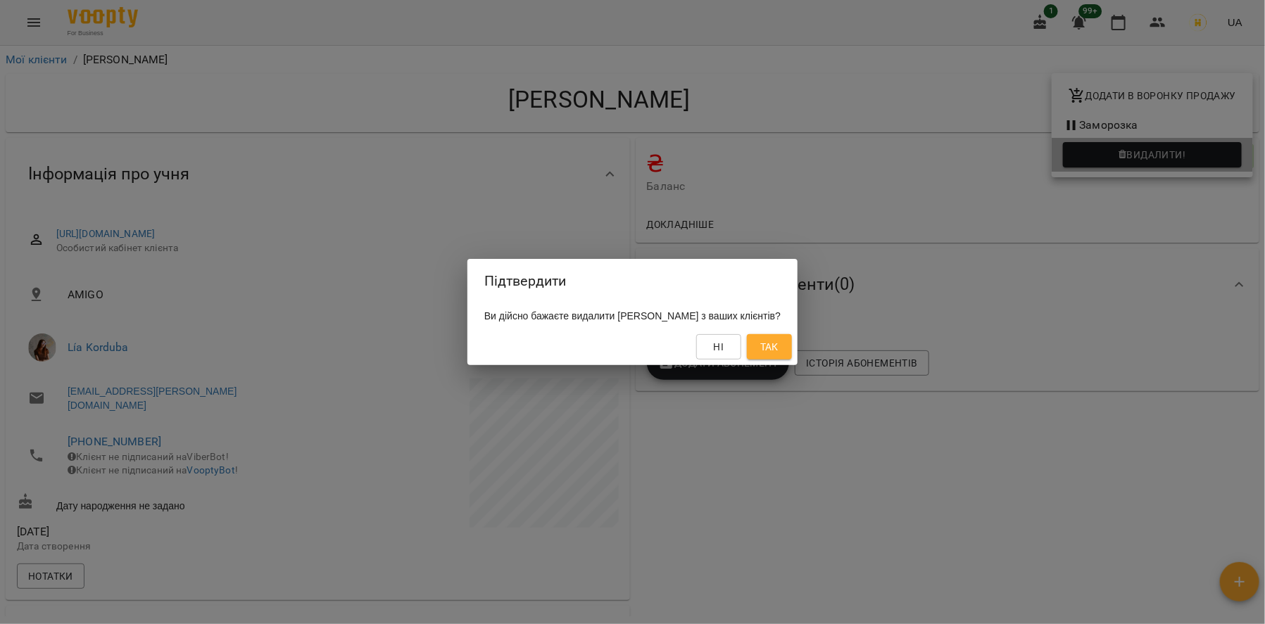
click at [797, 332] on div "Ні Так" at bounding box center [632, 347] width 330 height 37
click at [792, 353] on button "Так" at bounding box center [769, 346] width 45 height 25
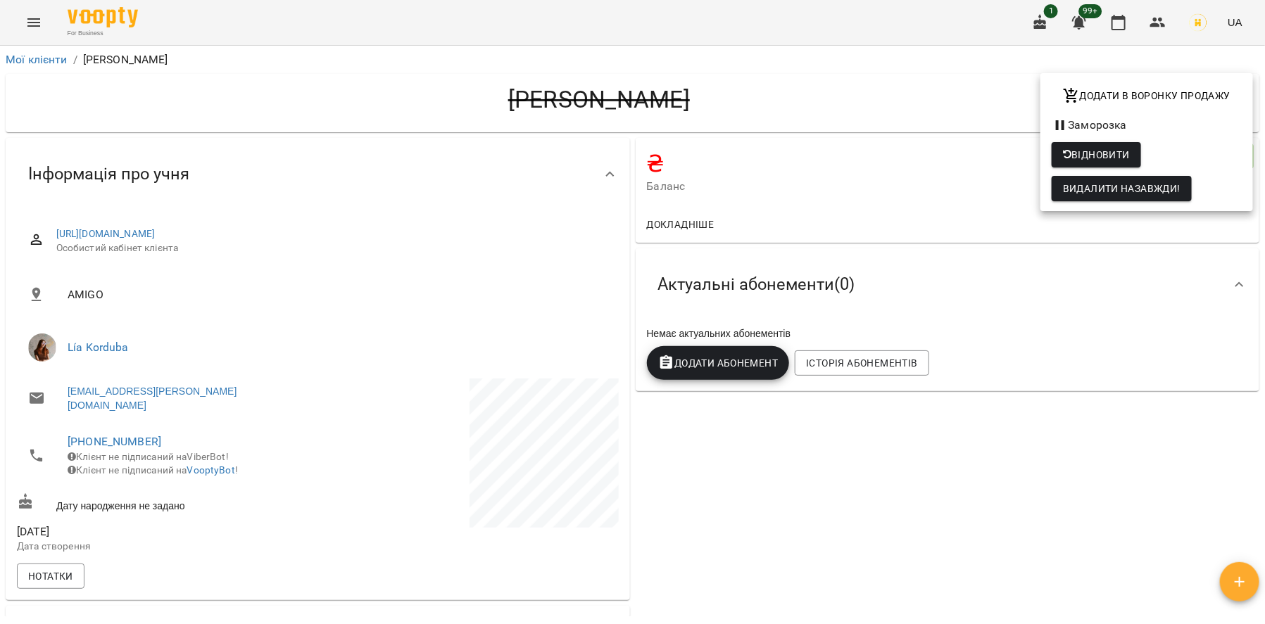
click at [57, 62] on div at bounding box center [632, 312] width 1265 height 624
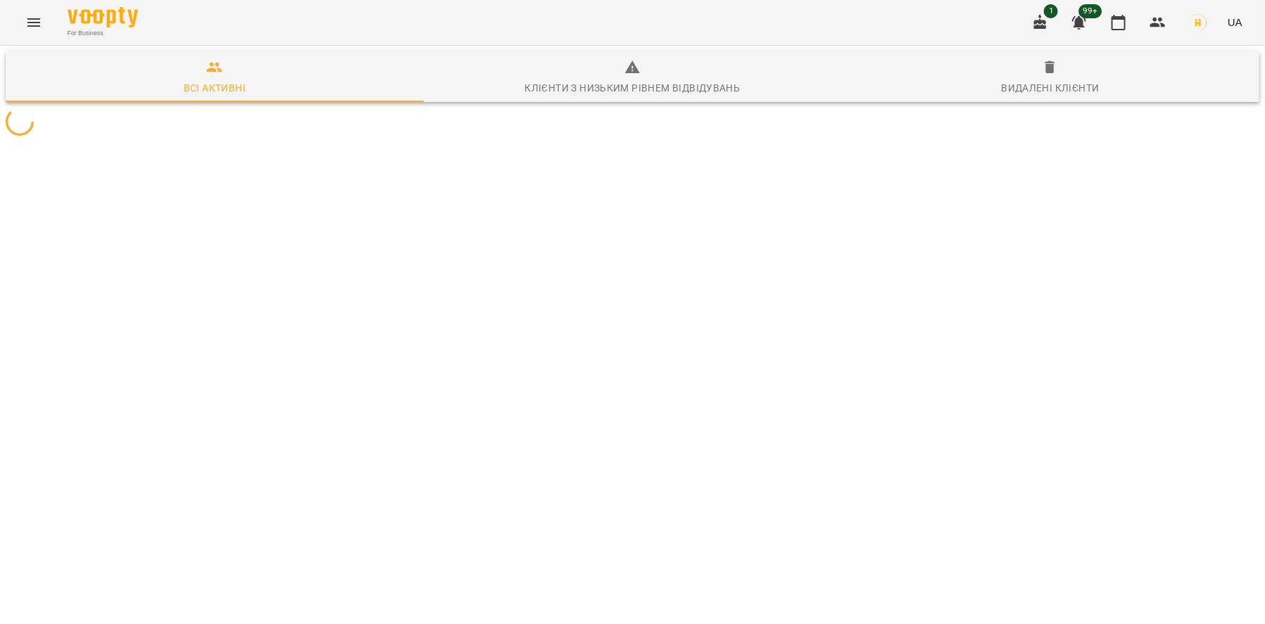
click at [643, 78] on span "Клієнти з низьким рівнем відвідувань" at bounding box center [632, 78] width 401 height 38
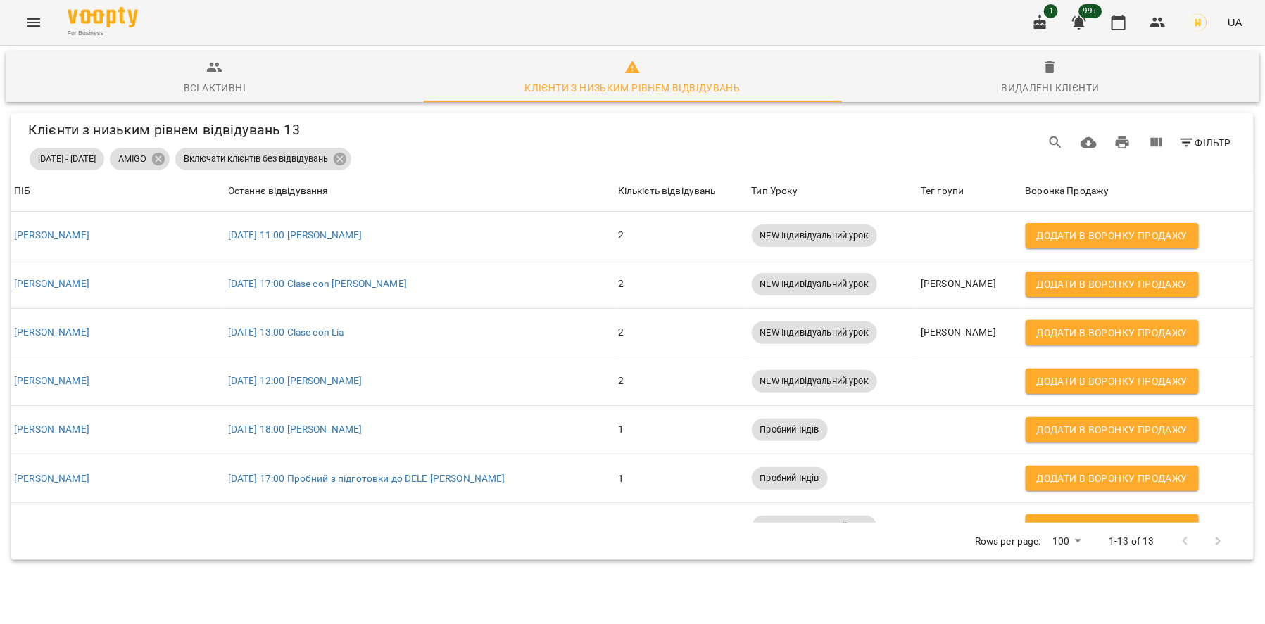
click at [77, 153] on span "01 черв 2025 - 13 серп 2025" at bounding box center [67, 159] width 75 height 13
click at [202, 70] on span "Всі активні" at bounding box center [214, 78] width 401 height 38
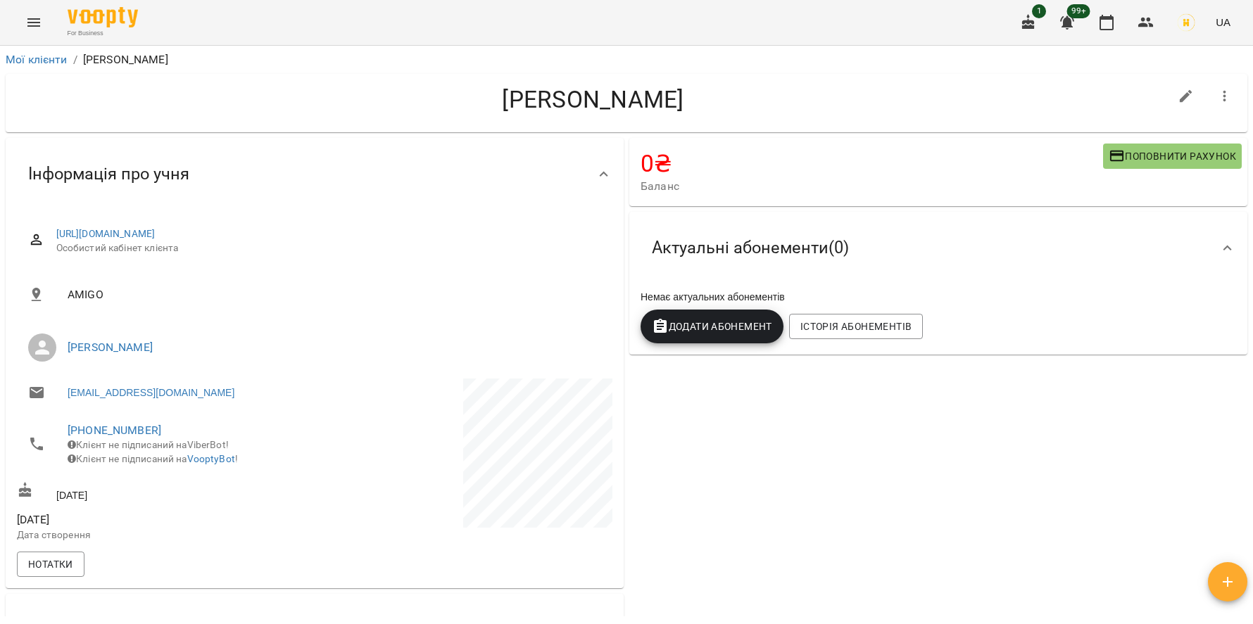
drag, startPoint x: 251, startPoint y: 381, endPoint x: 241, endPoint y: 394, distance: 16.0
click at [241, 394] on li "[EMAIL_ADDRESS][DOMAIN_NAME]" at bounding box center [164, 393] width 295 height 28
copy link "[EMAIL_ADDRESS][DOMAIN_NAME]"
click at [1218, 89] on icon "button" at bounding box center [1224, 96] width 17 height 17
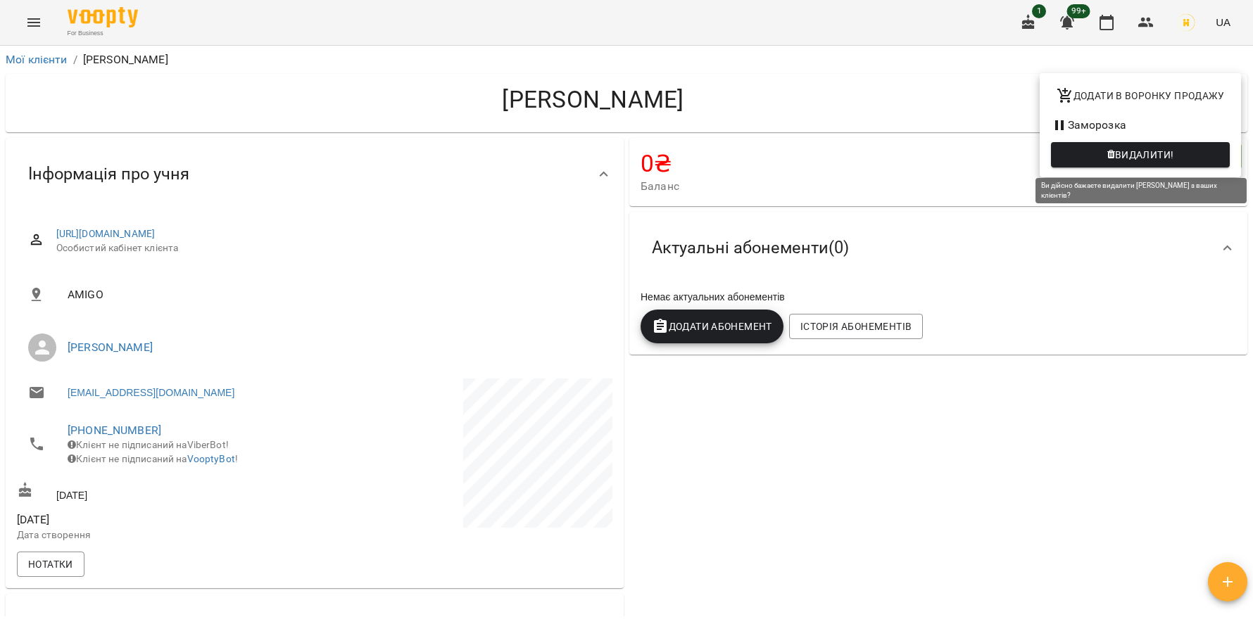
click at [1168, 156] on span "Видалити!" at bounding box center [1144, 154] width 59 height 17
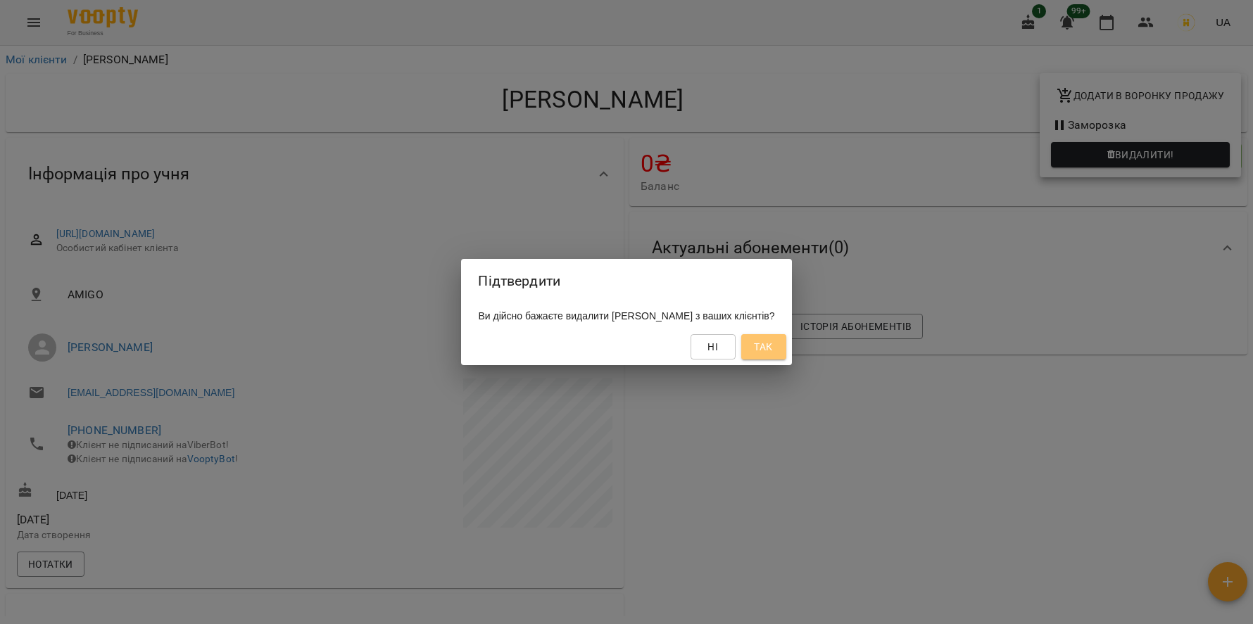
click at [772, 346] on span "Так" at bounding box center [763, 347] width 18 height 17
